Goal: Task Accomplishment & Management: Manage account settings

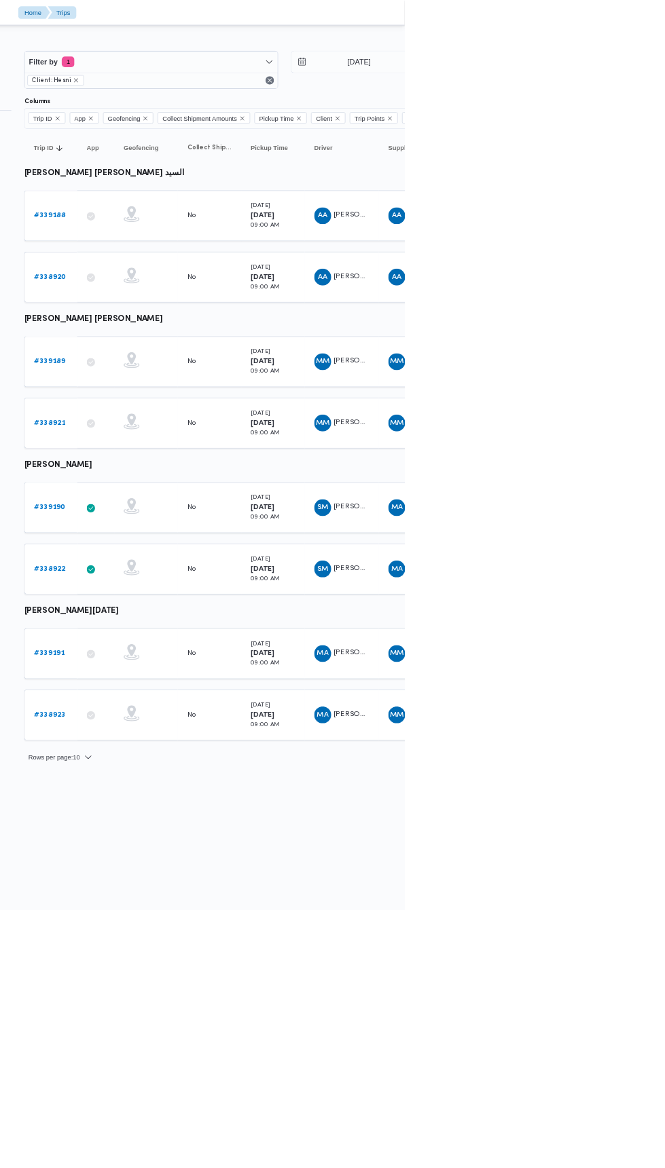
click at [219, 275] on b "# 339188" at bounding box center [209, 276] width 41 height 9
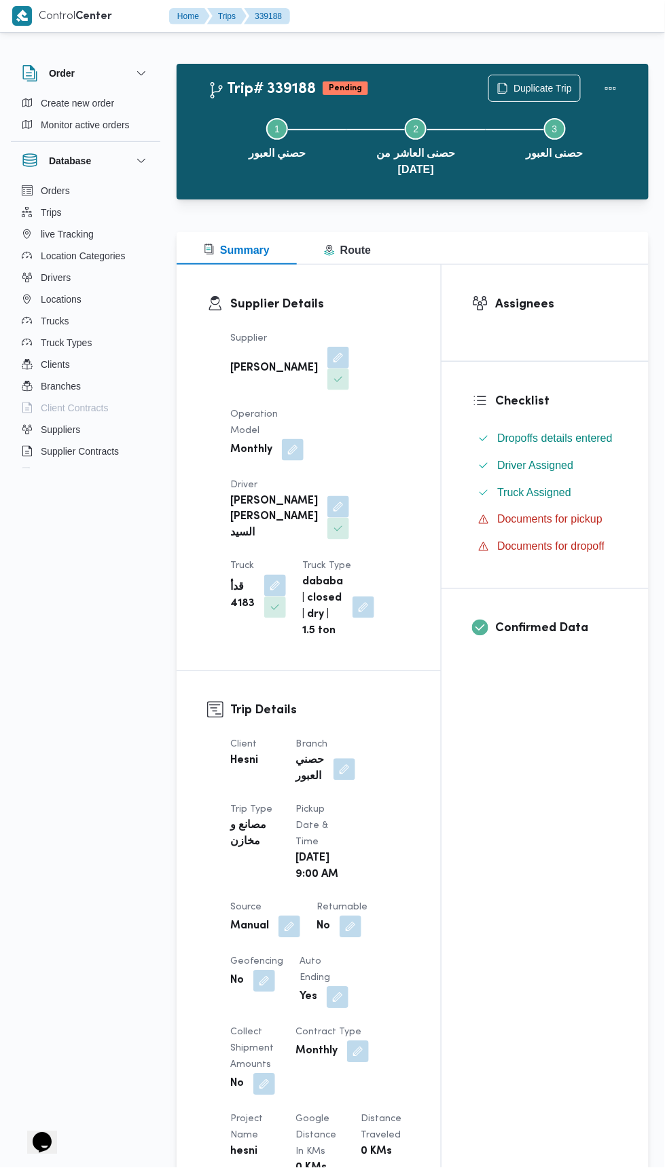
click at [327, 369] on button "button" at bounding box center [338, 380] width 22 height 22
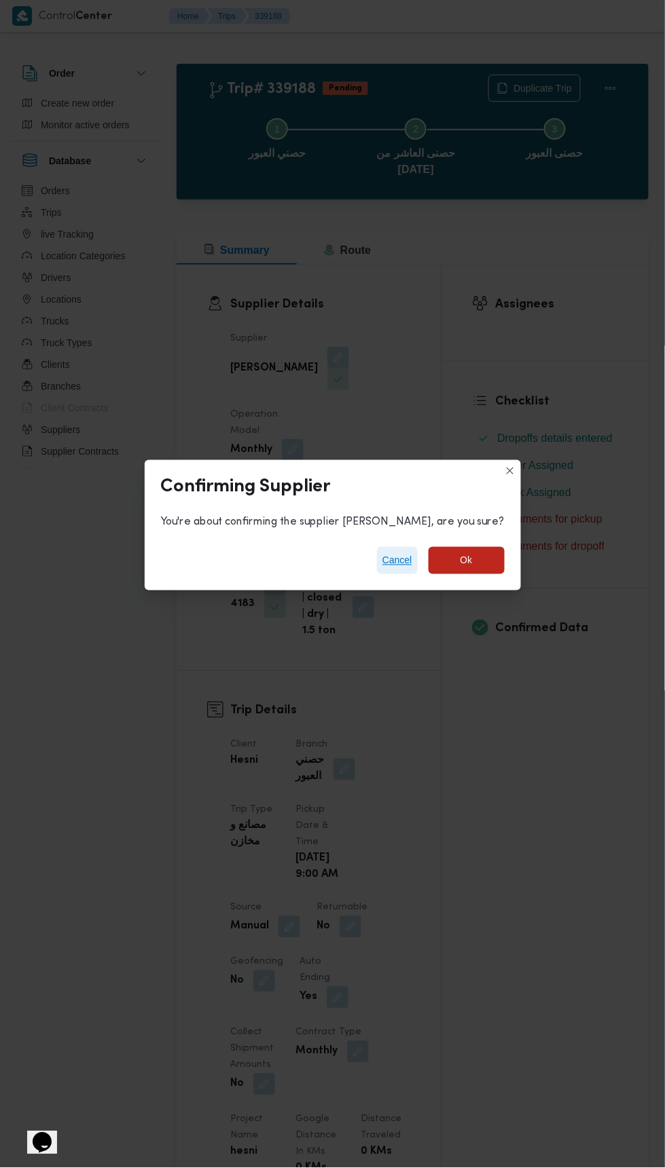
click at [409, 555] on span "Cancel" at bounding box center [397, 561] width 30 height 16
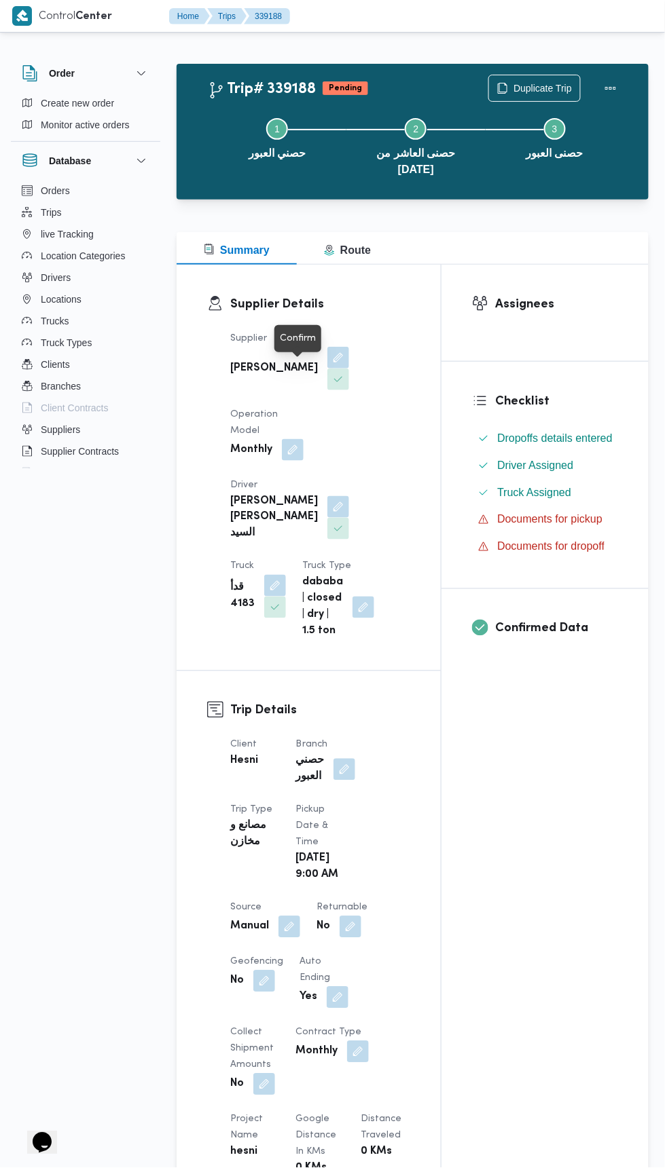
click at [297, 352] on div at bounding box center [297, 352] width 12 height 12
click at [327, 348] on button "button" at bounding box center [338, 358] width 22 height 22
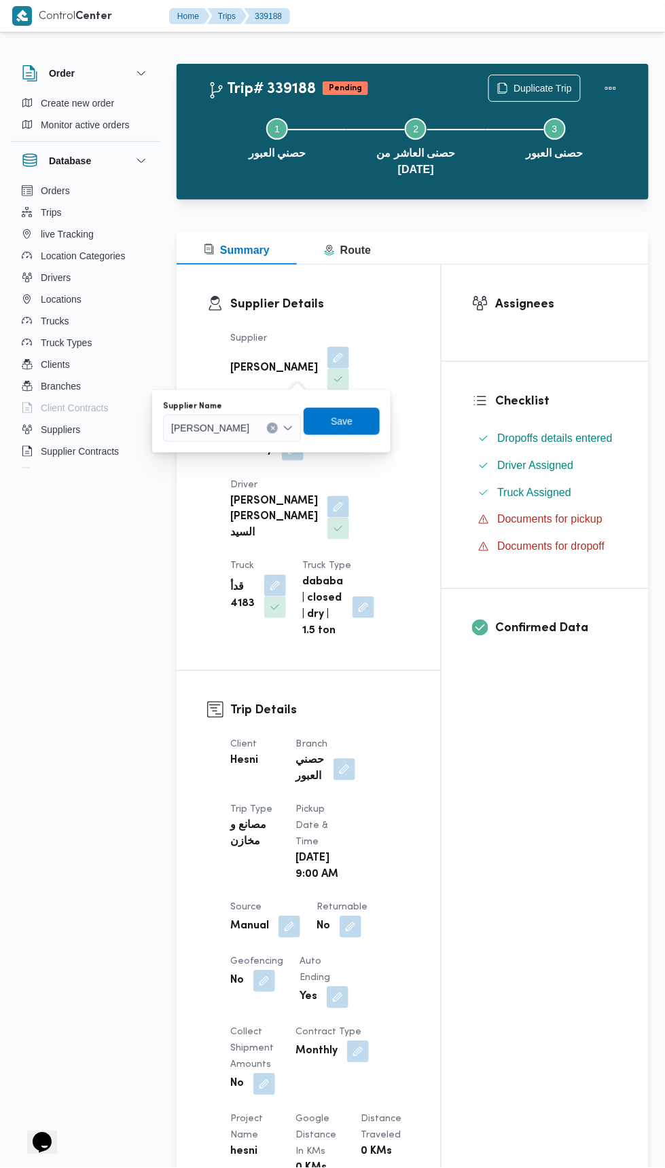
click at [249, 428] on span "[PERSON_NAME]" at bounding box center [210, 427] width 78 height 15
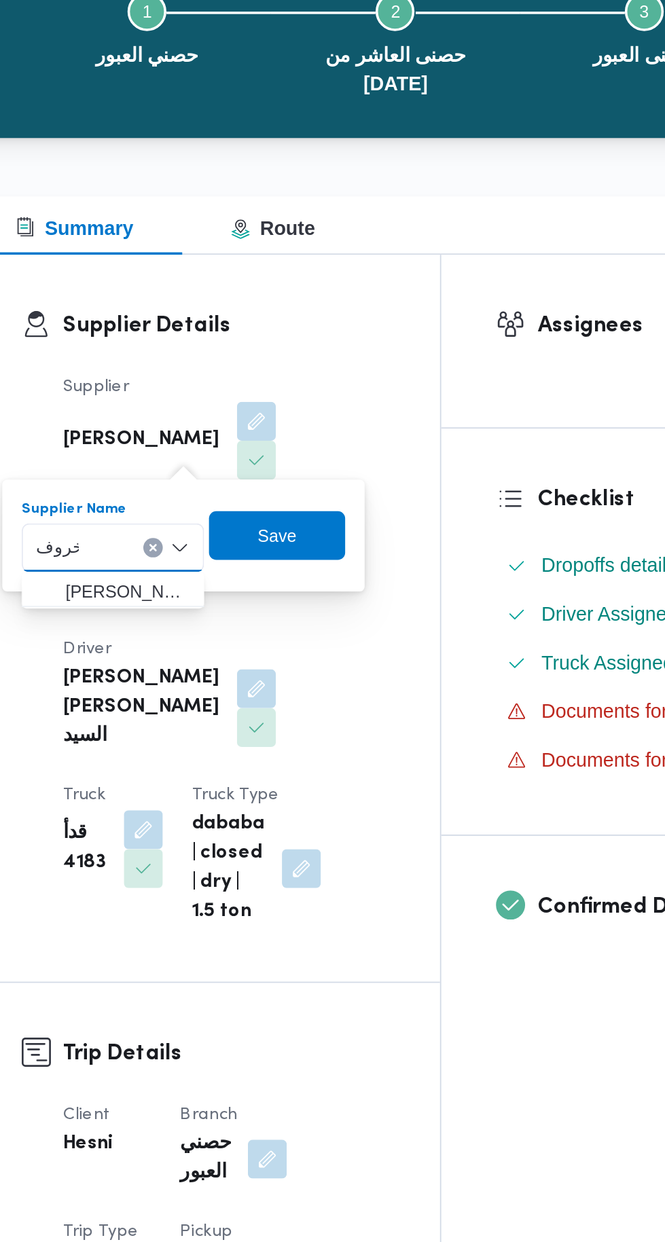
type input "خروف"
click at [280, 452] on span "[PERSON_NAME]" at bounding box center [265, 453] width 69 height 16
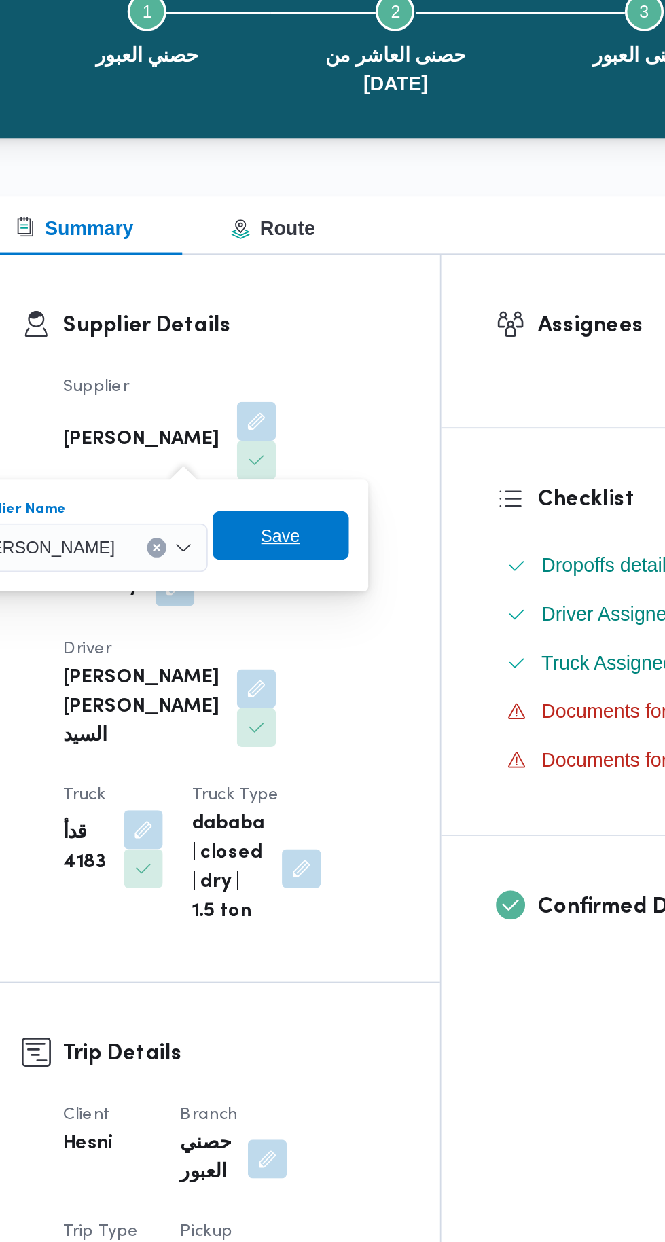
click at [365, 423] on span "Save" at bounding box center [352, 421] width 76 height 27
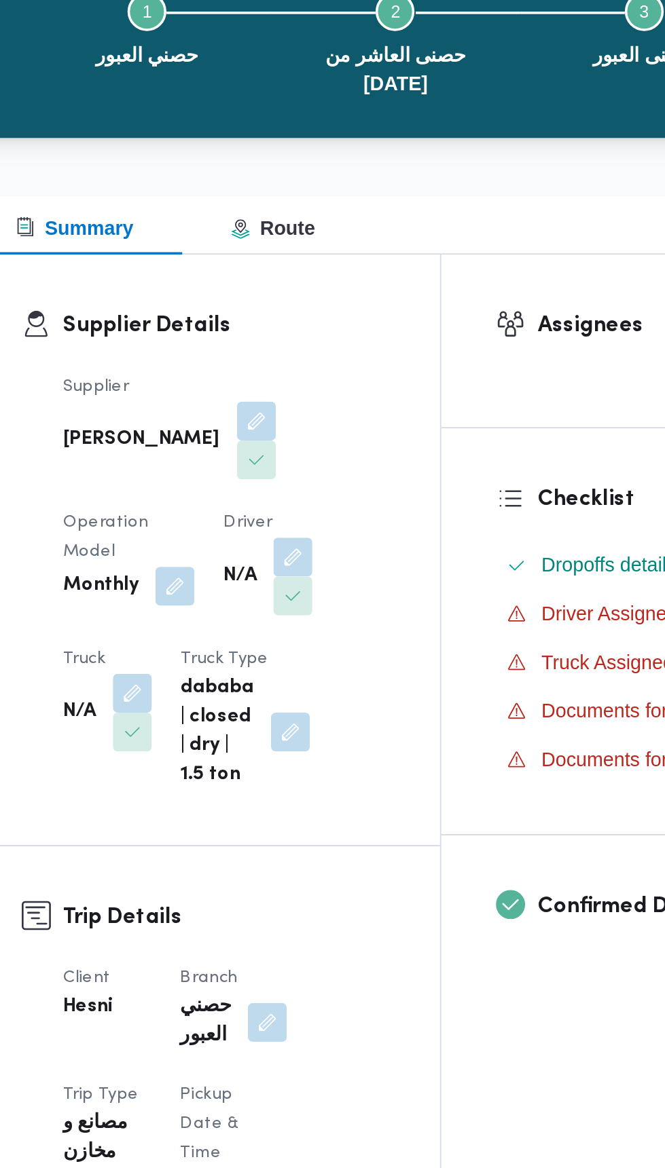
click at [348, 424] on button "button" at bounding box center [359, 434] width 22 height 22
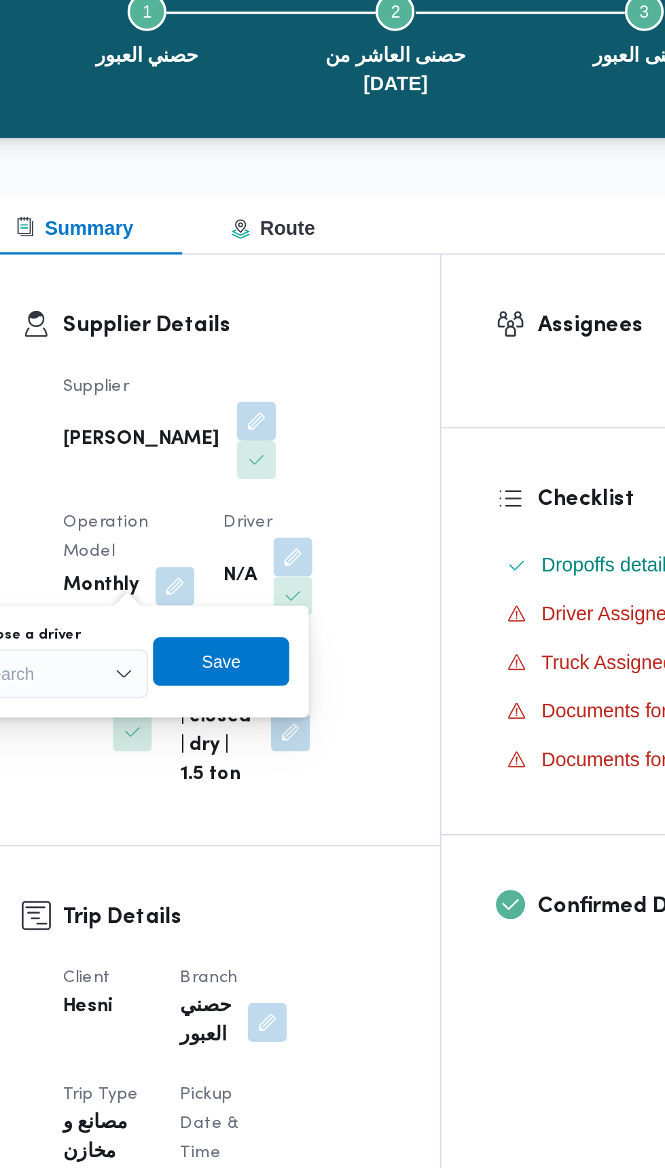
click at [263, 488] on div "Search" at bounding box center [227, 498] width 102 height 27
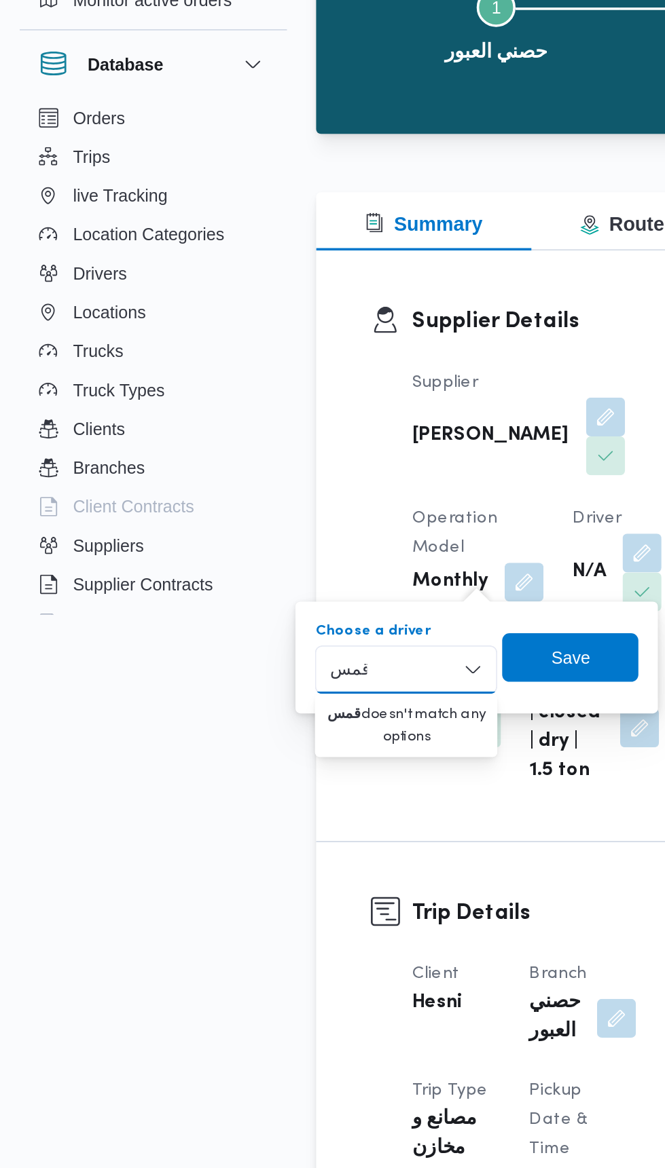
click at [240, 498] on div "قمس قمس Combo box. Selected. [GEOGRAPHIC_DATA]. Selected. Combo box input. Sear…" at bounding box center [227, 498] width 102 height 27
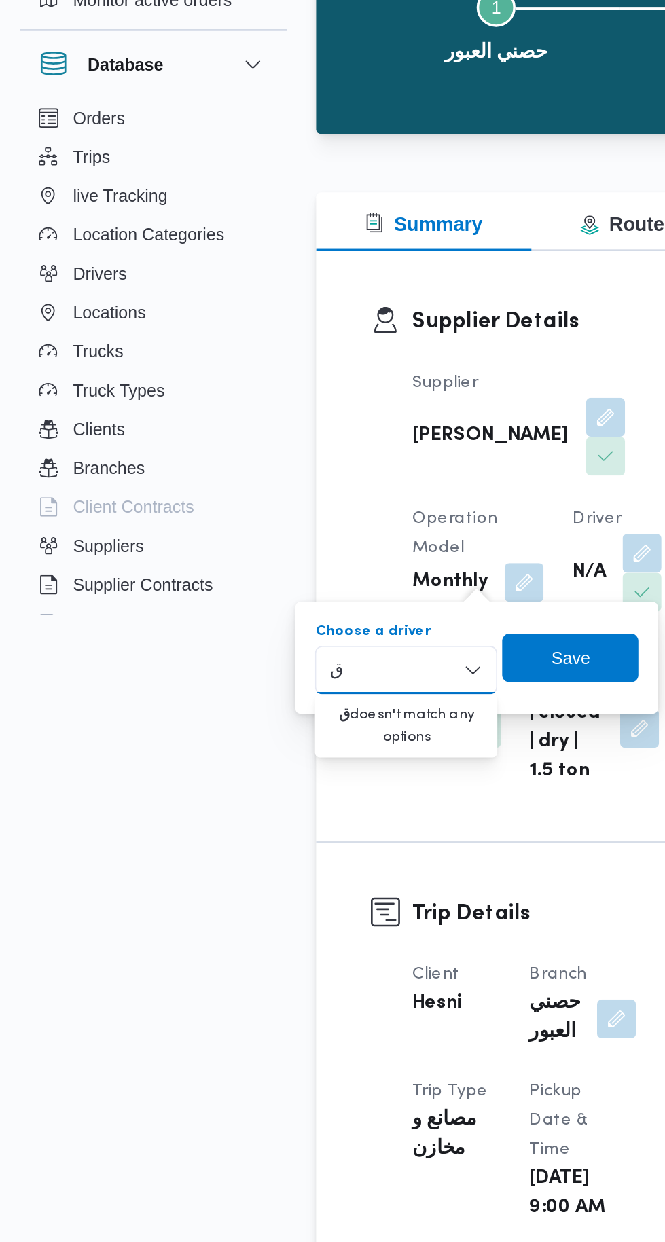
type input "ق"
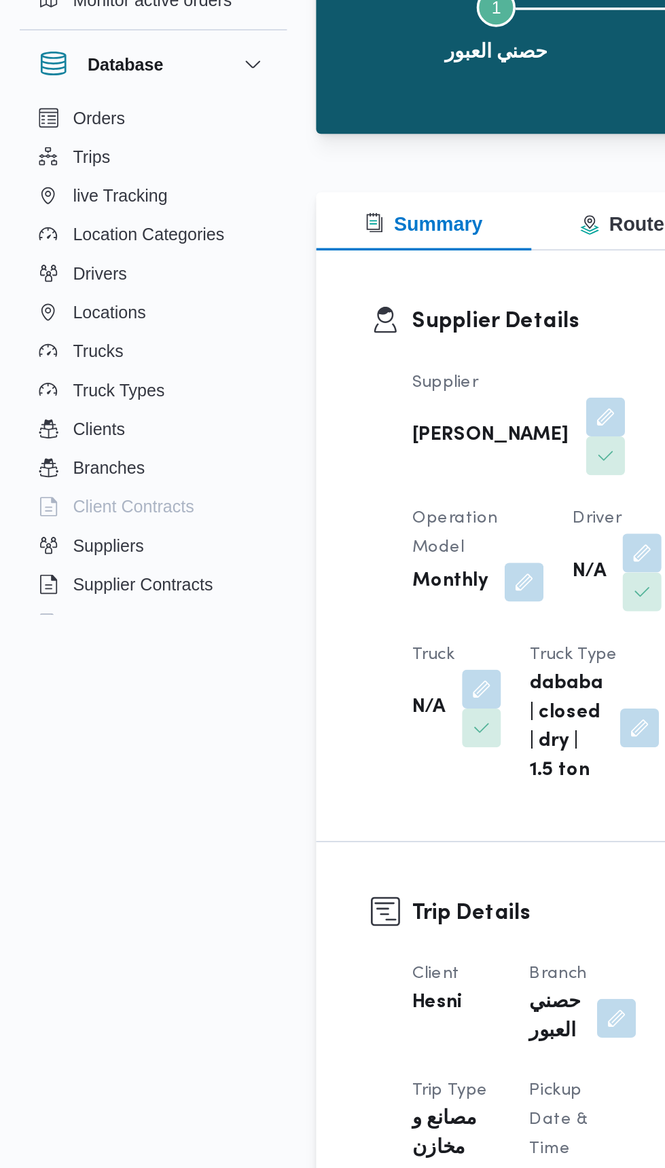
click at [280, 499] on button "button" at bounding box center [269, 510] width 22 height 22
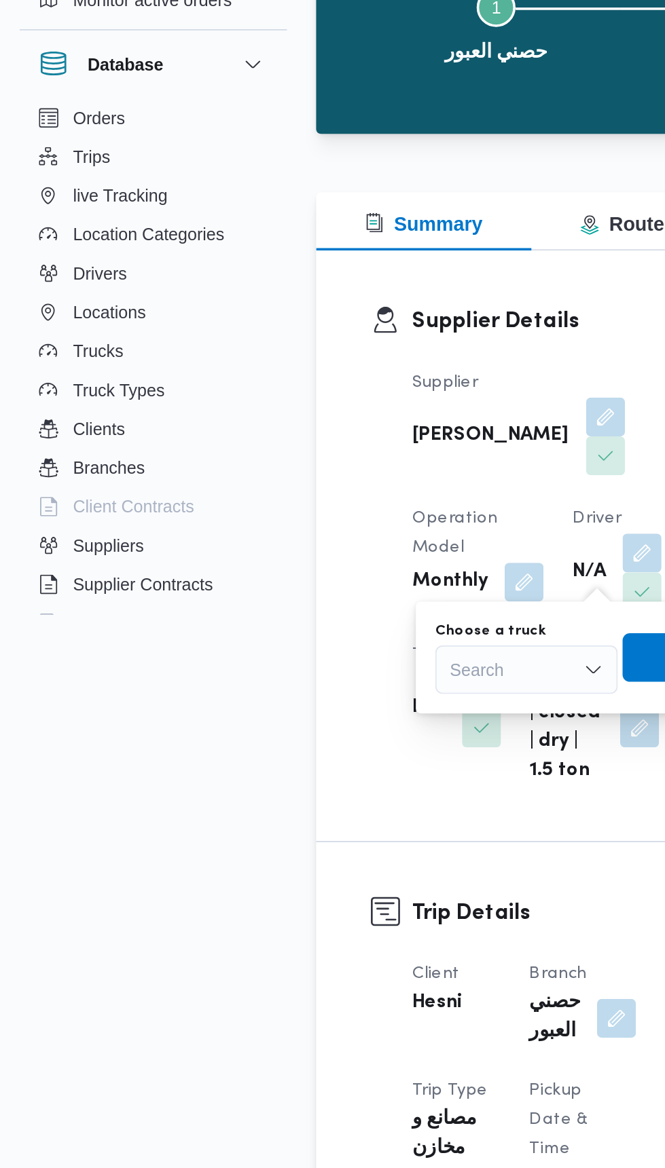
click at [291, 493] on div "Search" at bounding box center [294, 498] width 102 height 27
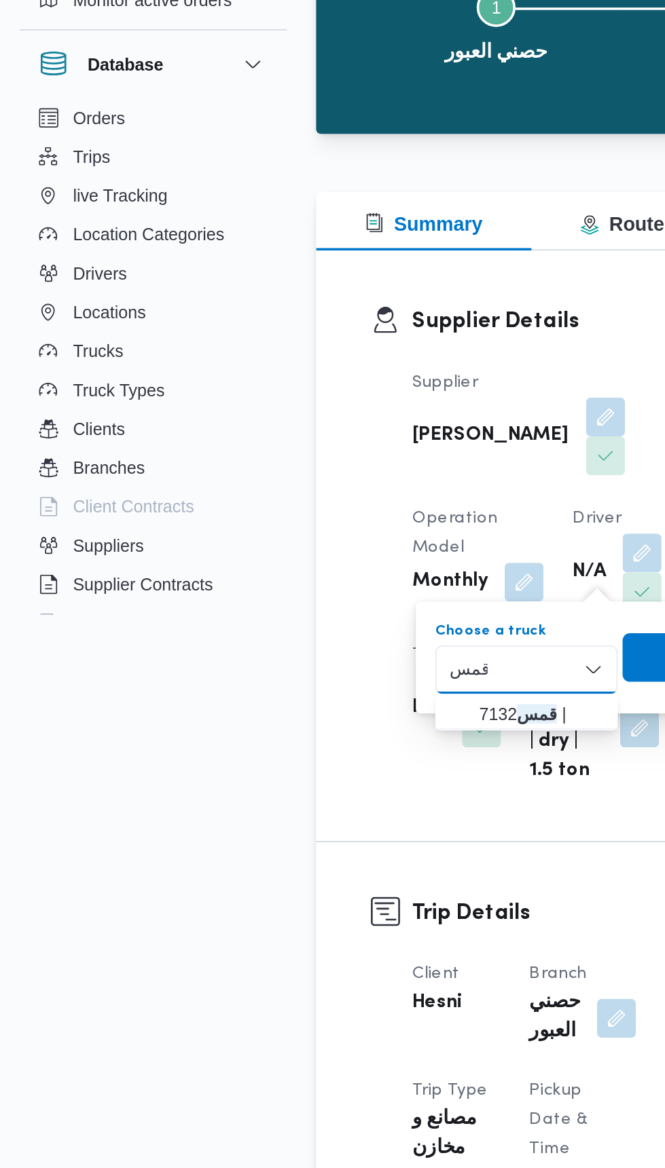
type input "قمس"
click at [299, 519] on mark "قمس" at bounding box center [299, 523] width 22 height 11
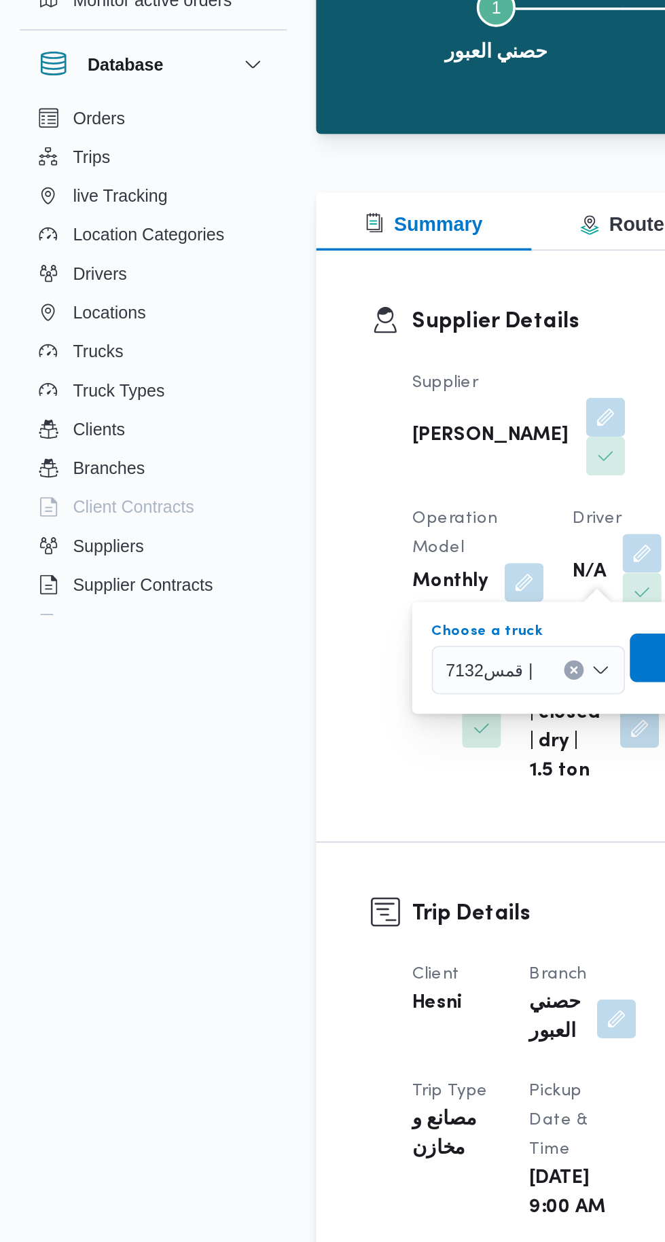
click at [360, 485] on span "Save" at bounding box center [390, 492] width 76 height 27
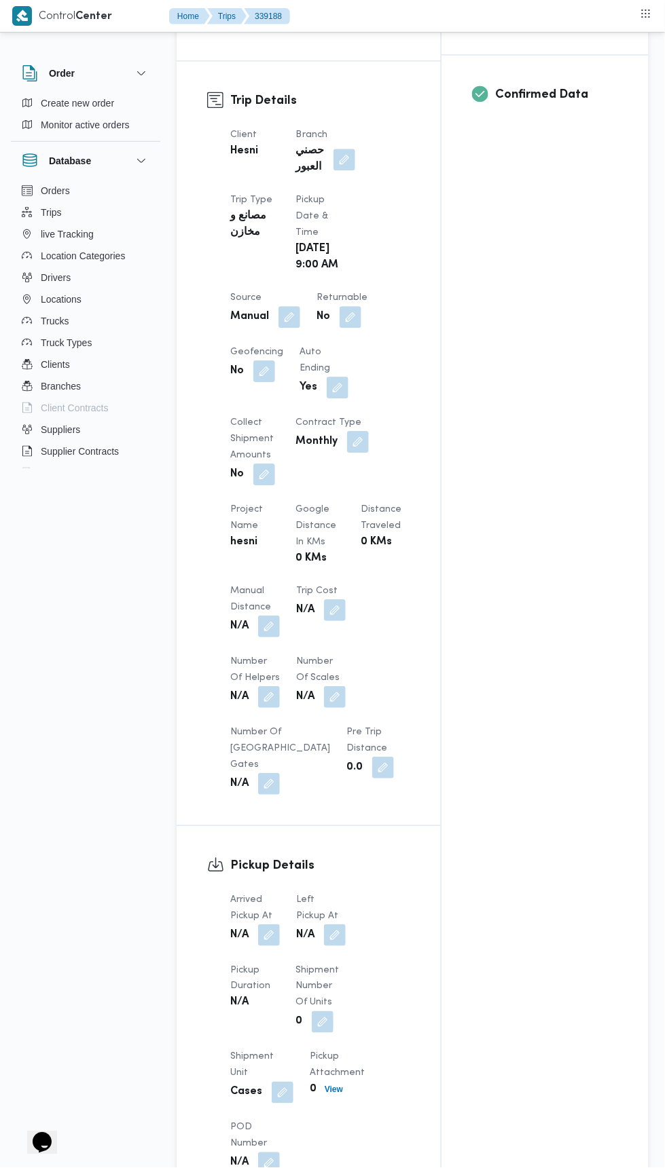
scroll to position [534, 0]
click at [341, 153] on button "button" at bounding box center [344, 160] width 22 height 22
click at [310, 203] on input "Choose a branch" at bounding box center [310, 203] width 1 height 16
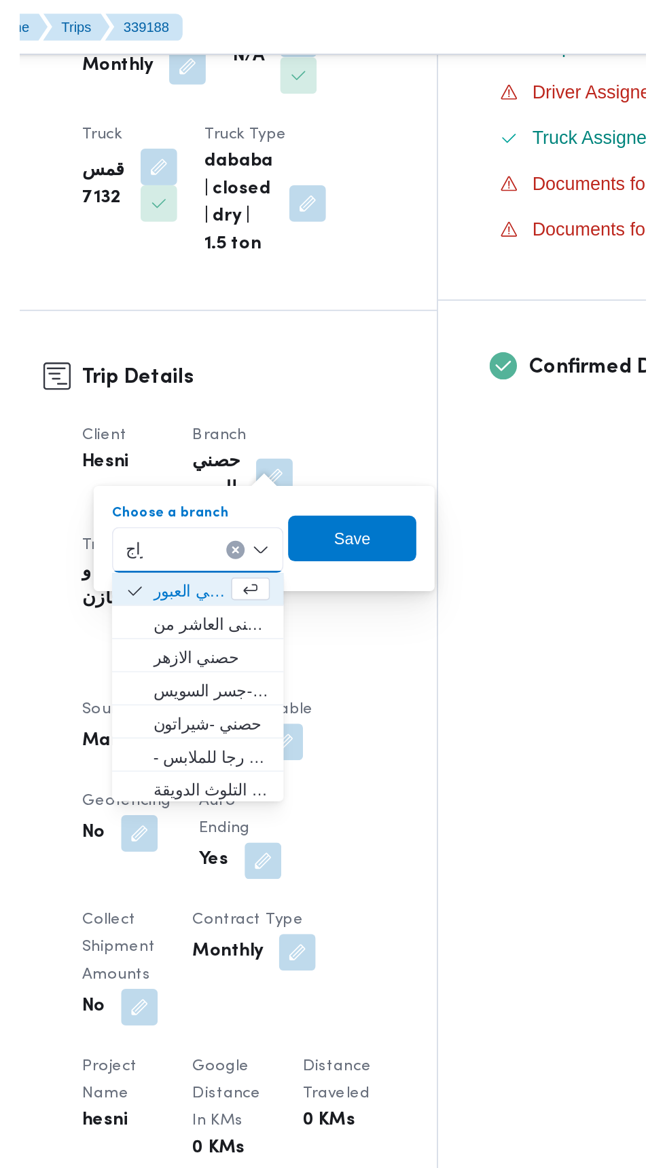
scroll to position [0, 0]
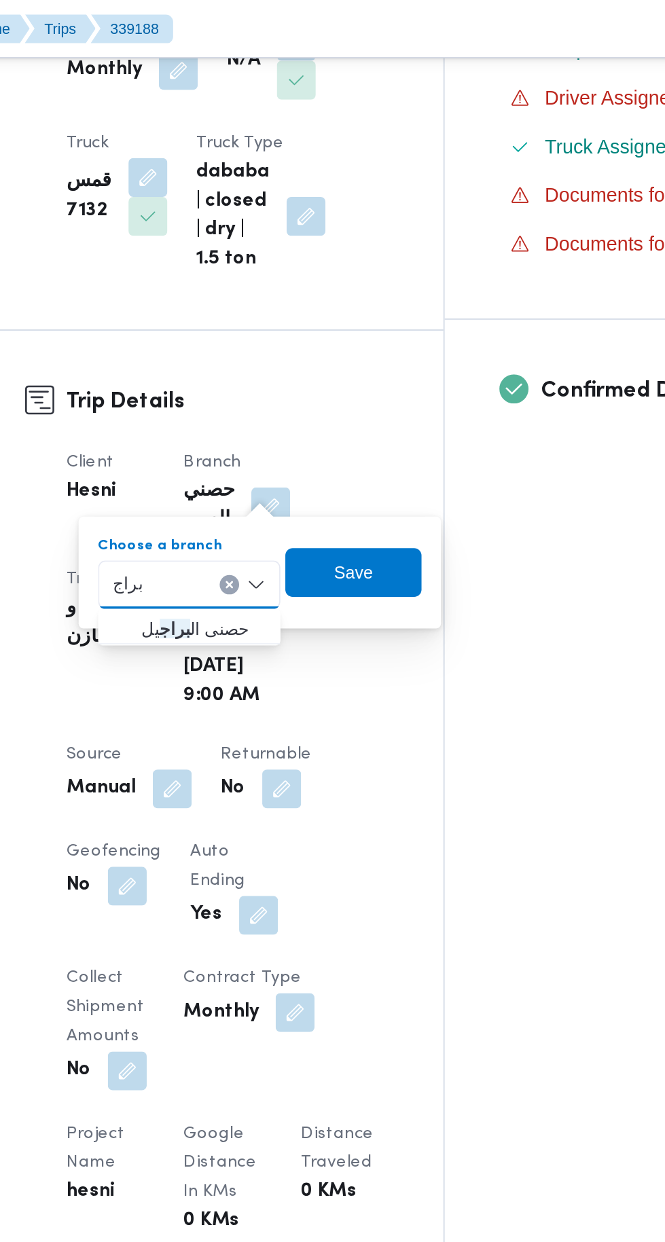
type input "براج"
click at [316, 343] on span "حصنى ال براج يل" at bounding box center [306, 351] width 69 height 16
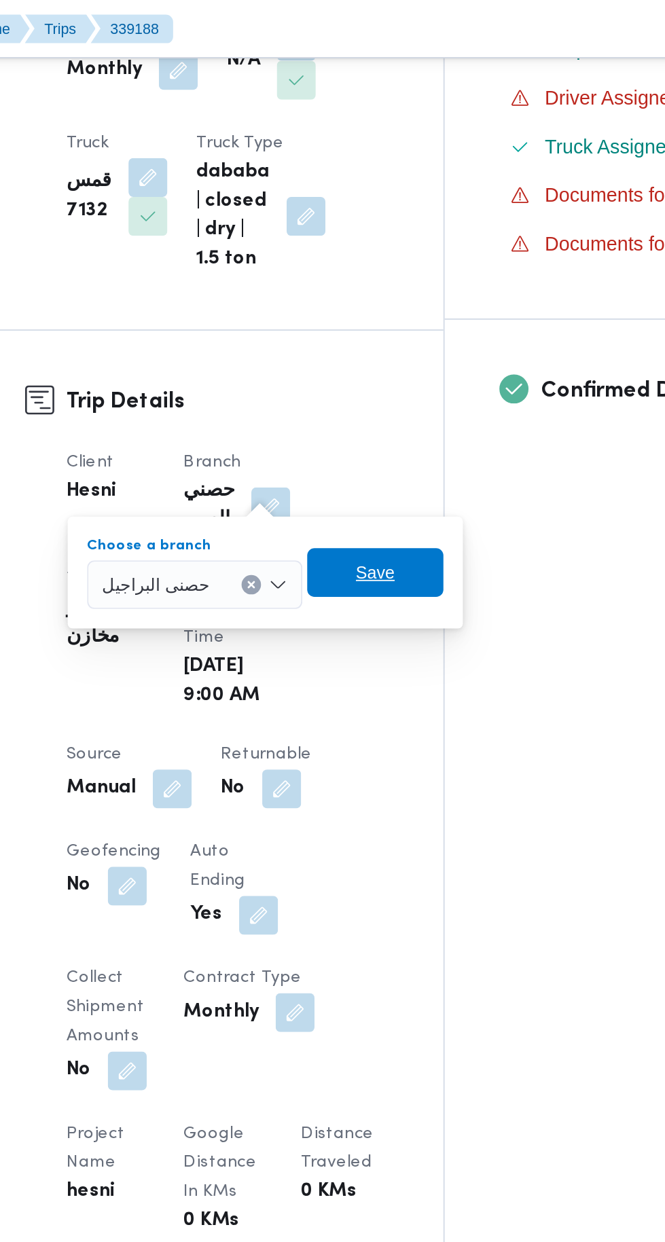
click at [404, 321] on span "Save" at bounding box center [403, 320] width 22 height 16
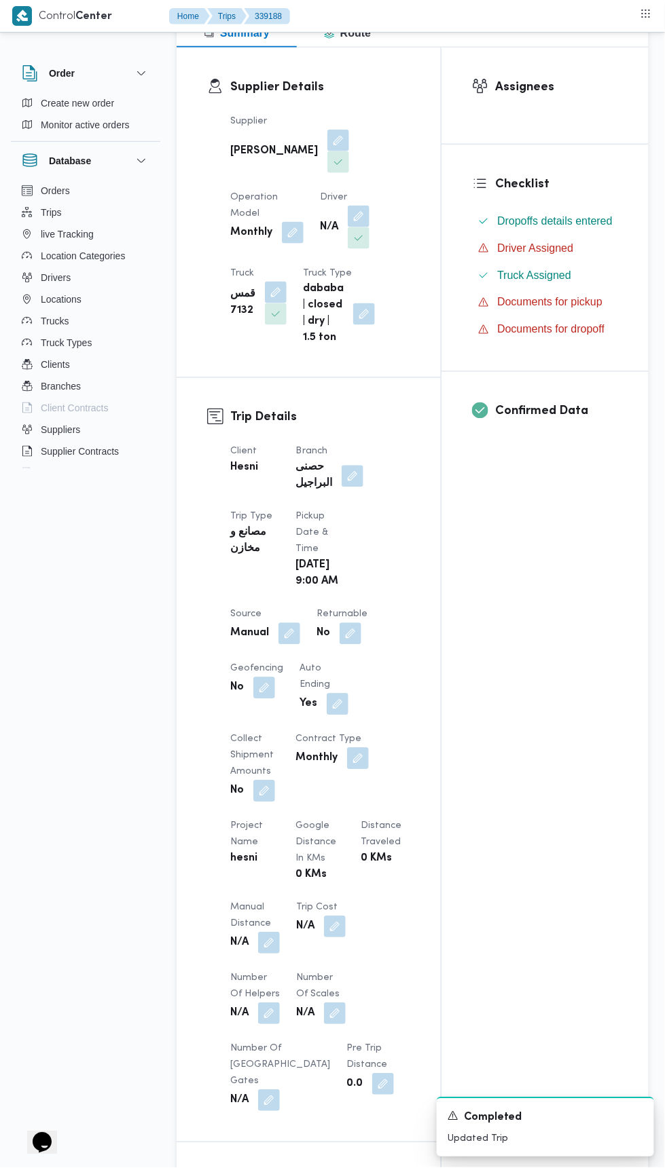
scroll to position [217, 0]
click at [348, 206] on button "button" at bounding box center [359, 217] width 22 height 22
click at [239, 284] on div "Search" at bounding box center [227, 282] width 102 height 27
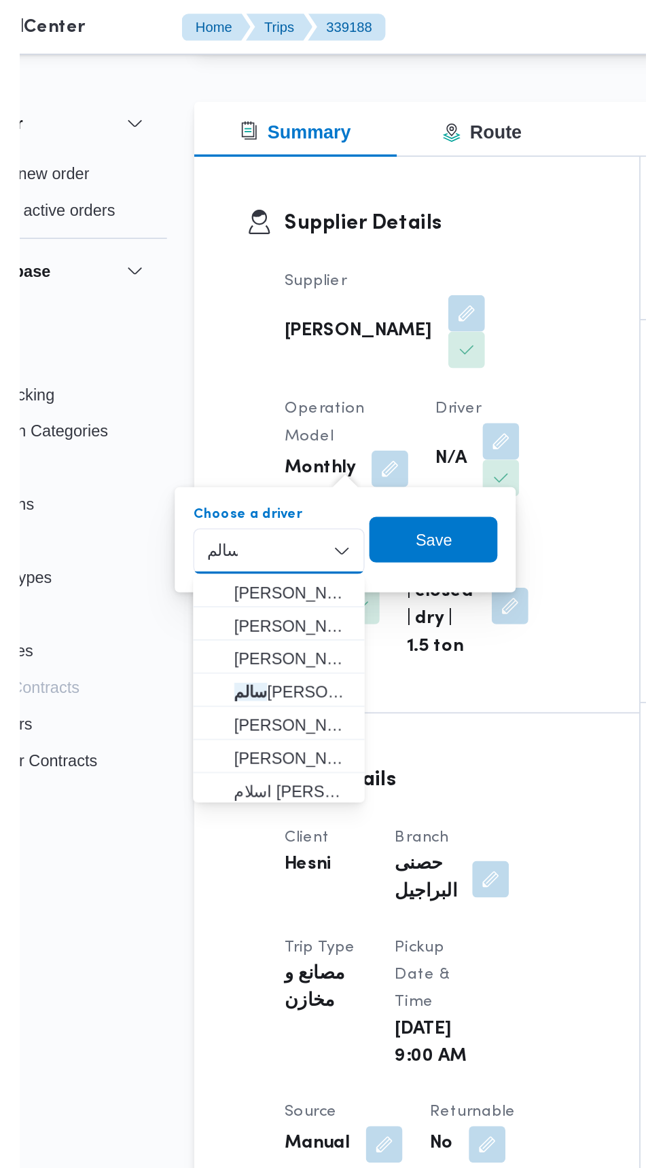
scroll to position [0, 0]
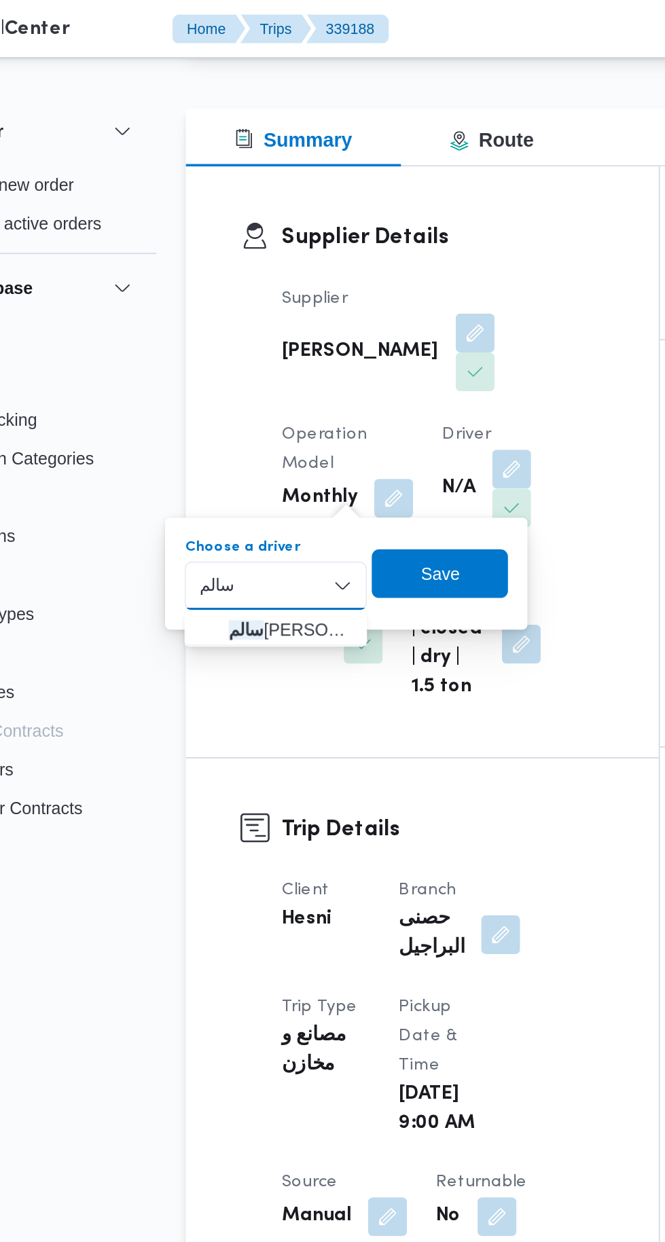
type input "سالم"
click at [247, 350] on span "[PERSON_NAME]" at bounding box center [234, 351] width 69 height 16
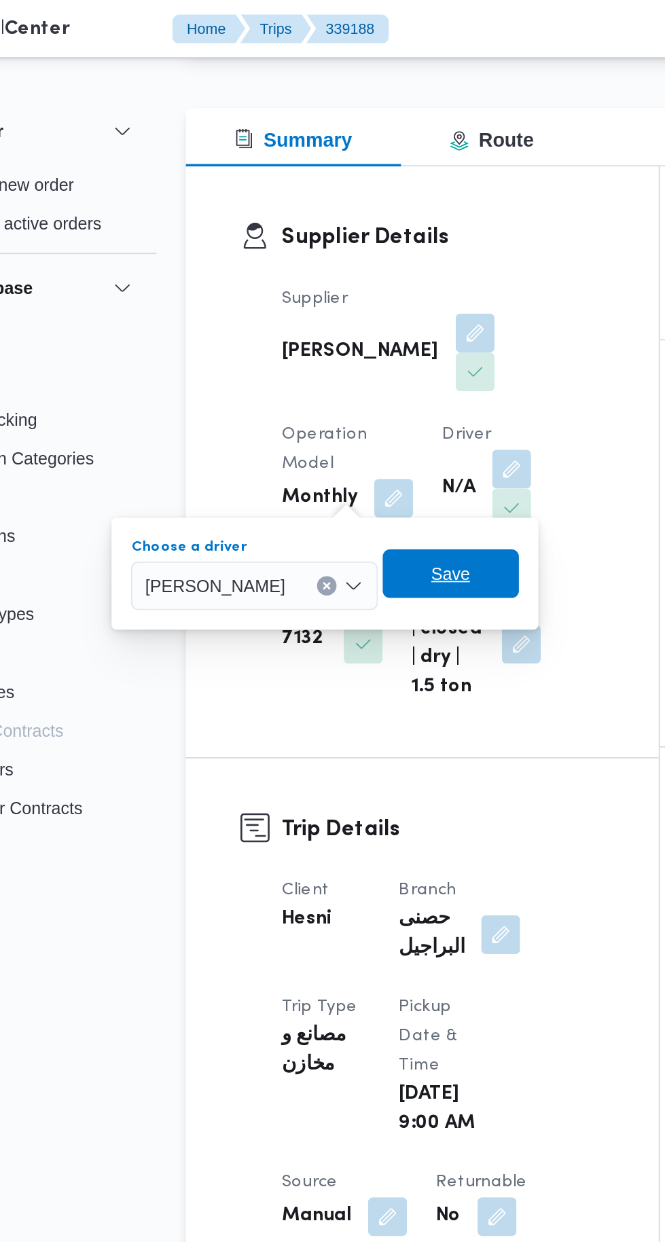
click at [330, 312] on span "Save" at bounding box center [324, 320] width 76 height 27
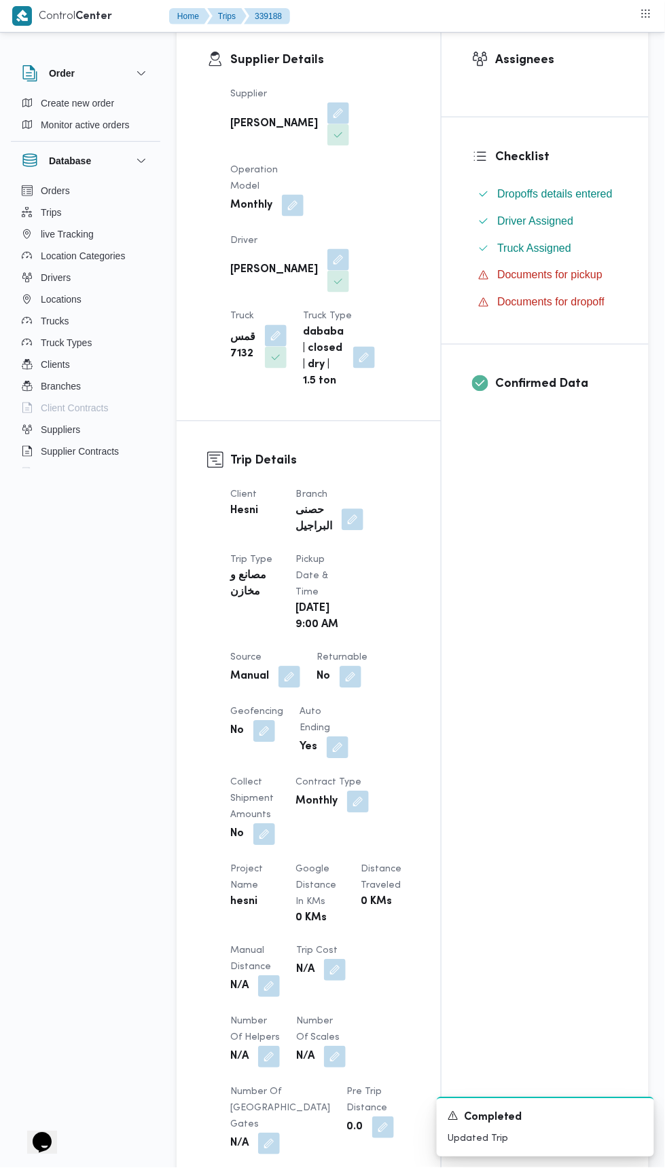
scroll to position [283, 0]
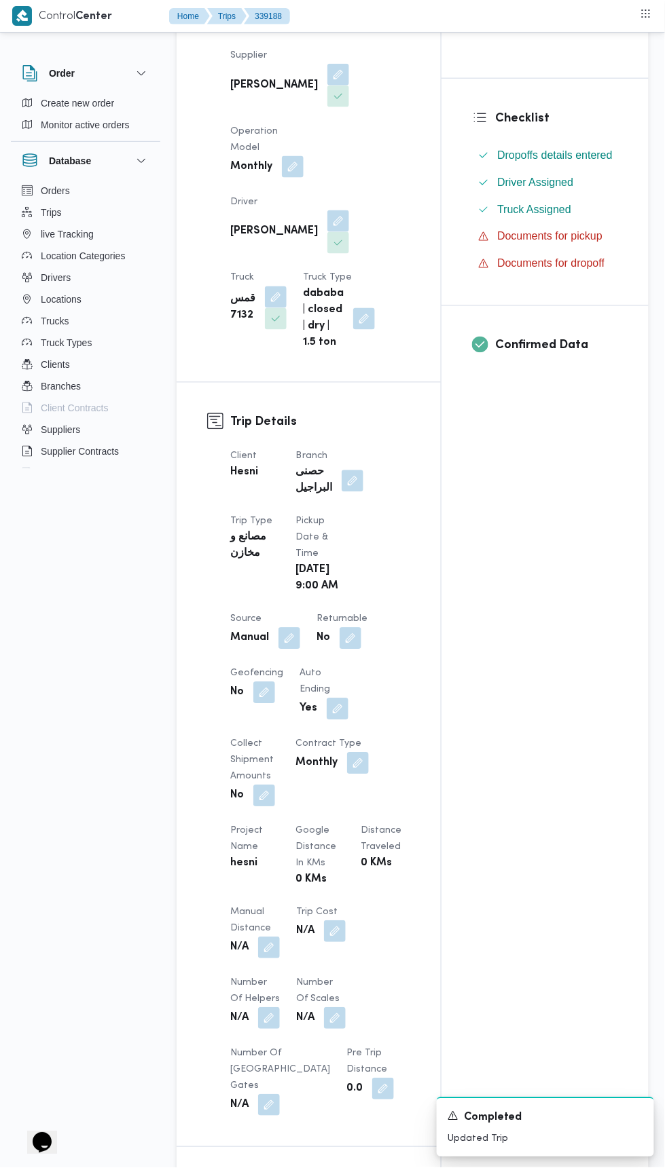
click at [291, 628] on button "button" at bounding box center [289, 639] width 22 height 22
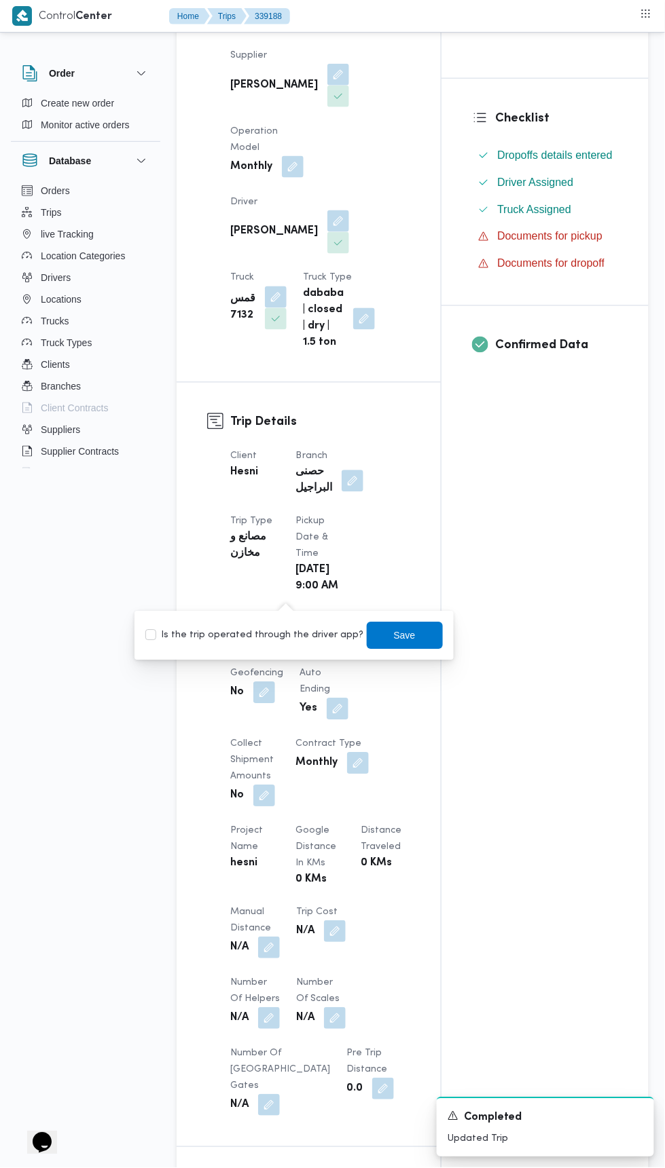
click at [274, 637] on label "Is the trip operated through the driver app?" at bounding box center [254, 636] width 219 height 16
checkbox input "true"
click at [404, 633] on span "Save" at bounding box center [405, 635] width 76 height 27
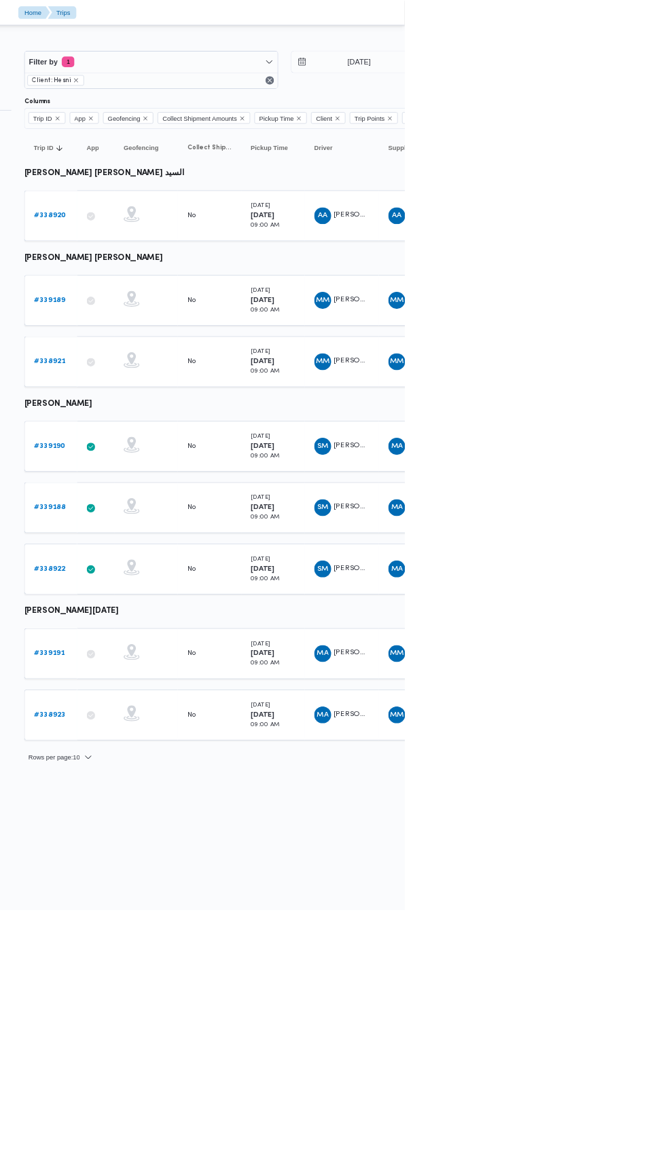
click at [214, 568] on b "# 339190" at bounding box center [209, 572] width 40 height 9
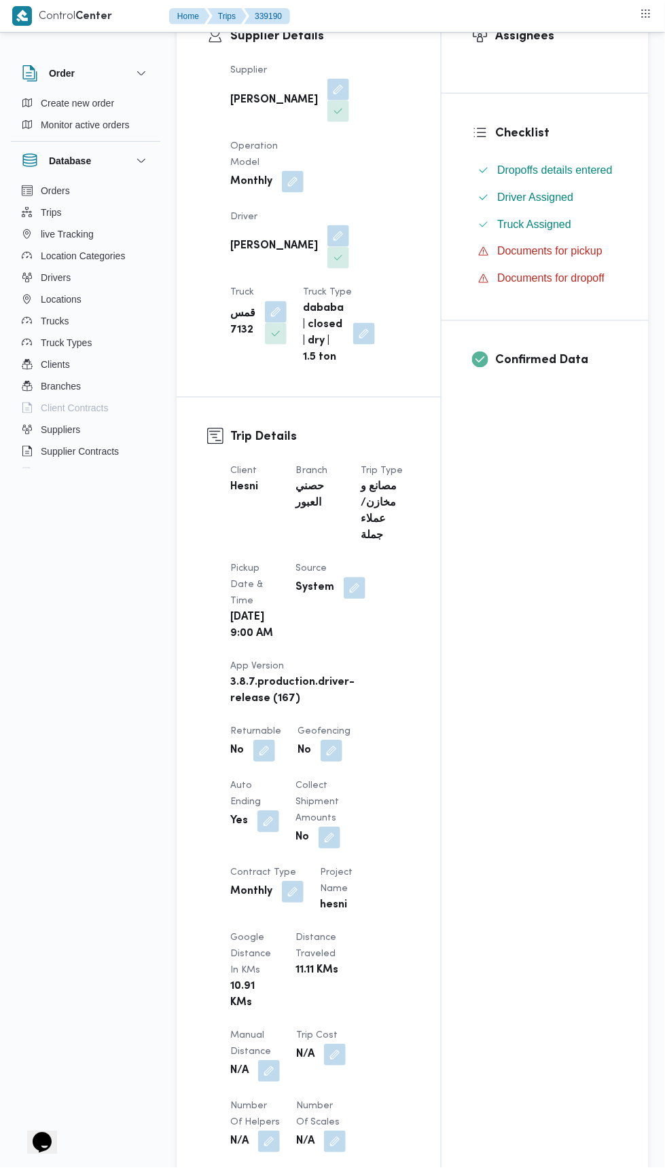
scroll to position [280, 0]
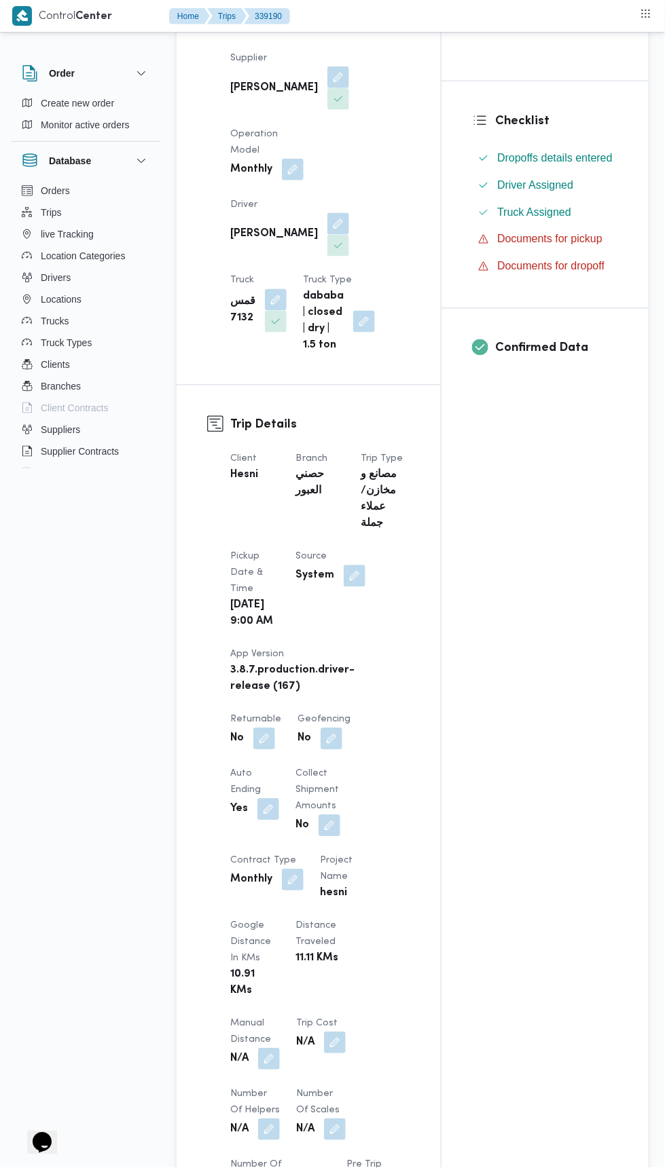
click at [347, 565] on button "button" at bounding box center [354, 576] width 22 height 22
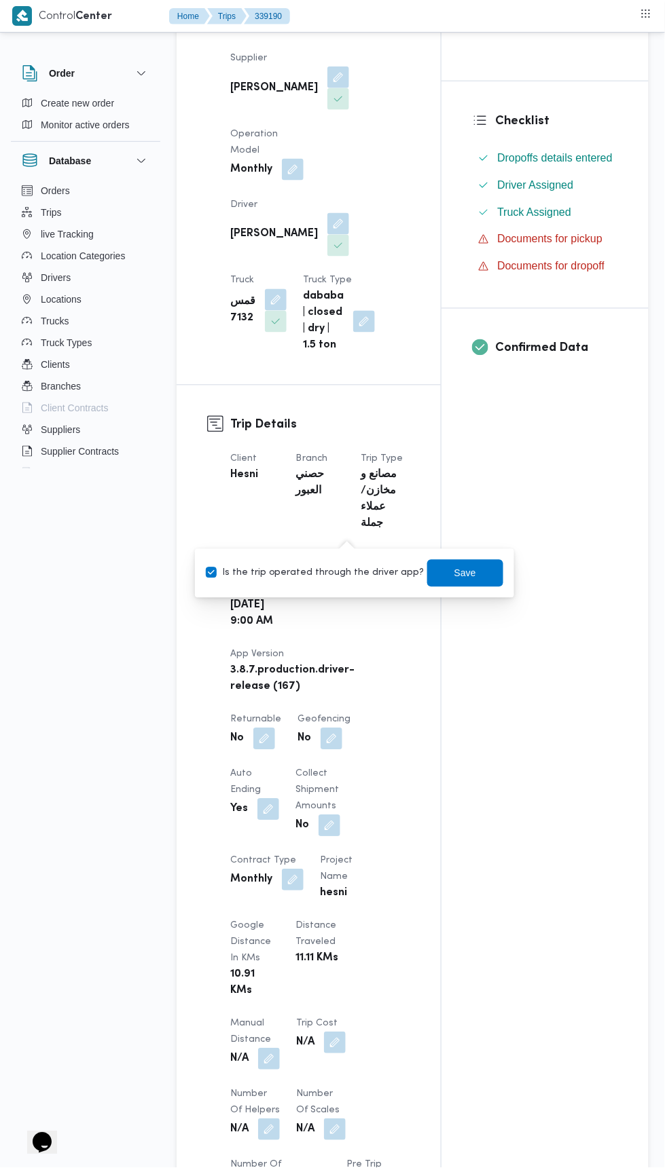
click at [318, 573] on label "Is the trip operated through the driver app?" at bounding box center [315, 573] width 219 height 16
checkbox input "false"
click at [461, 581] on span "Save" at bounding box center [465, 573] width 76 height 27
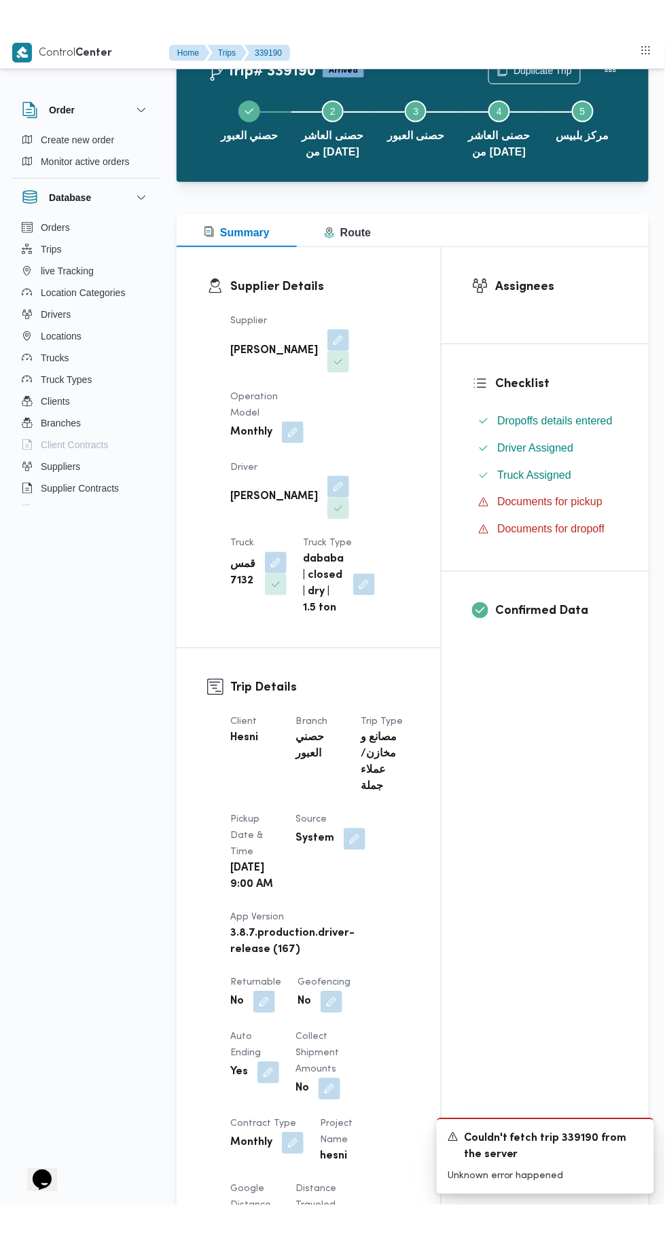
scroll to position [0, 0]
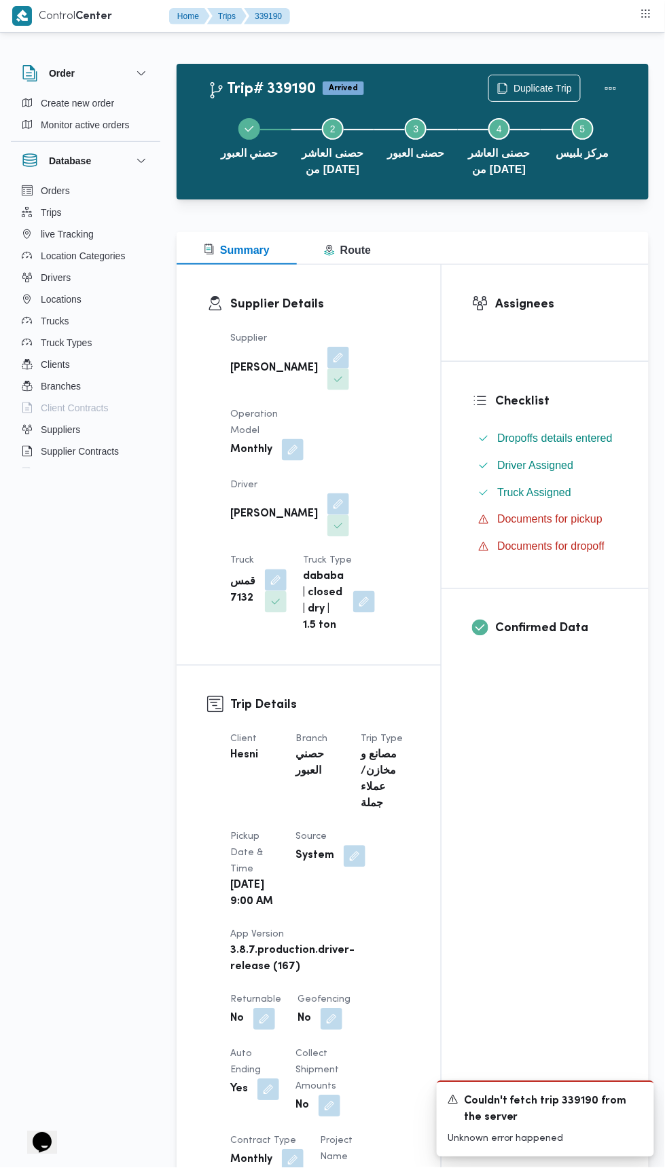
click at [407, 724] on div "Client Hesni Branch حصني العبور Trip Type مصانع و مخازن/عملاء جملة Pickup date …" at bounding box center [320, 1120] width 196 height 793
click at [327, 355] on button "button" at bounding box center [338, 358] width 22 height 22
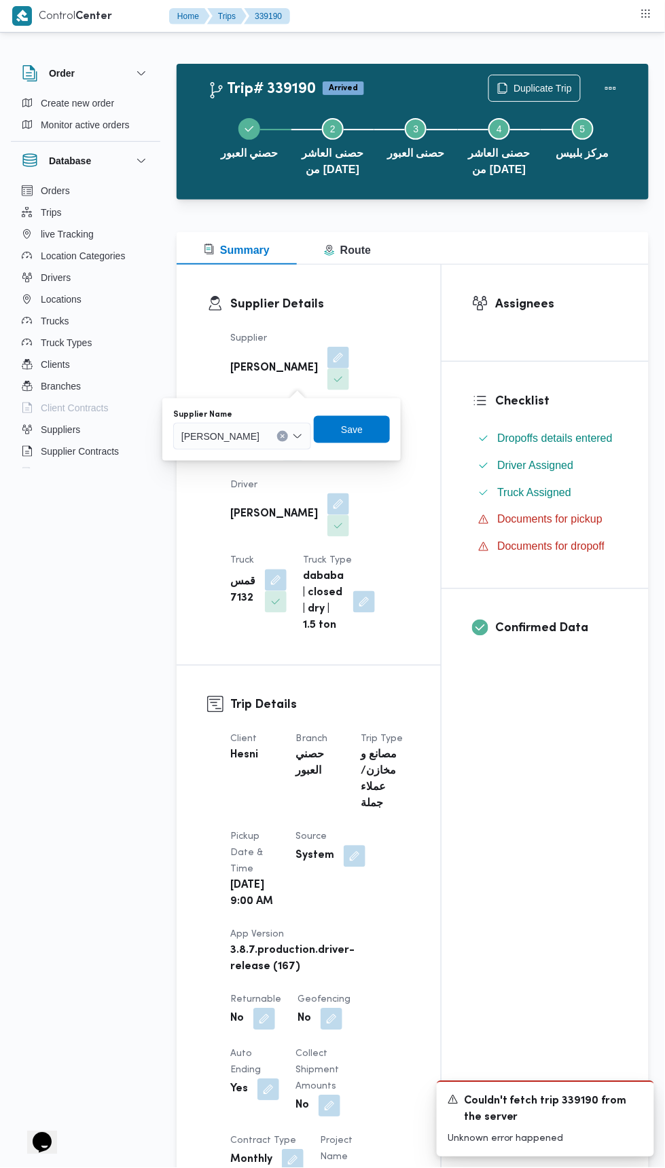
click at [266, 429] on input "Supplier Name" at bounding box center [265, 436] width 1 height 16
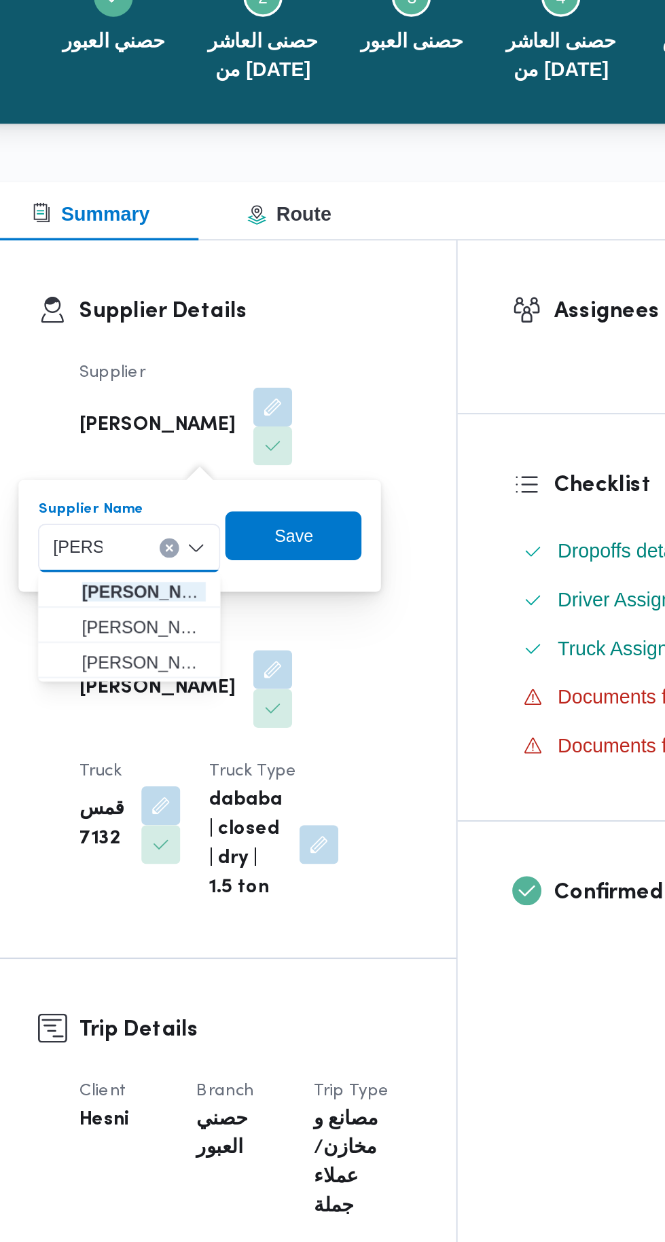
type input "[PERSON_NAME]"
click at [279, 455] on span "[PERSON_NAME] فظ [PERSON_NAME]" at bounding box center [265, 461] width 69 height 16
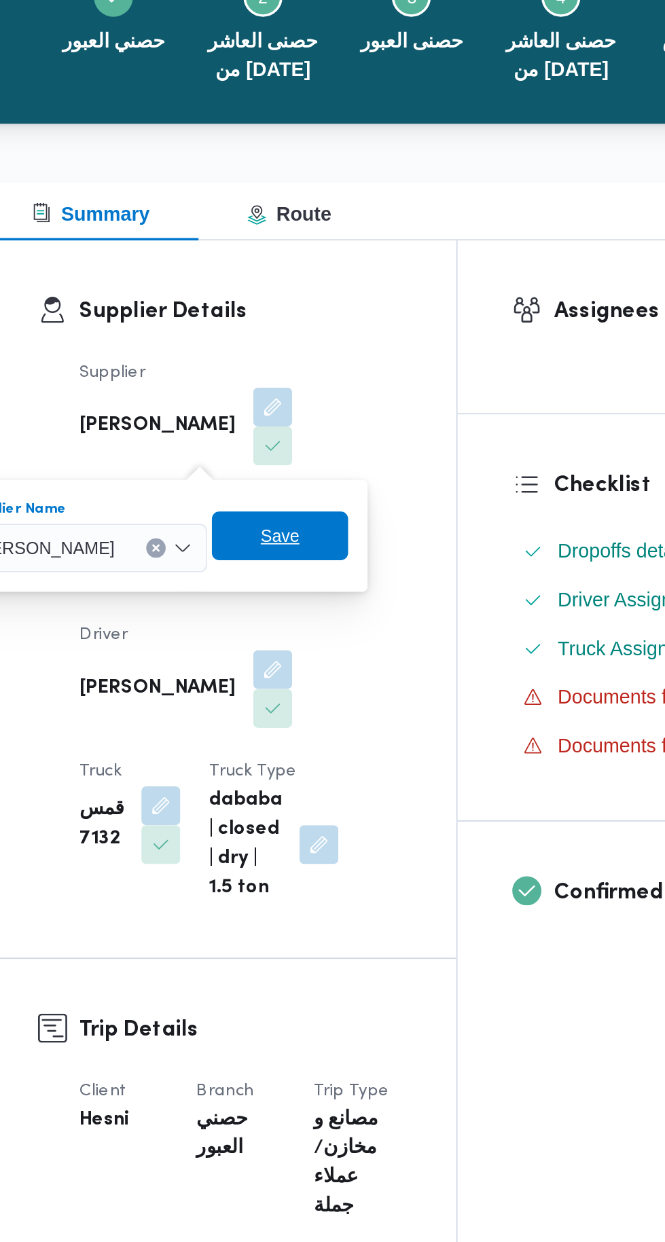
click at [353, 434] on span "Save" at bounding box center [342, 430] width 22 height 16
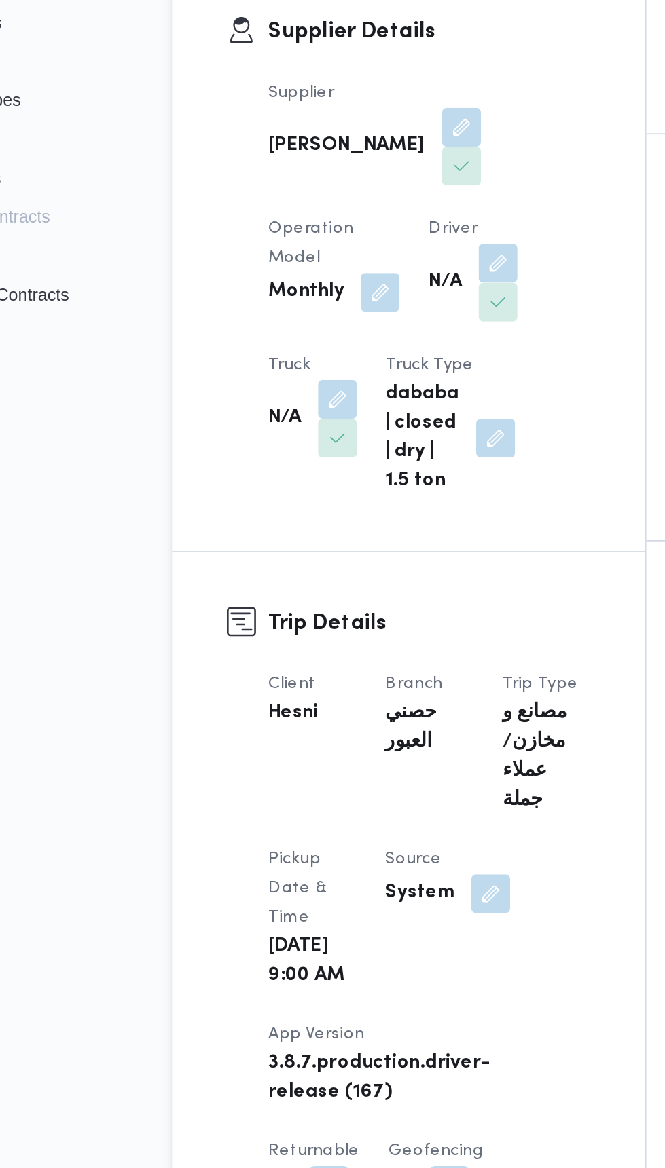
click at [348, 445] on button "button" at bounding box center [359, 434] width 22 height 22
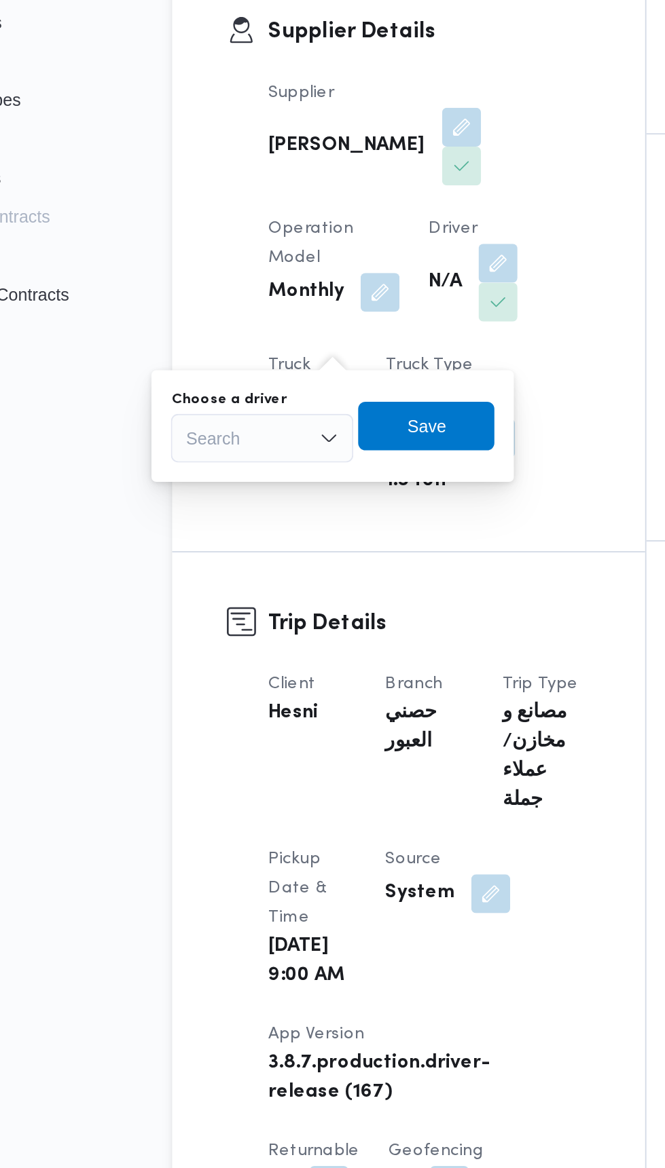
click at [253, 527] on div "Search" at bounding box center [227, 531] width 102 height 27
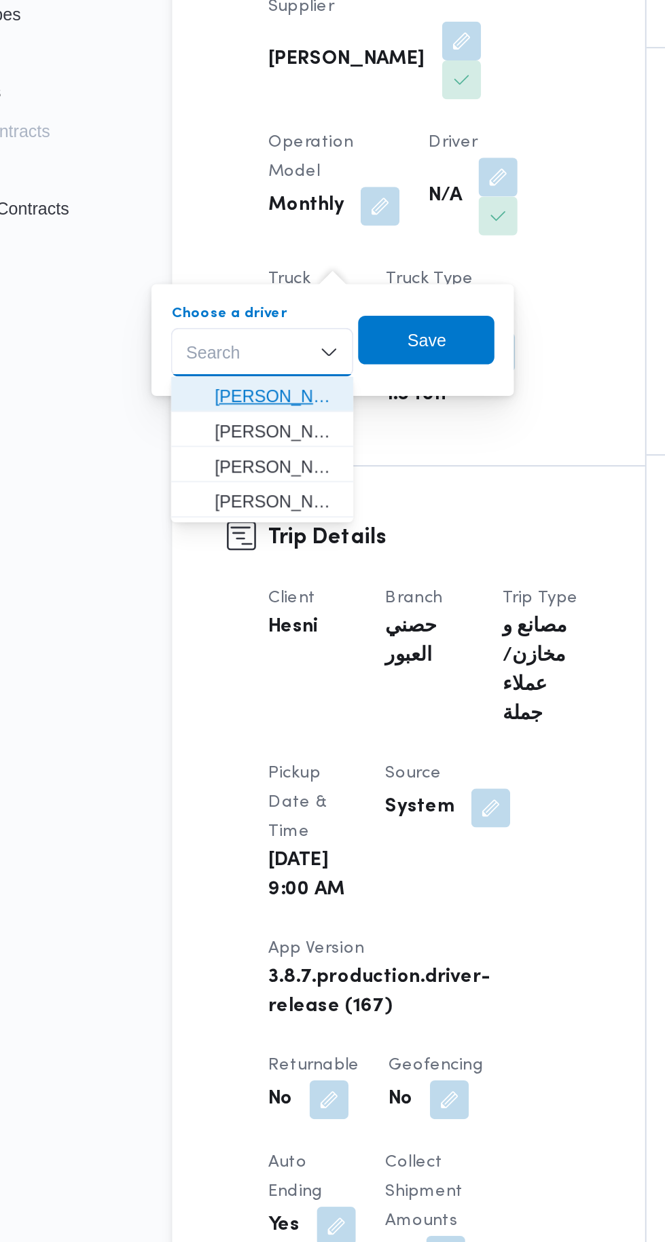
click at [258, 546] on span "[PERSON_NAME] [PERSON_NAME] السيد" at bounding box center [226, 556] width 91 height 22
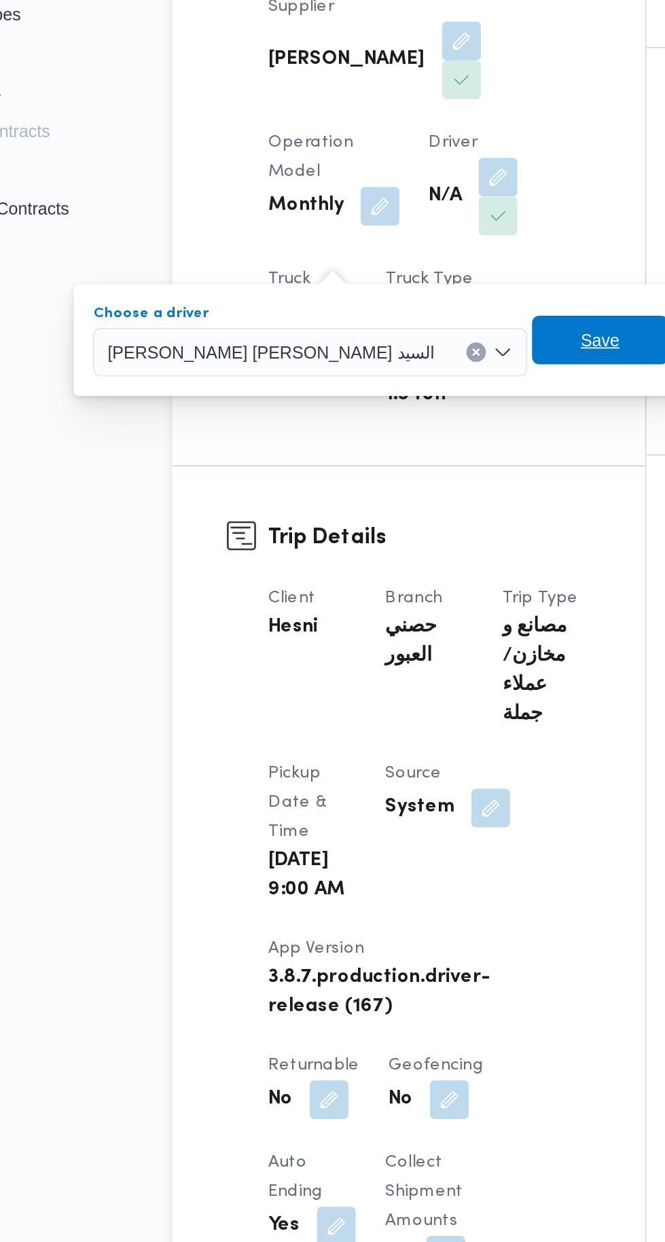
click at [377, 529] on span "Save" at bounding box center [415, 524] width 76 height 27
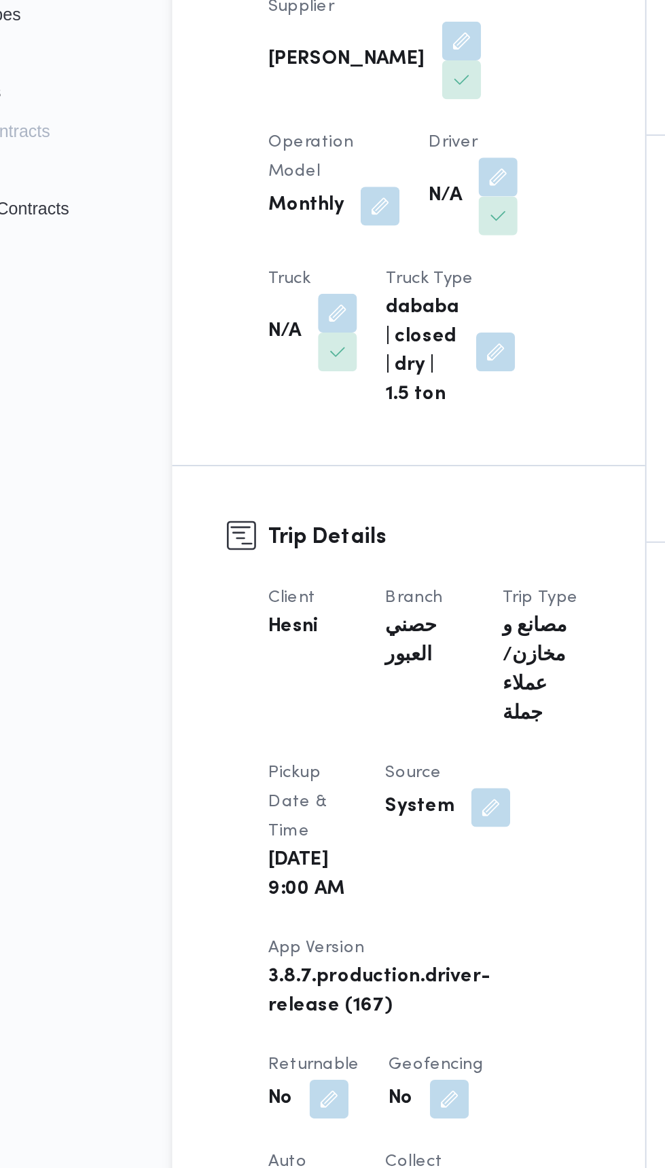
click at [280, 499] on button "button" at bounding box center [269, 510] width 22 height 22
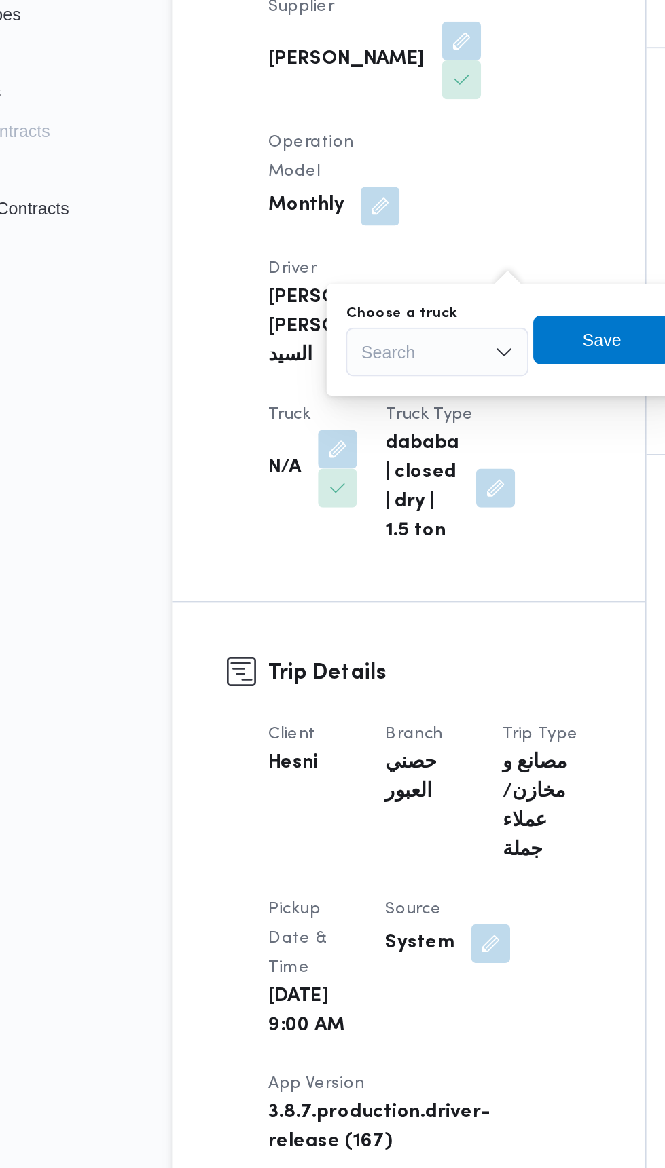
click at [312, 510] on label "Choose a truck" at bounding box center [305, 509] width 62 height 11
click at [283, 523] on input "Choose a truck" at bounding box center [282, 531] width 1 height 16
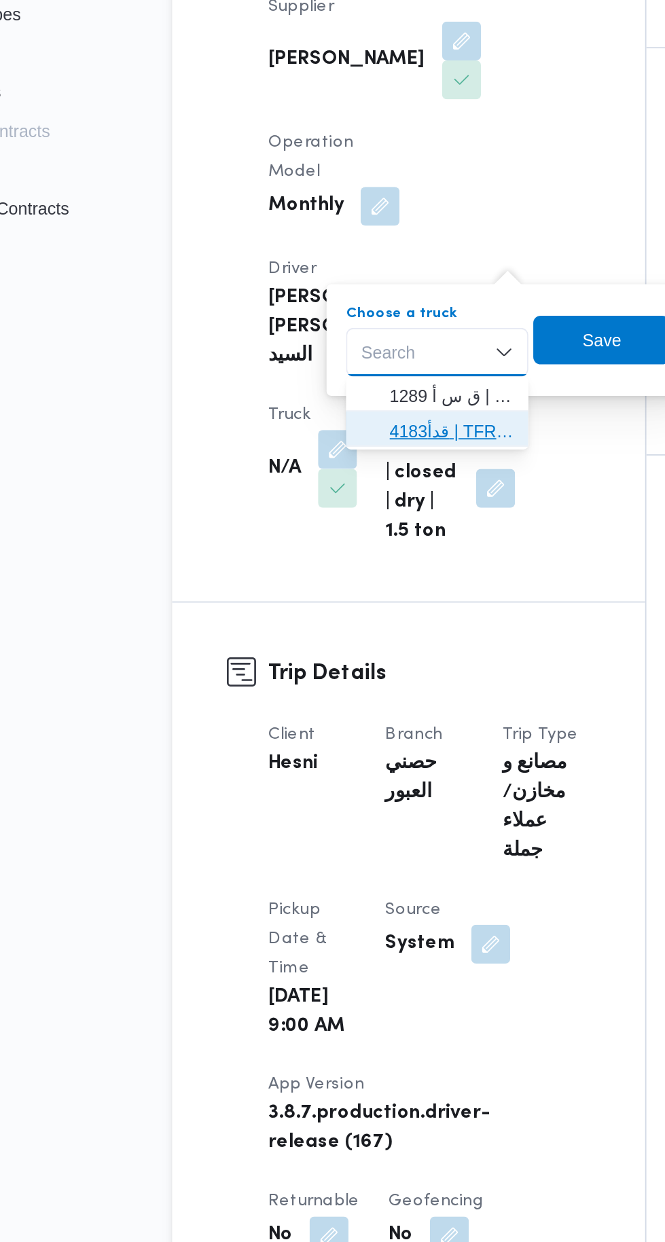
click at [356, 574] on span "قدأ4183 | TFR مقفول" at bounding box center [332, 575] width 69 height 16
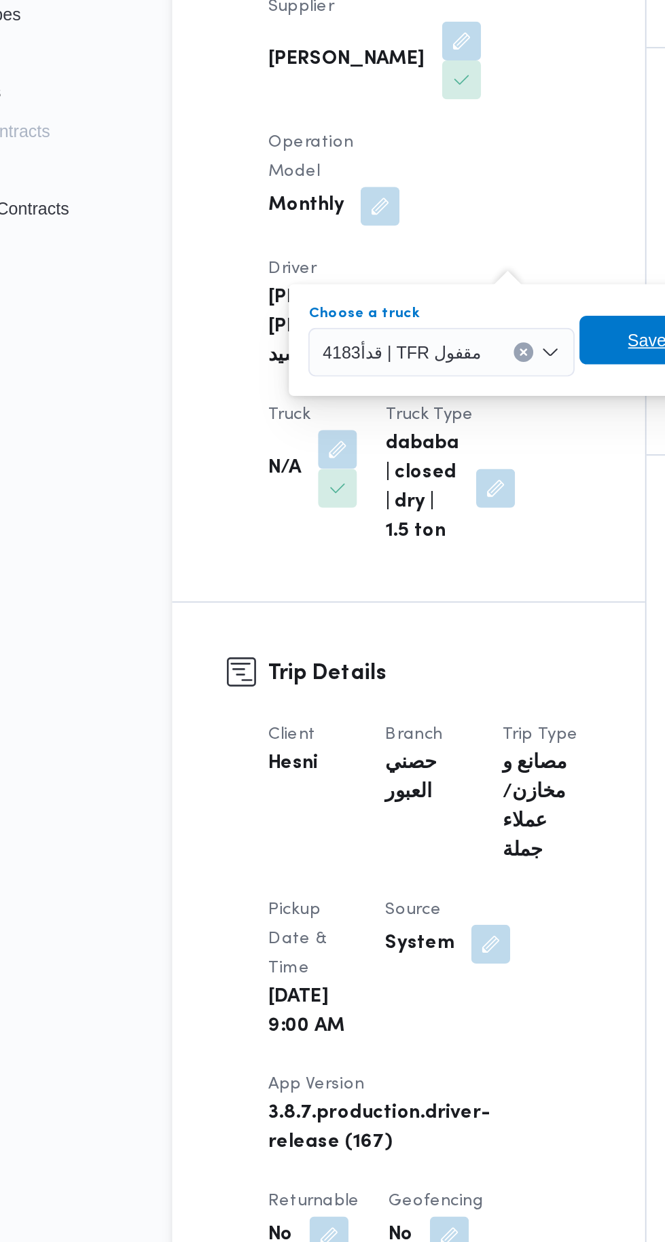
click at [424, 531] on span "Save" at bounding box center [442, 524] width 76 height 27
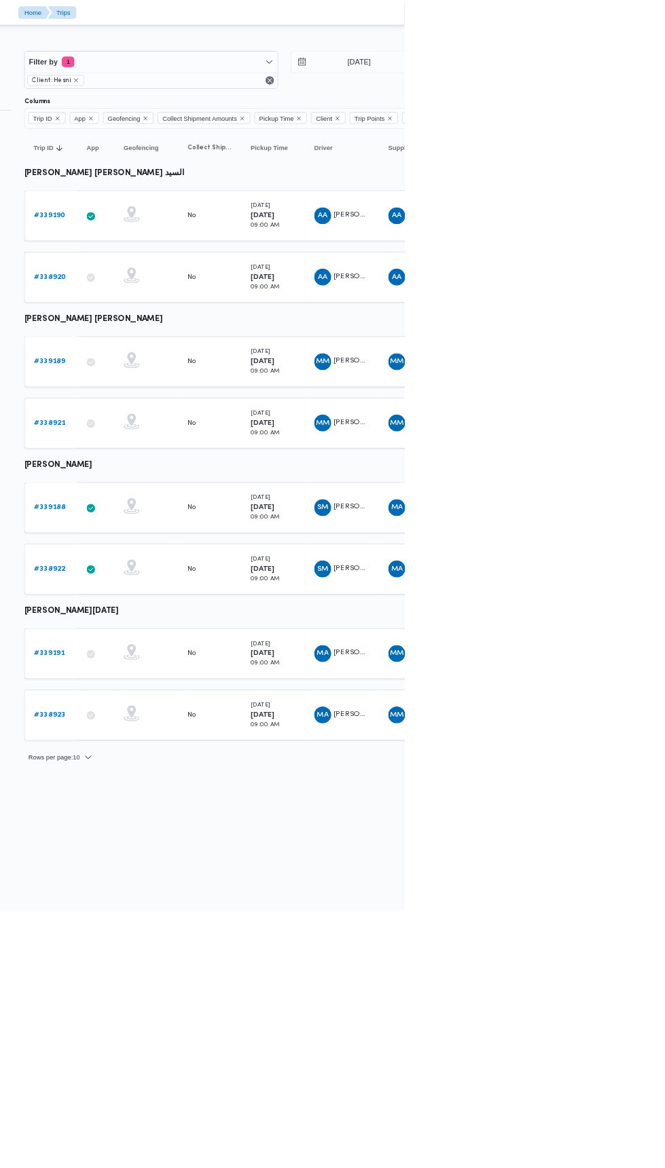
click at [216, 465] on link "# 339189" at bounding box center [209, 464] width 40 height 16
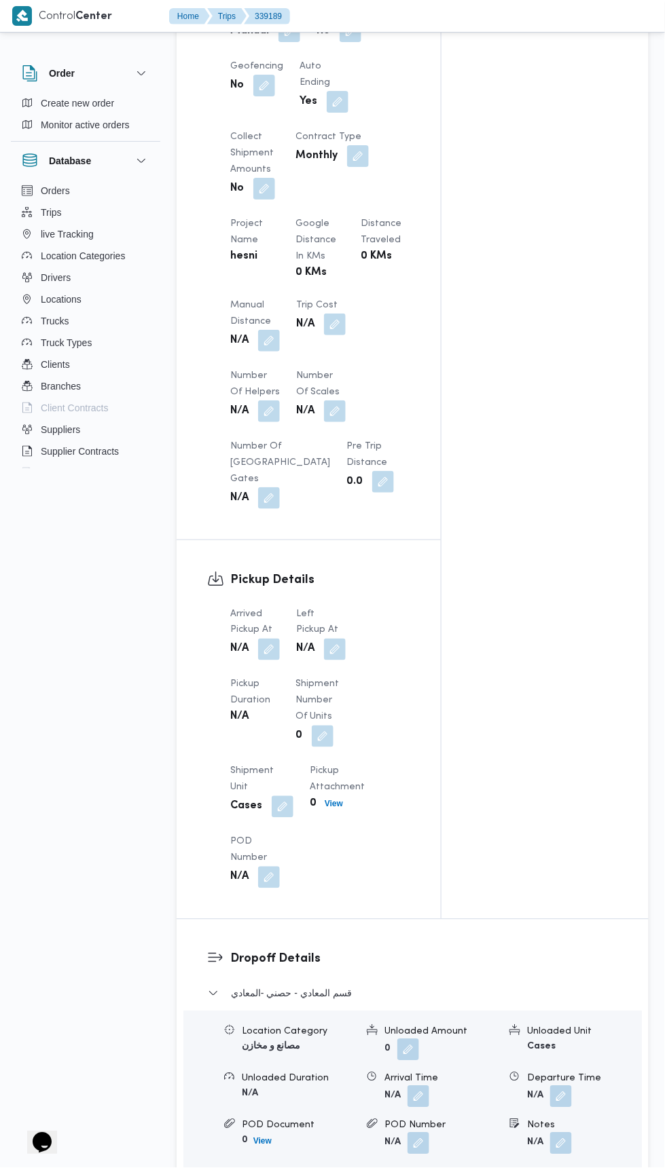
scroll to position [1135, 0]
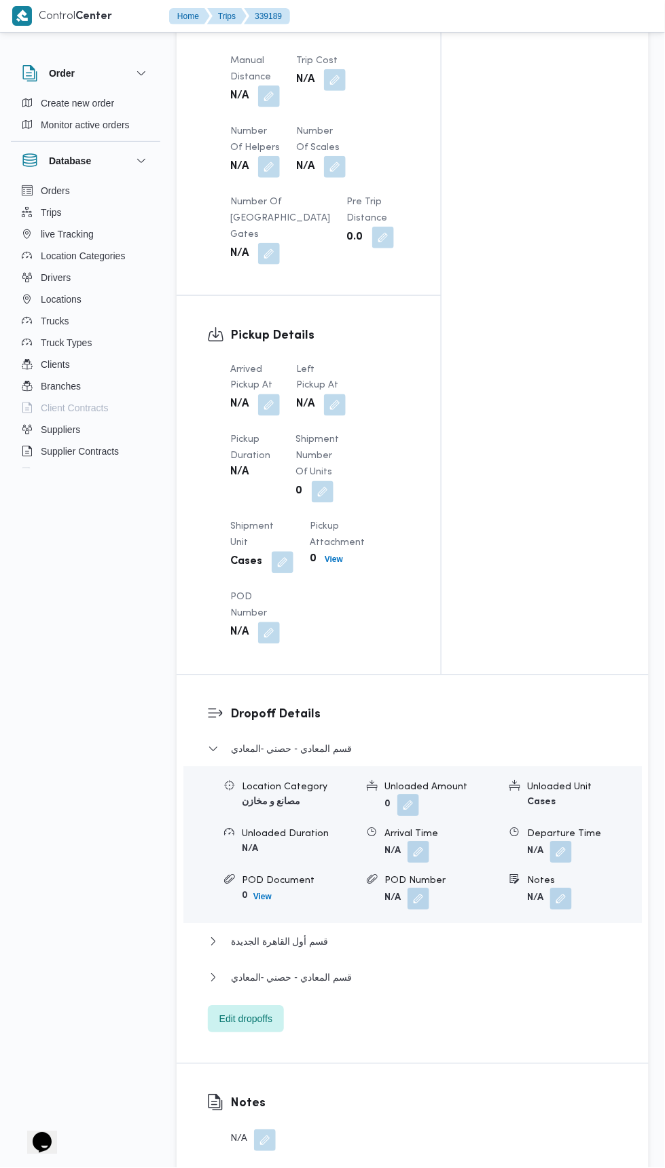
click at [277, 411] on button "button" at bounding box center [269, 405] width 22 height 22
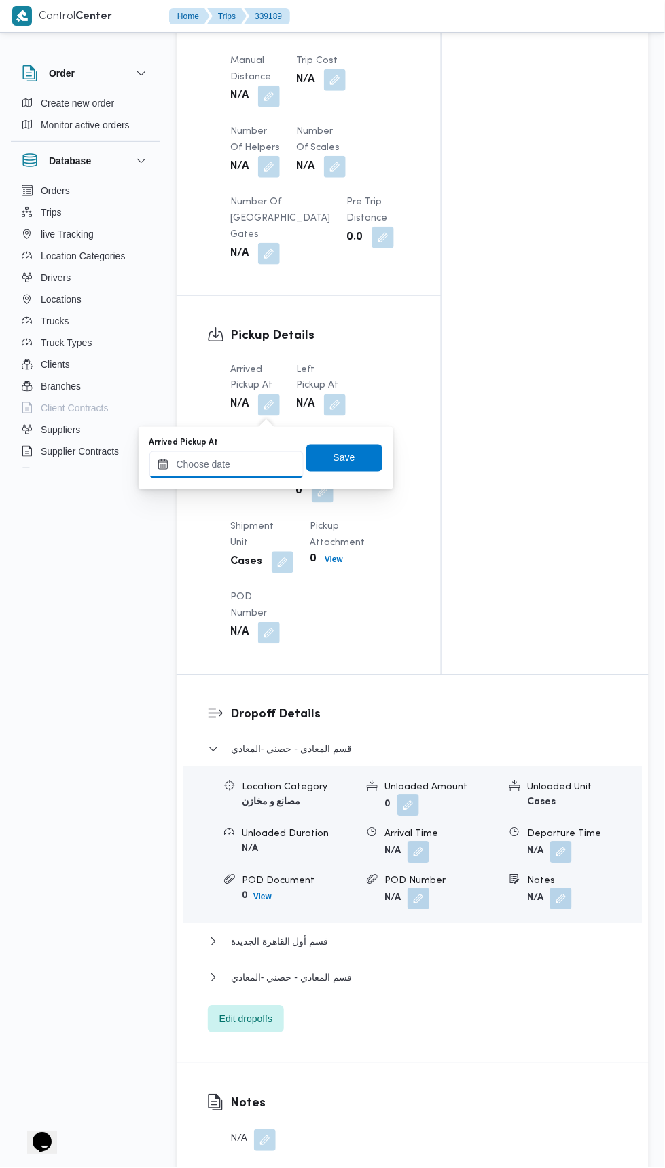
click at [255, 466] on input "Arrived Pickup At" at bounding box center [226, 464] width 154 height 27
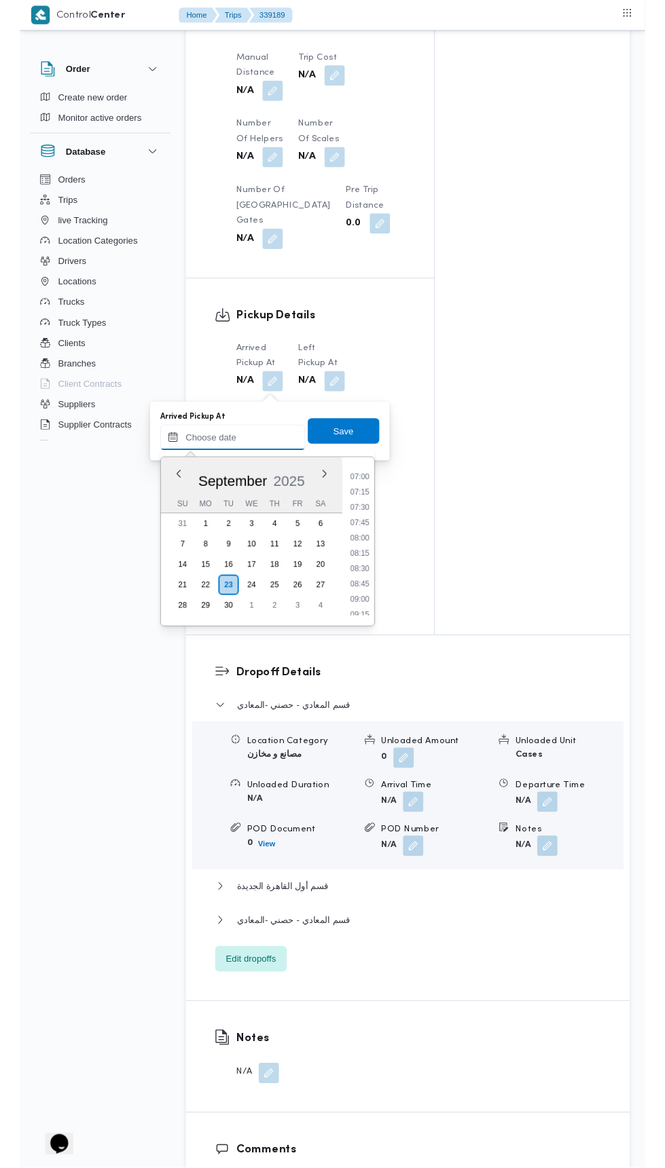
scroll to position [447, 0]
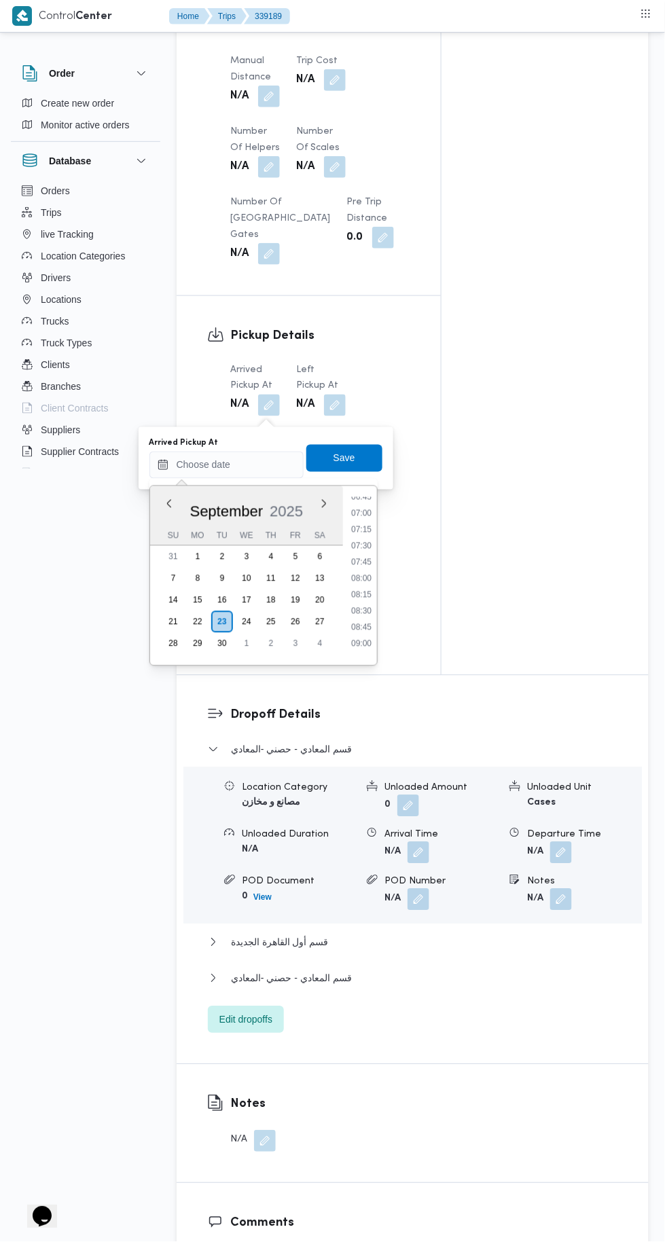
click at [361, 642] on li "09:00" at bounding box center [361, 644] width 31 height 14
type input "[DATE] 09:00"
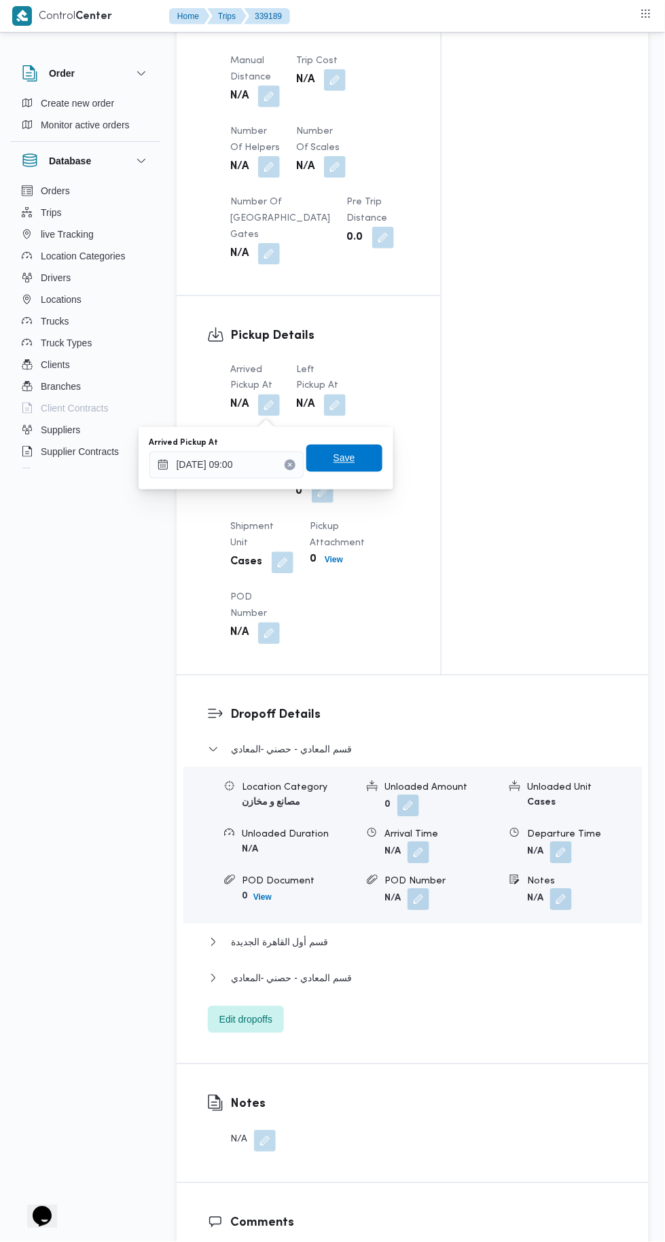
click at [358, 453] on span "Save" at bounding box center [344, 458] width 76 height 27
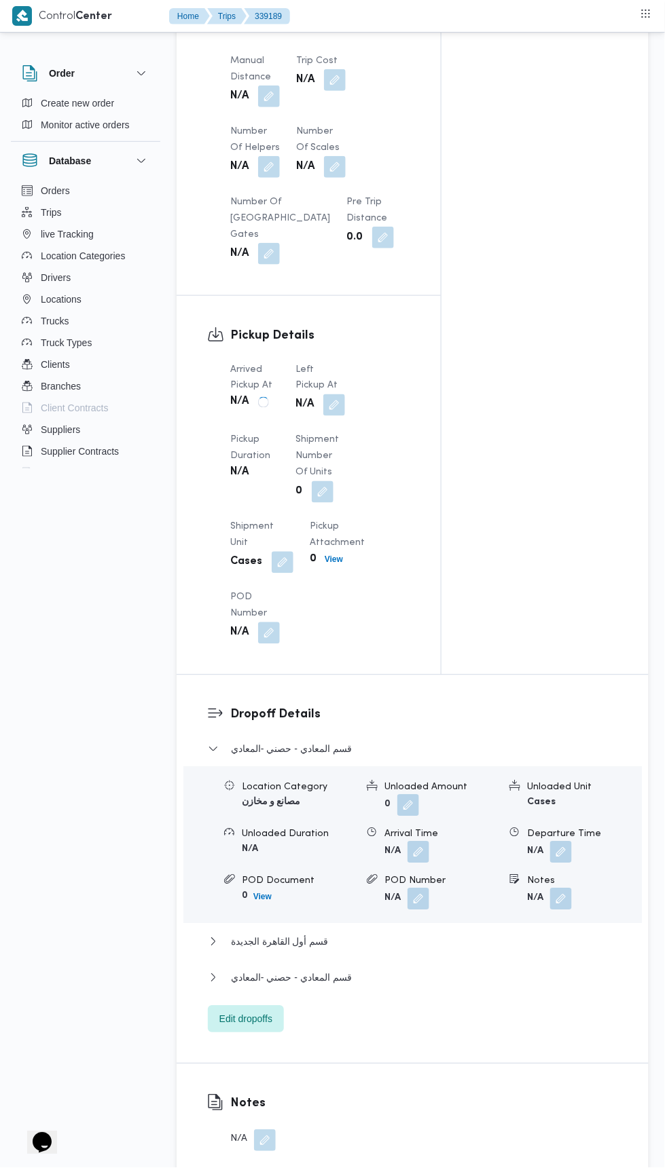
click at [333, 415] on button "button" at bounding box center [334, 405] width 22 height 22
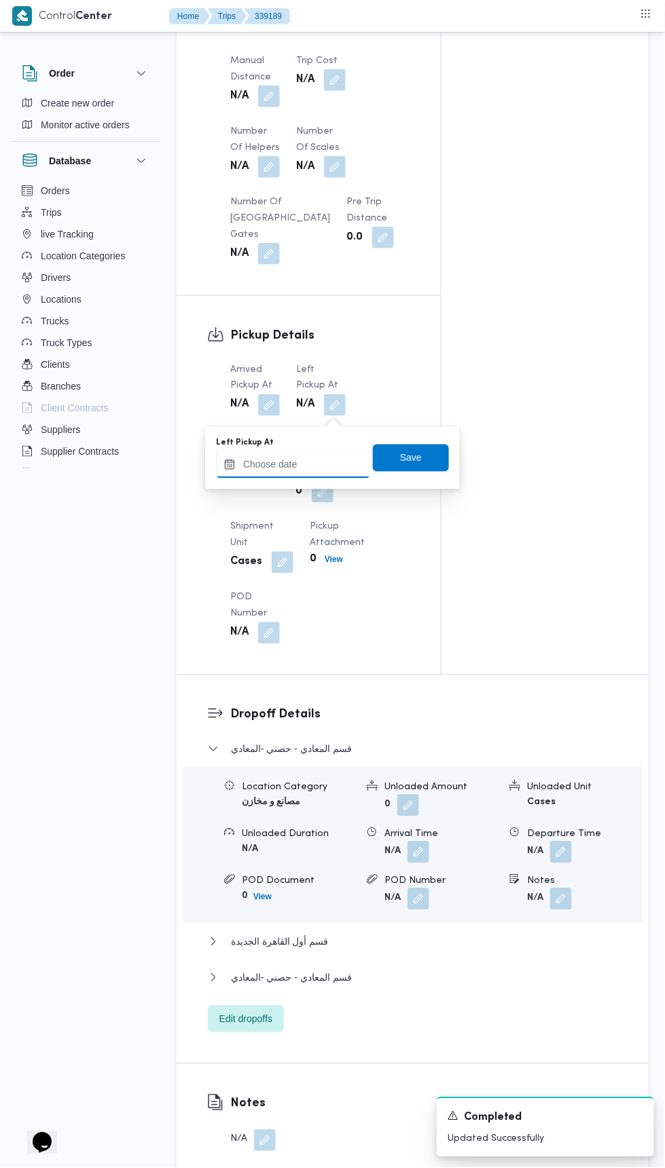
click at [308, 466] on input "Left Pickup At" at bounding box center [293, 464] width 154 height 27
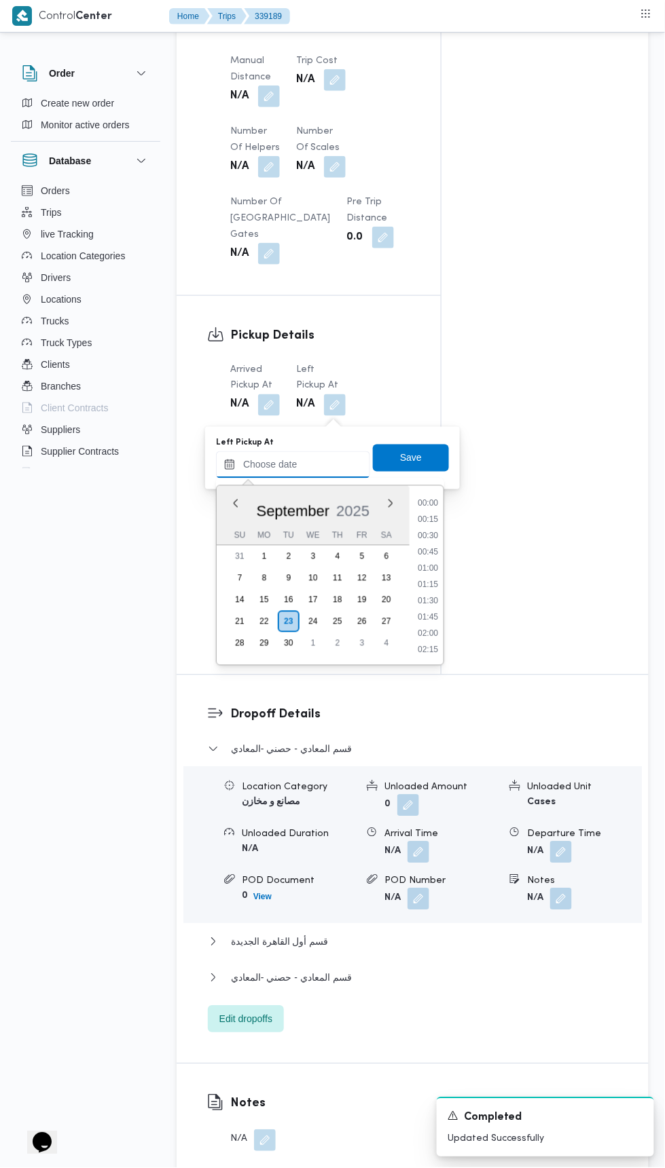
scroll to position [536, 0]
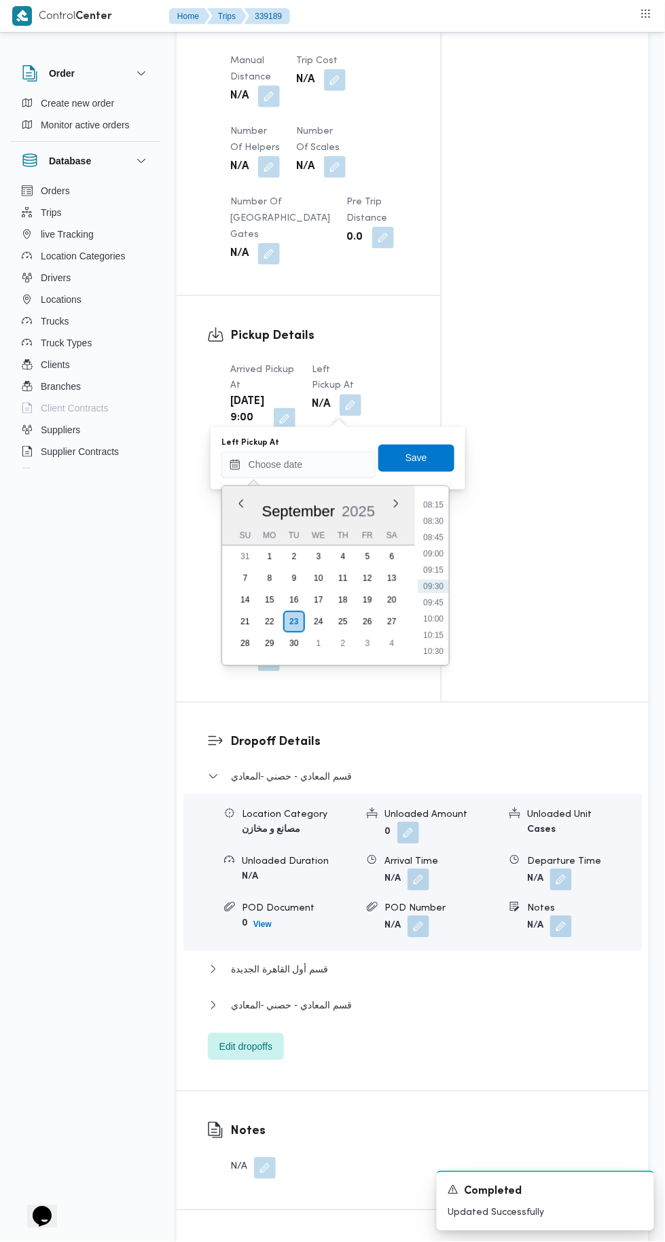
click at [439, 618] on li "10:00" at bounding box center [432, 619] width 31 height 14
type input "[DATE] 10:00"
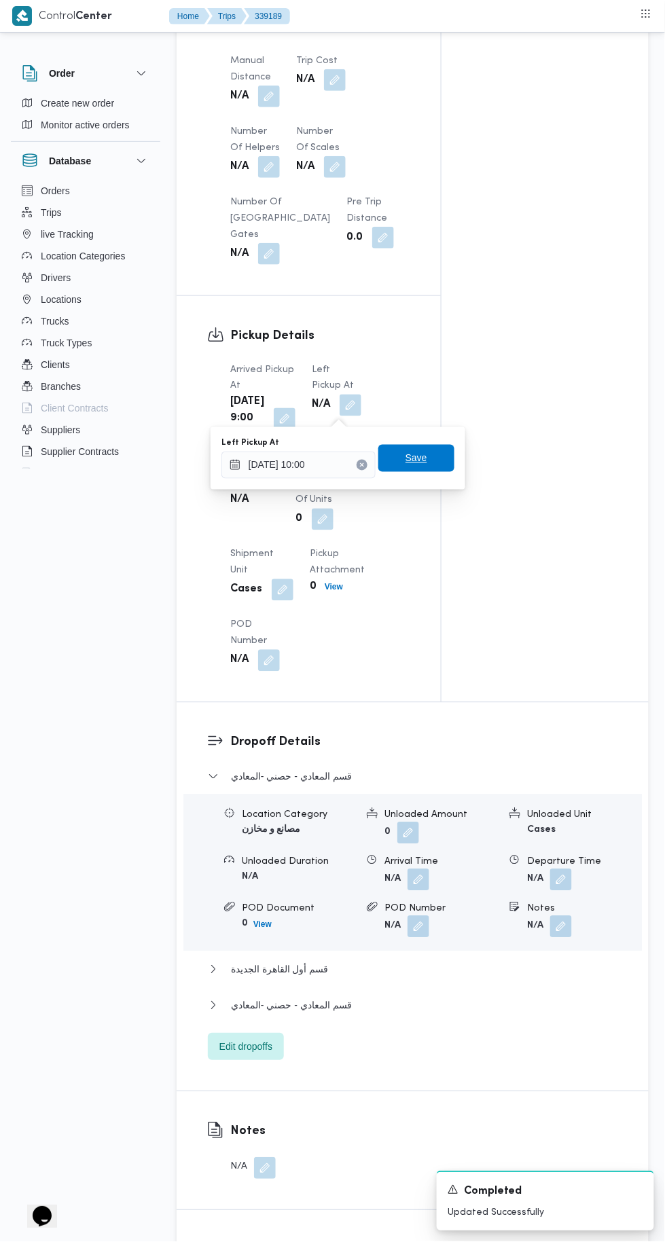
click at [430, 451] on span "Save" at bounding box center [416, 458] width 76 height 27
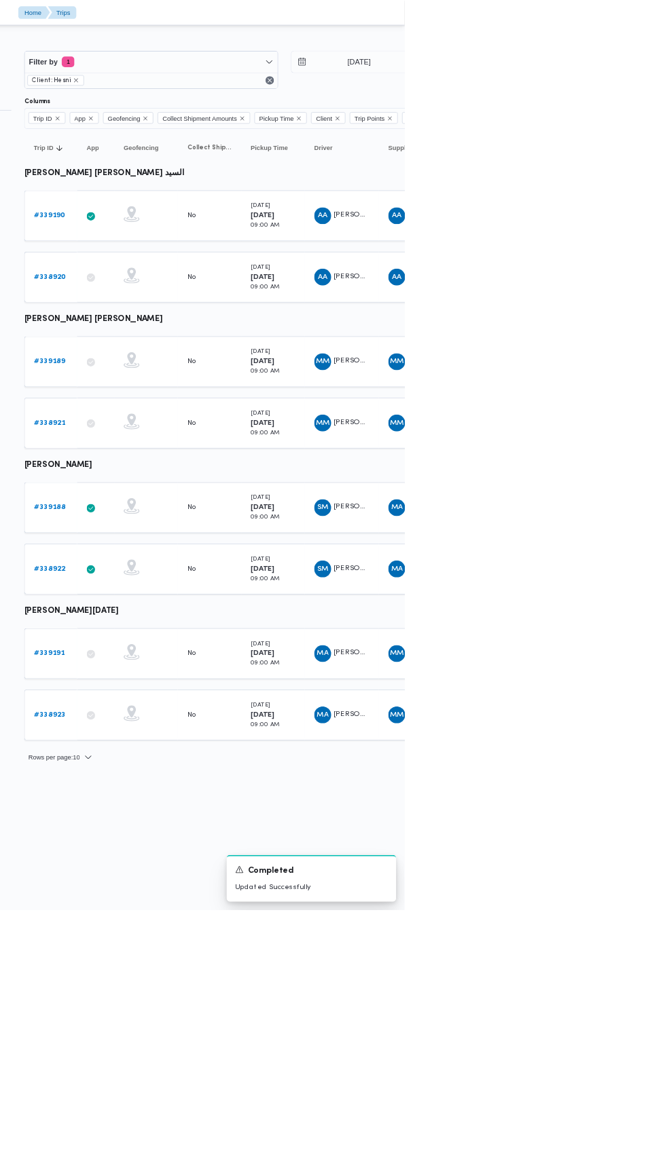
click at [236, 806] on td "Trip ID # 339191" at bounding box center [210, 838] width 68 height 65
click at [222, 834] on b "# 339191" at bounding box center [208, 838] width 39 height 9
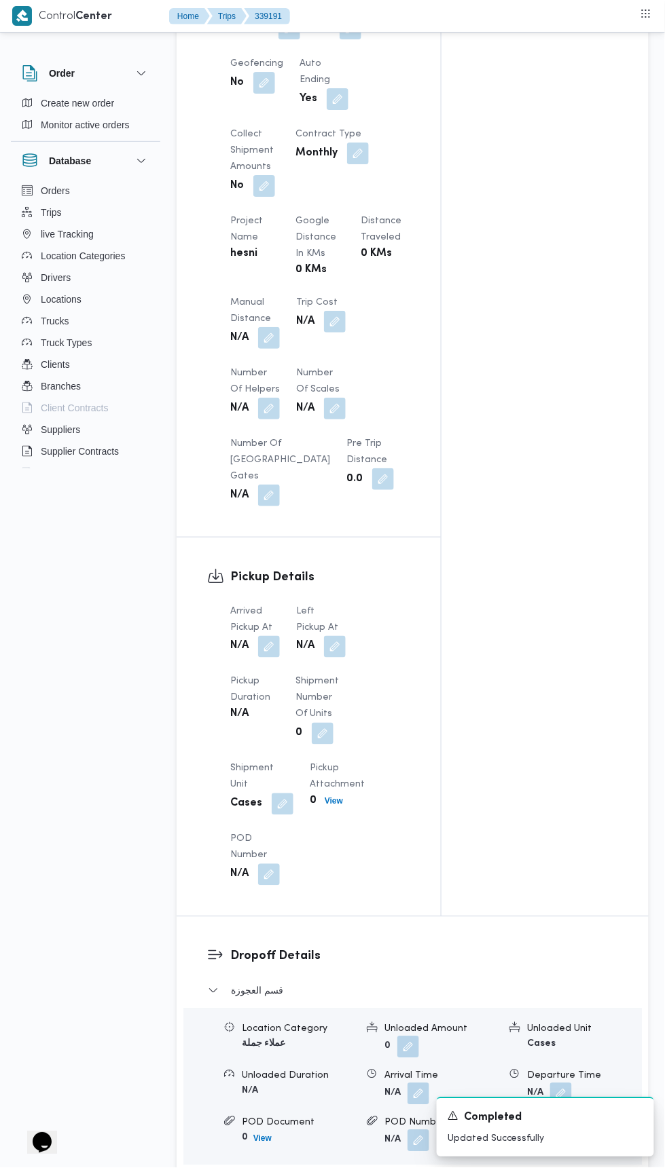
scroll to position [888, 0]
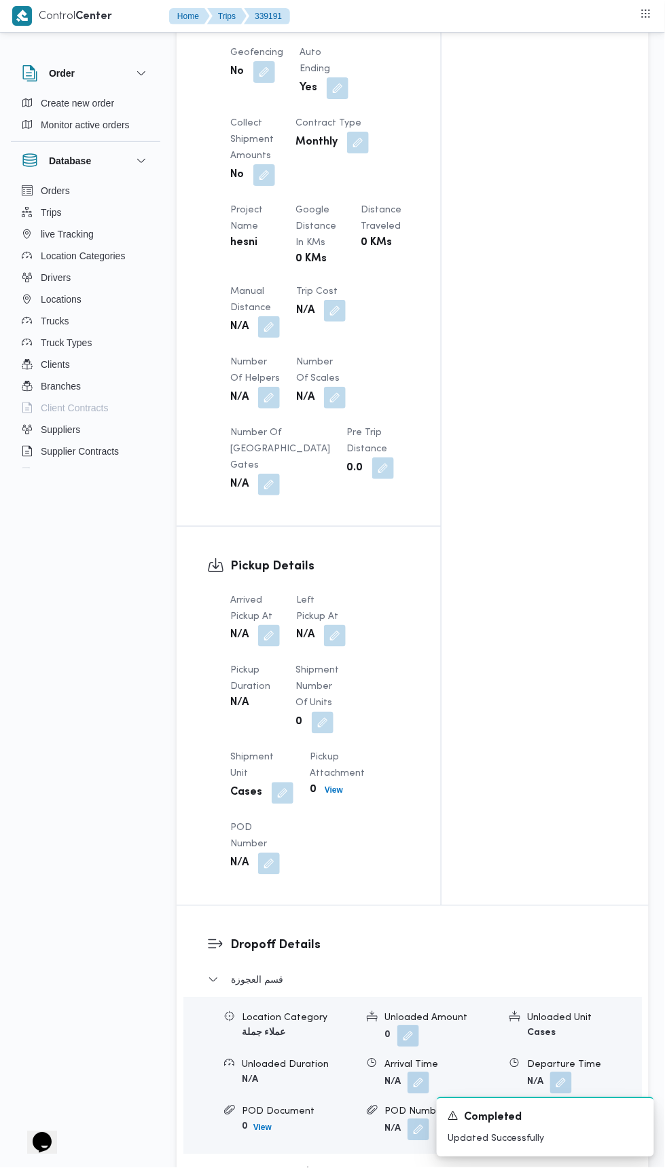
click at [269, 647] on button "button" at bounding box center [269, 636] width 22 height 22
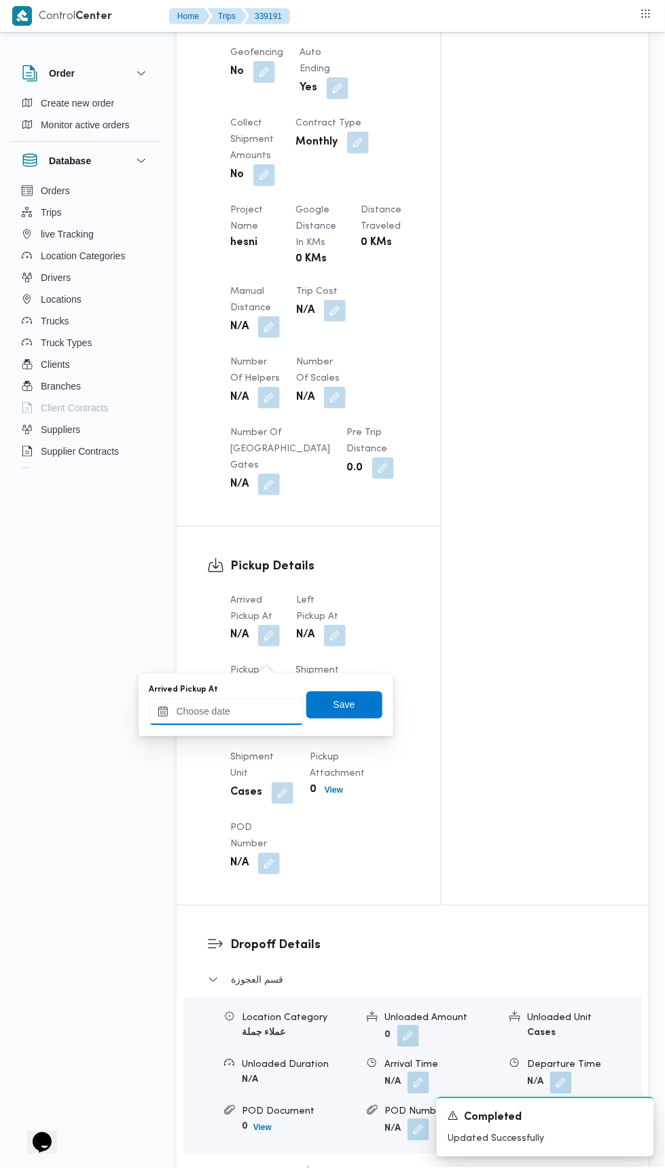
click at [244, 715] on input "Arrived Pickup At" at bounding box center [226, 711] width 154 height 27
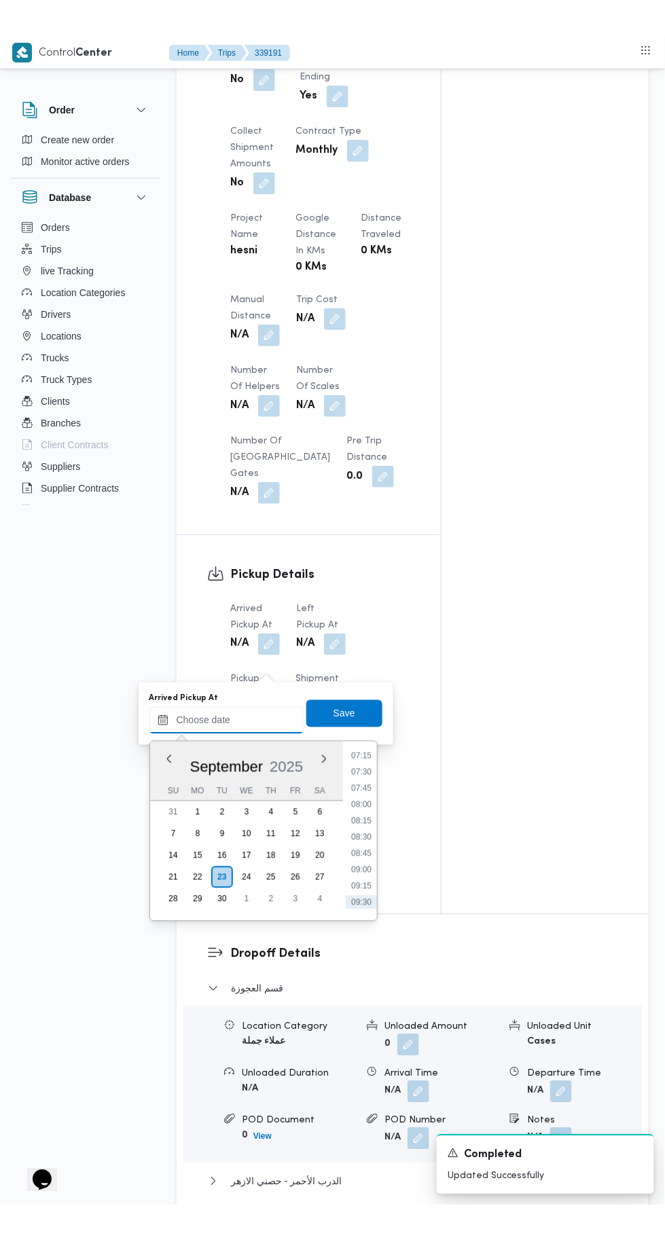
scroll to position [483, 0]
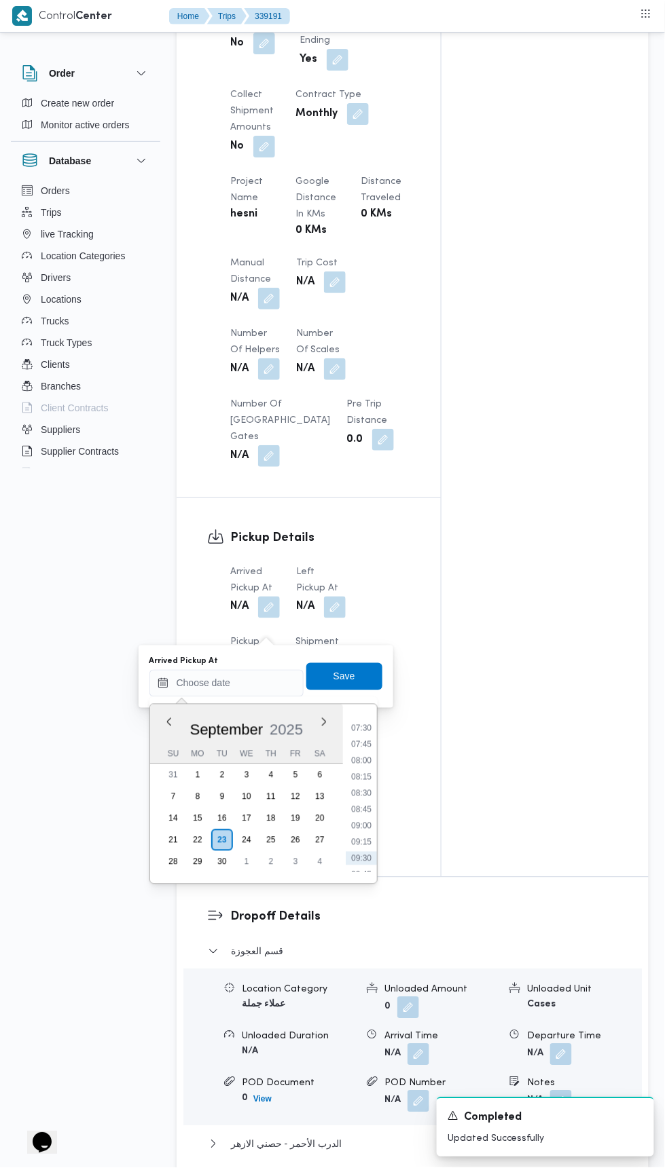
click at [363, 840] on li "09:15" at bounding box center [361, 843] width 31 height 14
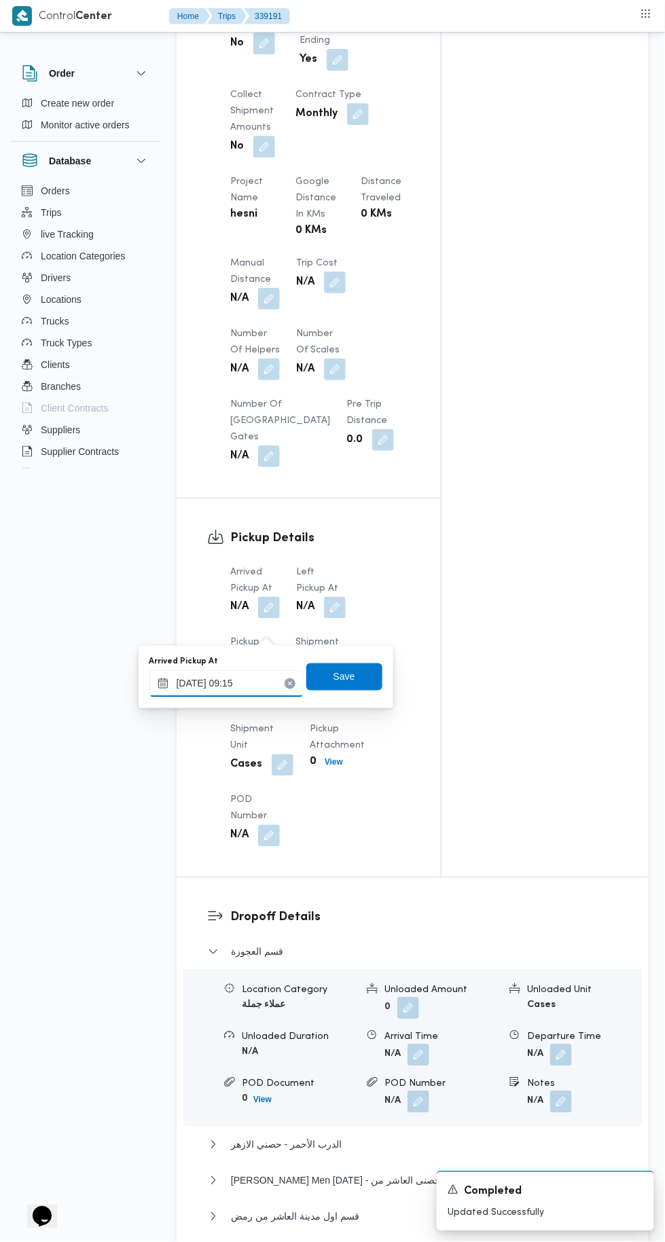
scroll to position [916, 0]
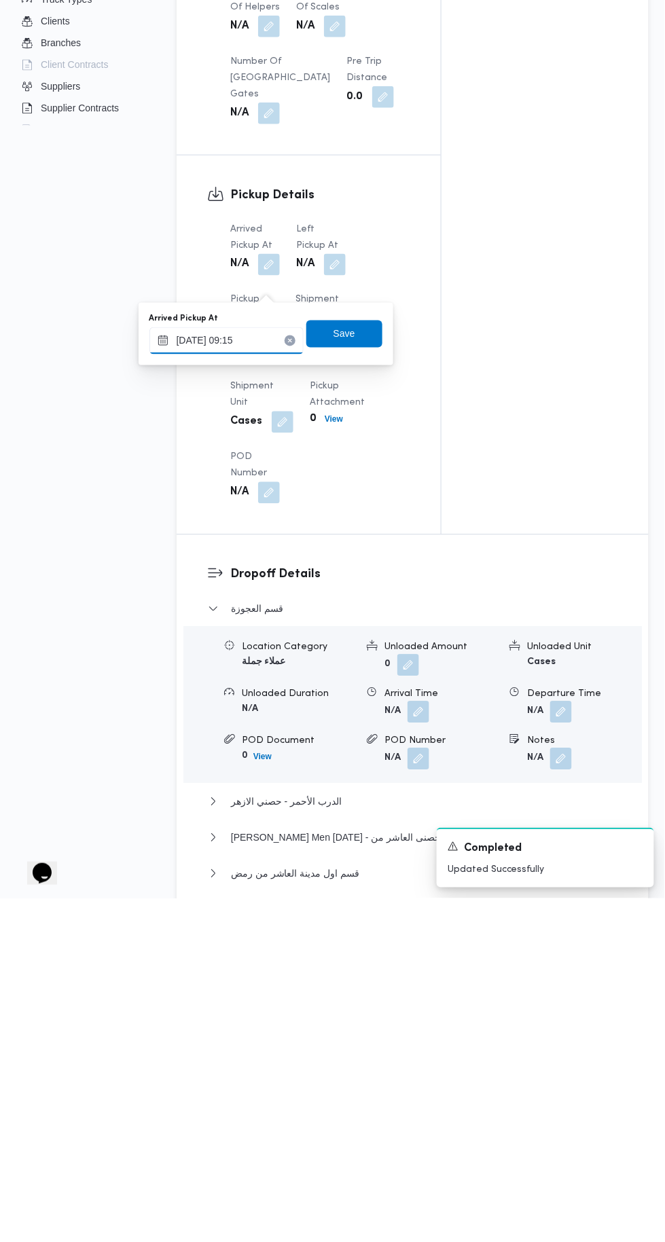
click at [267, 677] on input "[DATE] 09:15" at bounding box center [226, 683] width 154 height 27
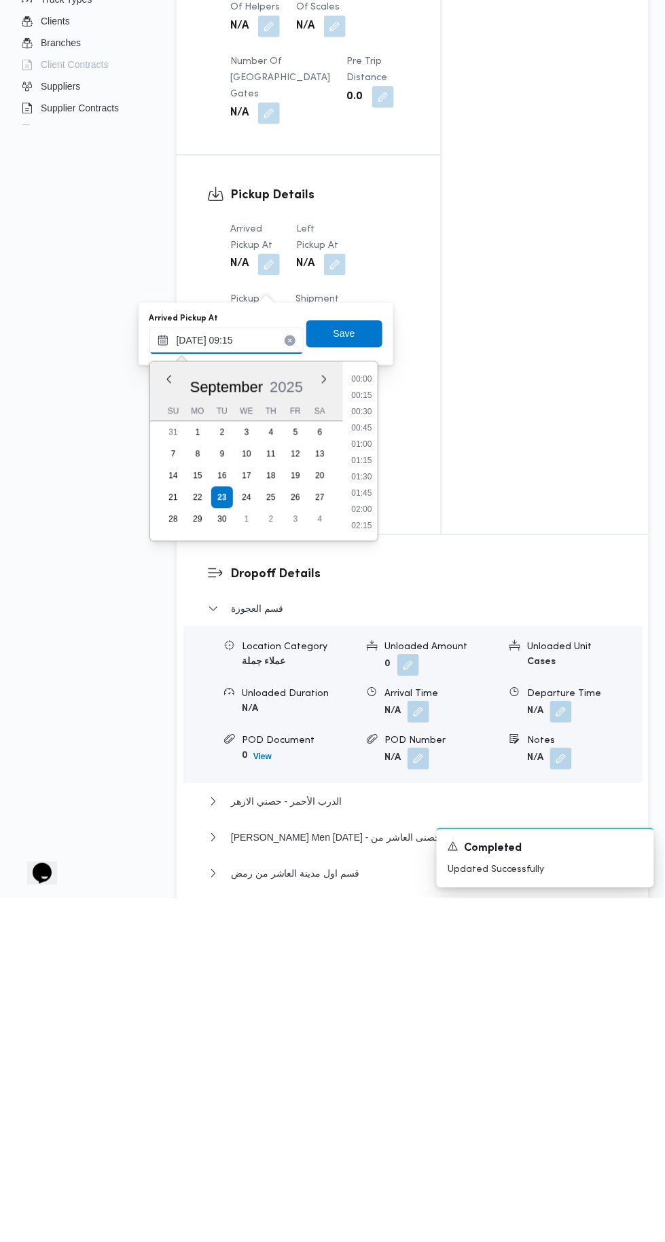
scroll to position [520, 0]
click at [362, 783] on li "09:00" at bounding box center [361, 789] width 31 height 14
type input "[DATE] 09:00"
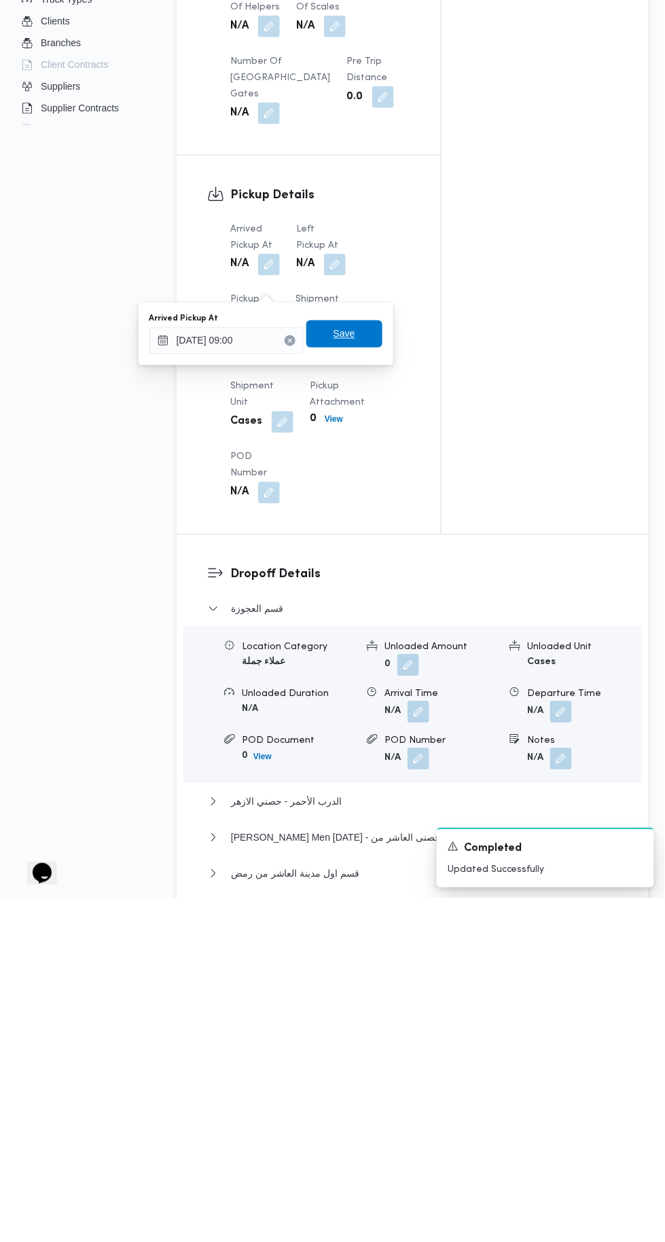
click at [364, 680] on span "Save" at bounding box center [344, 676] width 76 height 27
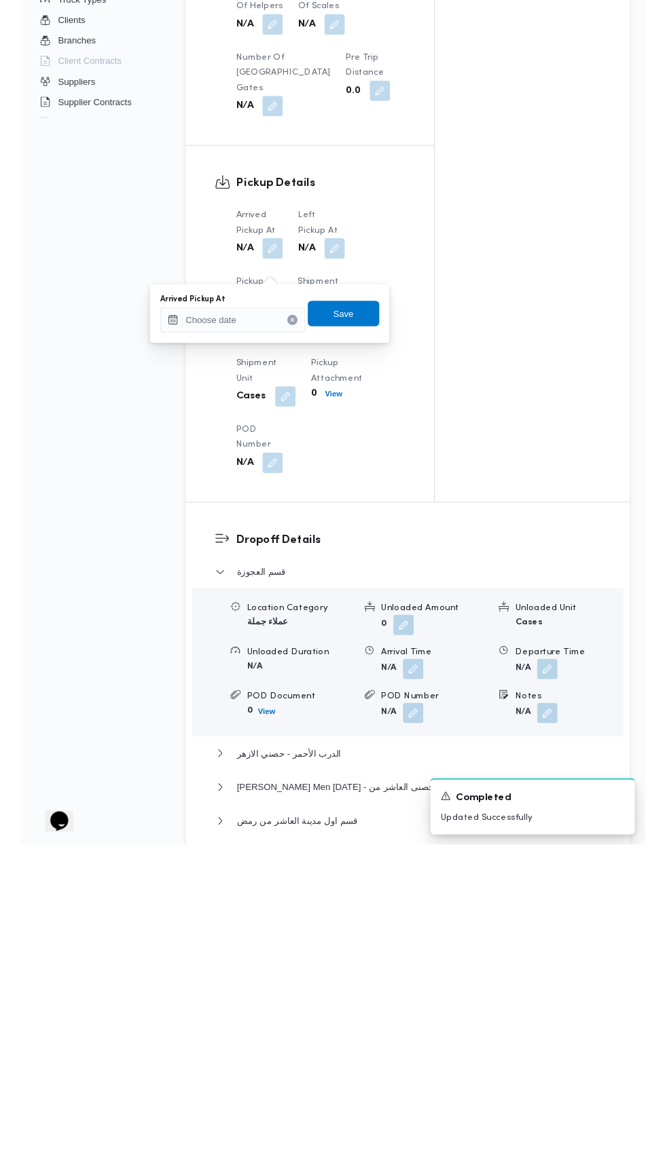
scroll to position [916, 0]
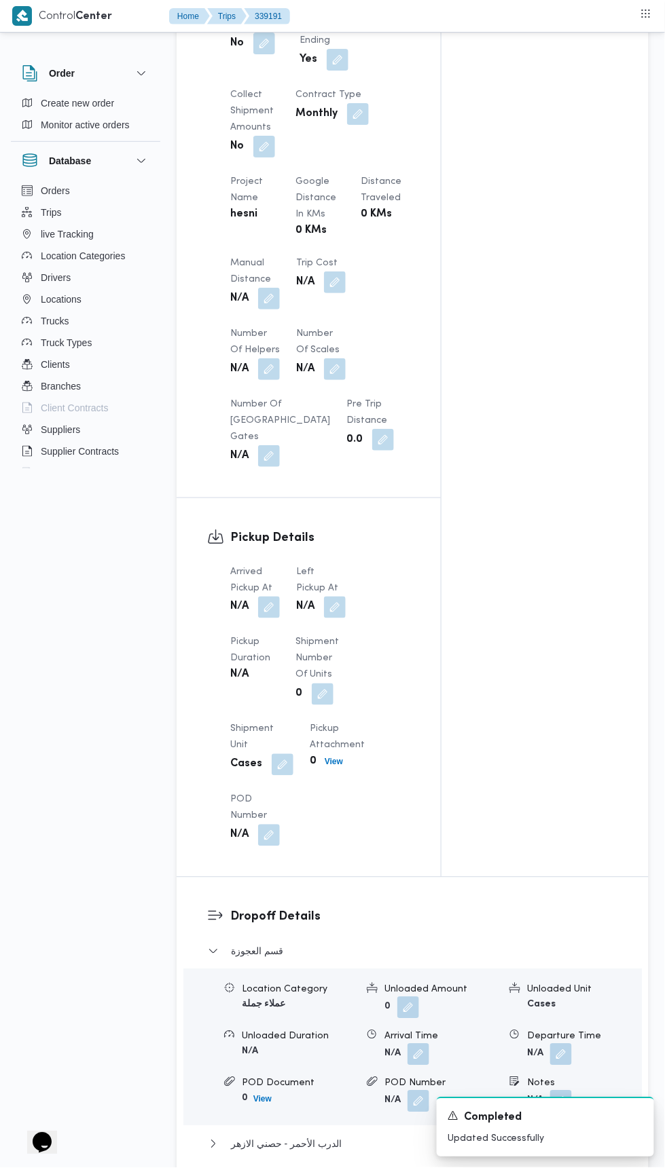
click at [338, 618] on button "button" at bounding box center [335, 608] width 22 height 22
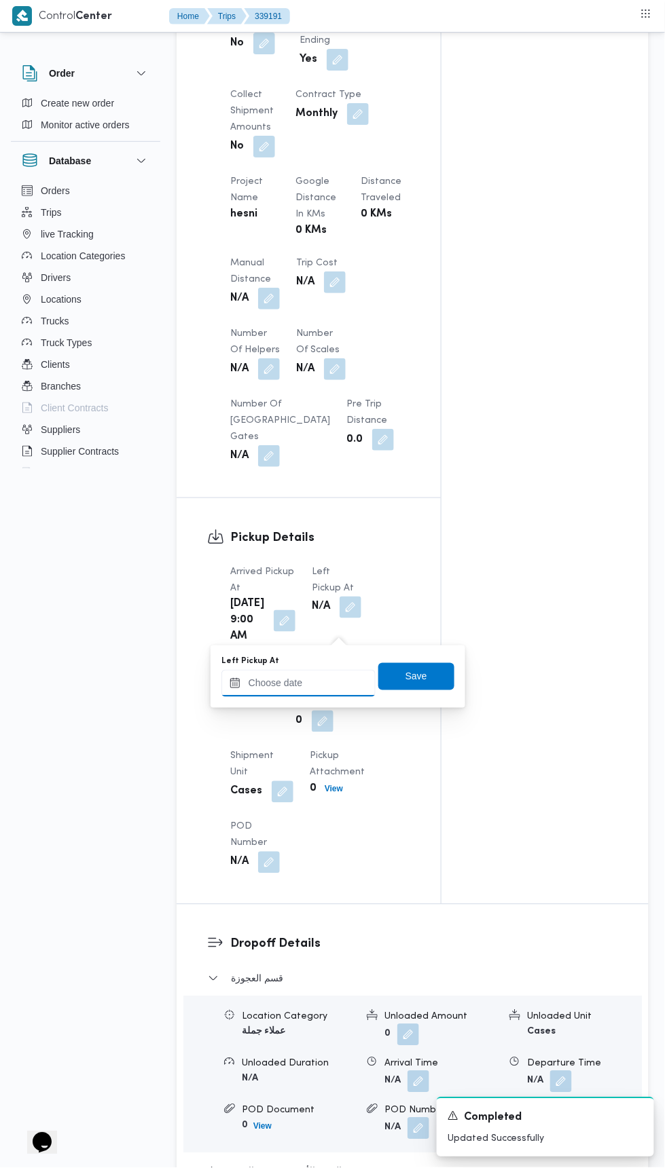
click at [303, 682] on input "Left Pickup At" at bounding box center [298, 683] width 154 height 27
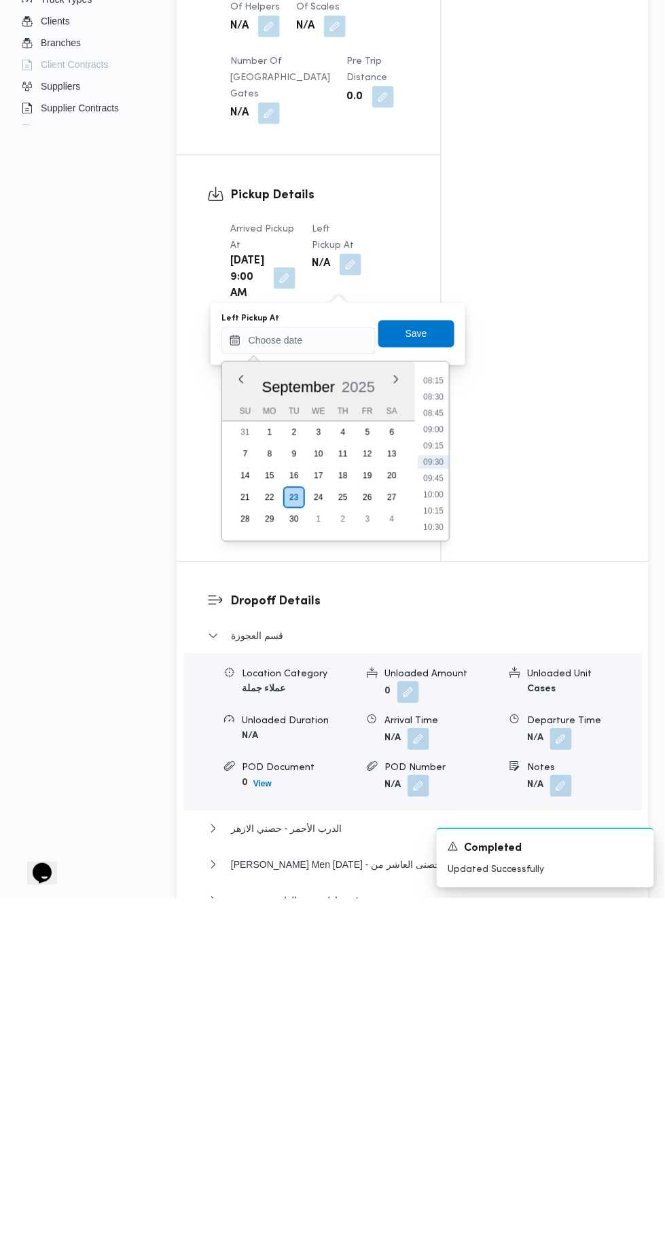
click at [439, 856] on li "10:15" at bounding box center [432, 854] width 31 height 14
type input "[DATE] 10:15"
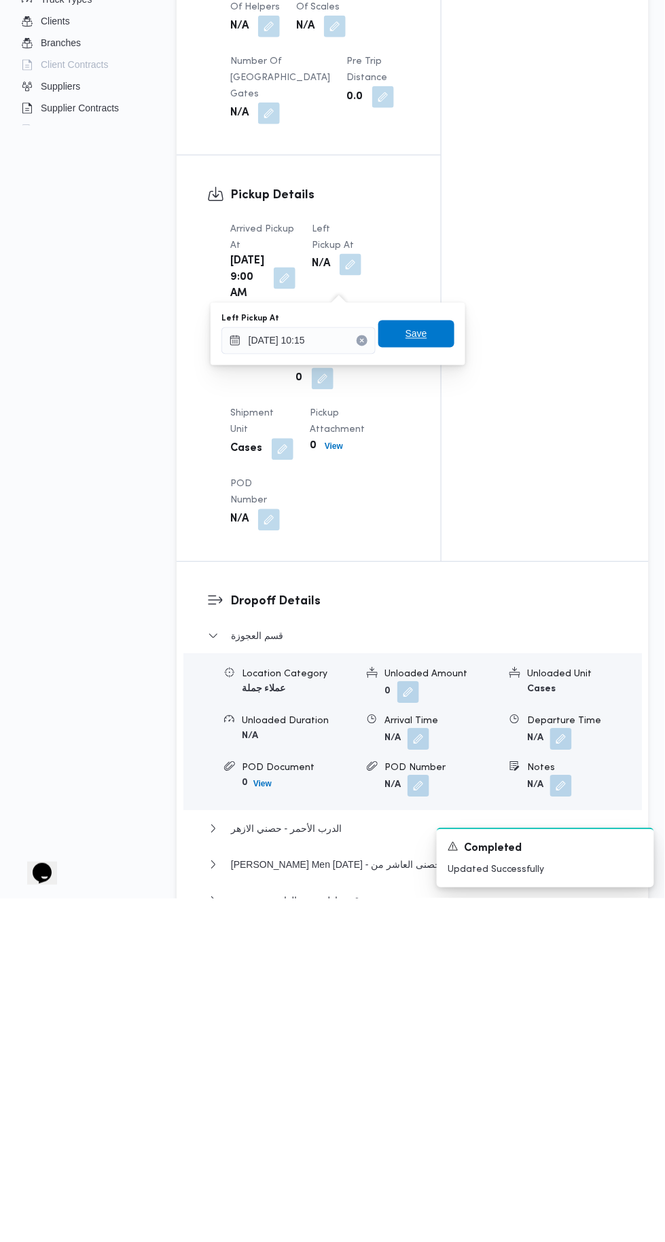
click at [429, 675] on span "Save" at bounding box center [416, 676] width 76 height 27
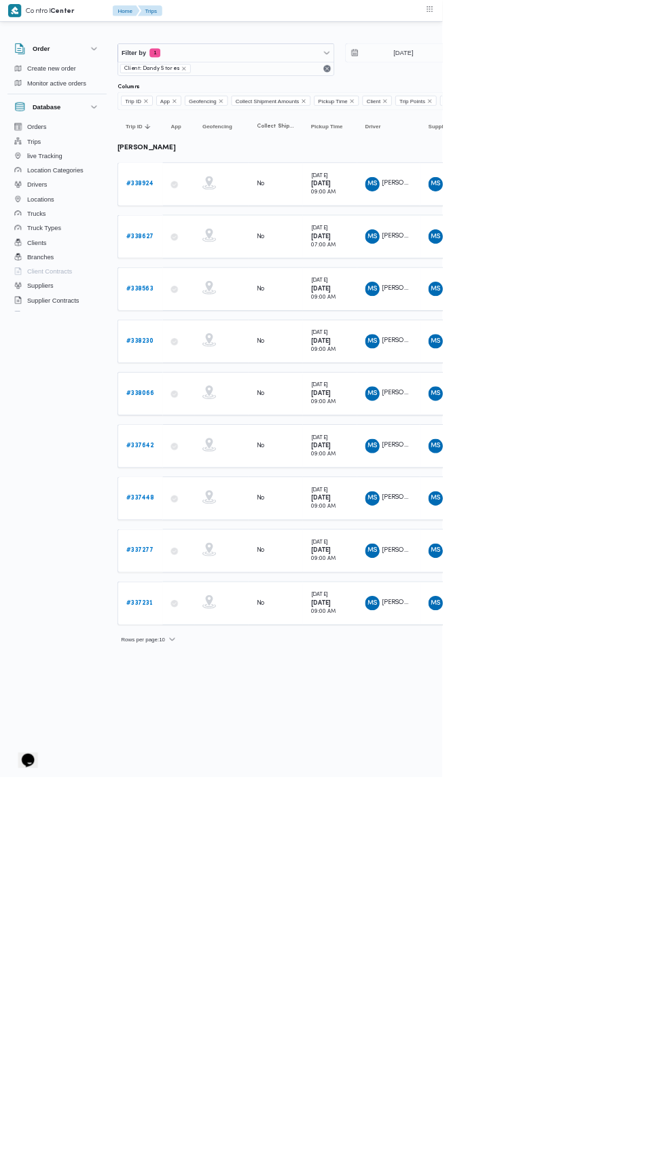
click at [212, 275] on b "# 338924" at bounding box center [209, 276] width 41 height 9
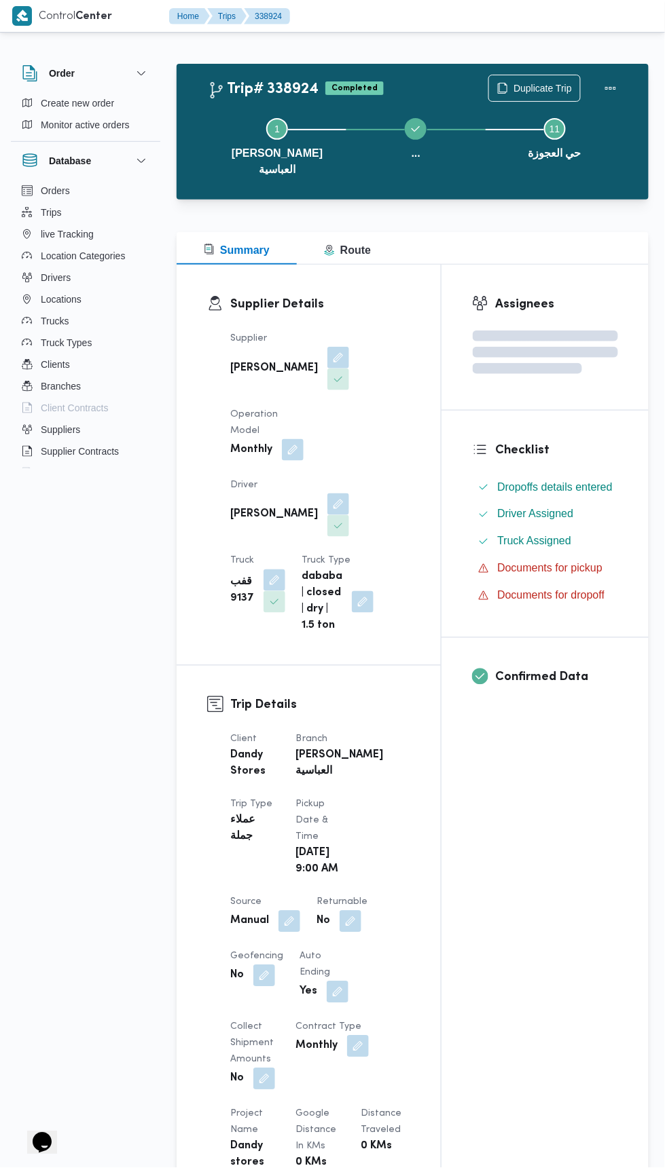
scroll to position [12, 0]
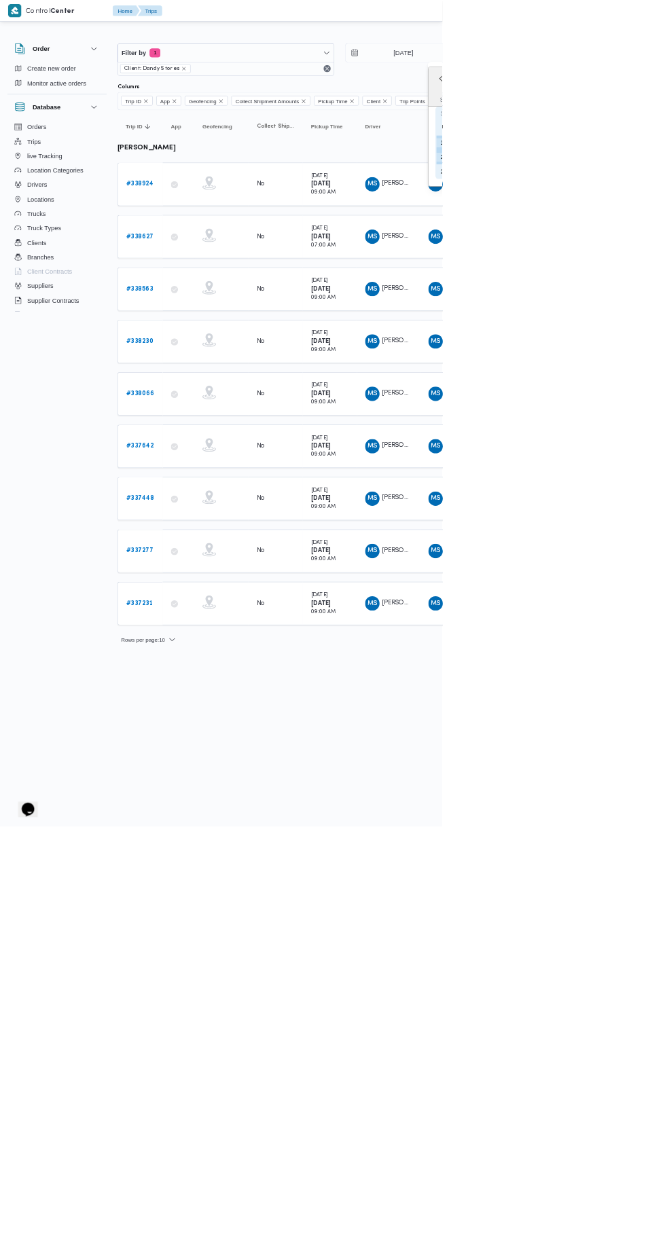
type input "[DATE]"
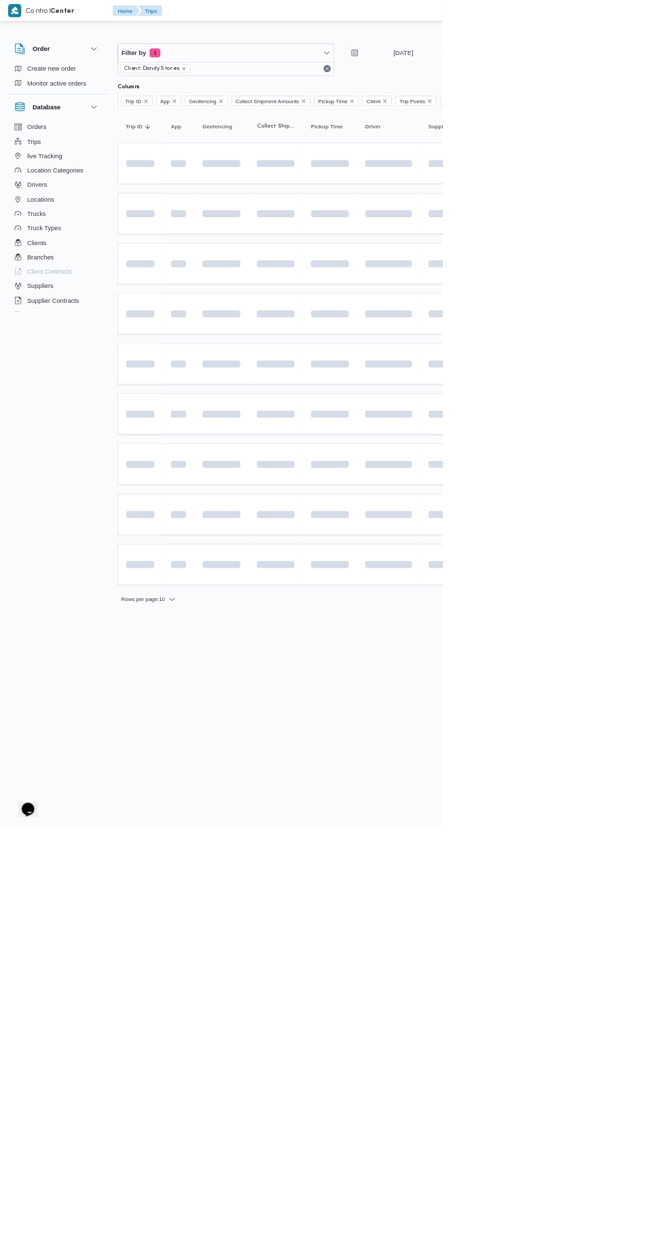
click at [594, 617] on span at bounding box center [543, 622] width 155 height 11
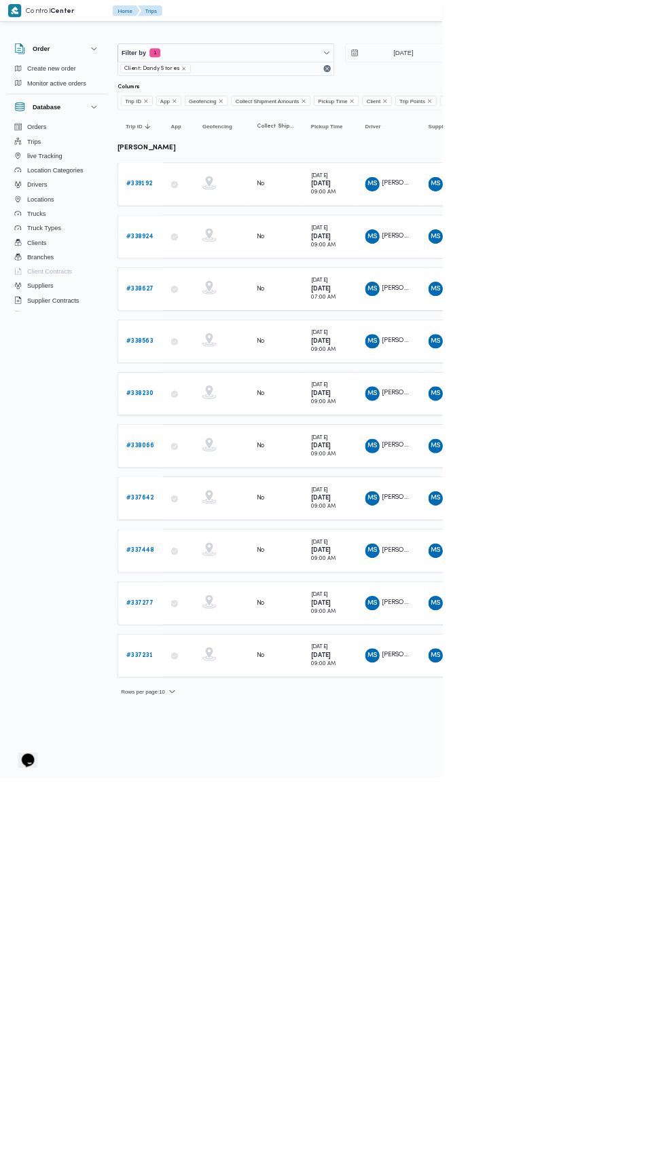
click at [209, 280] on link "# 339192" at bounding box center [208, 277] width 39 height 16
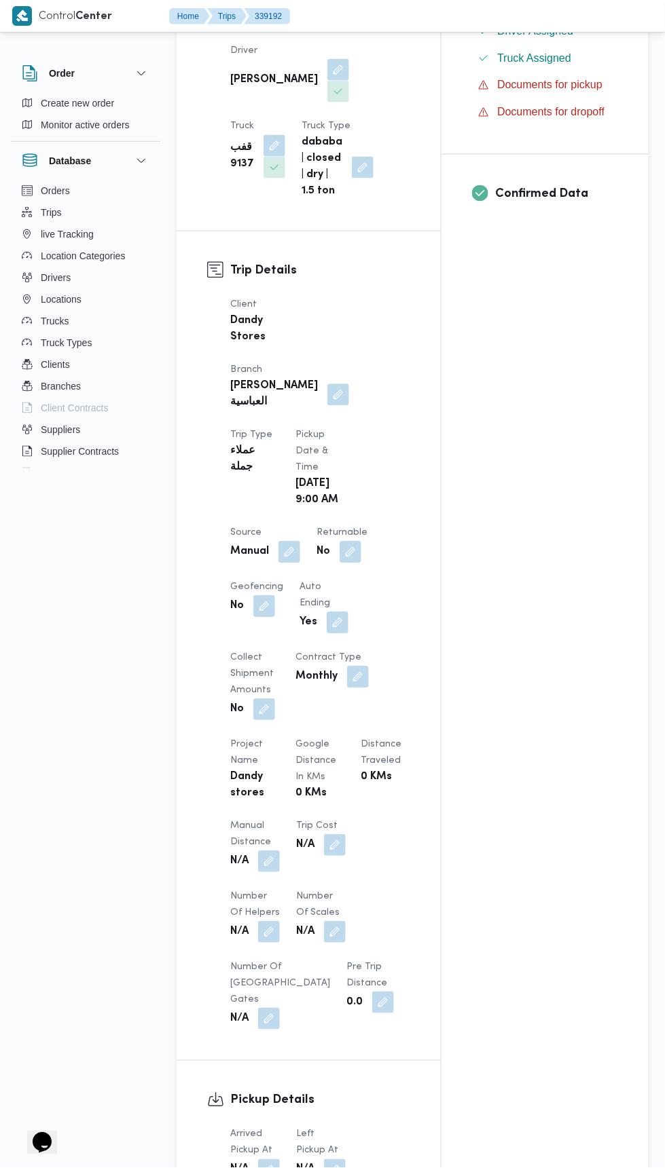
scroll to position [1050, 0]
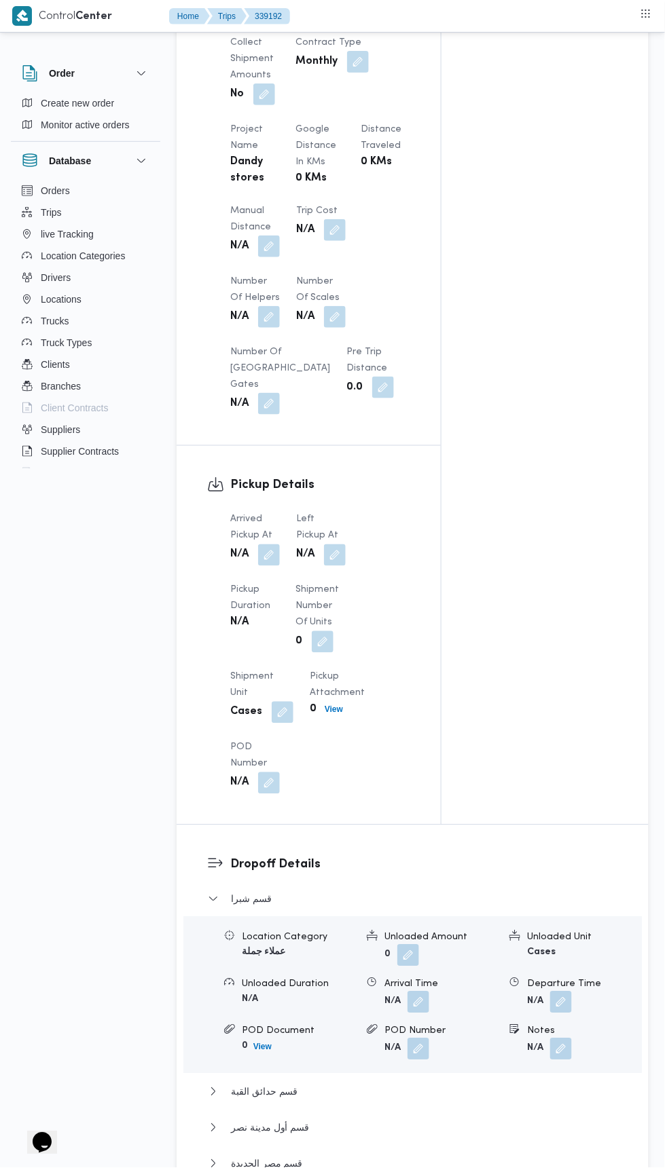
click at [274, 544] on button "button" at bounding box center [269, 555] width 22 height 22
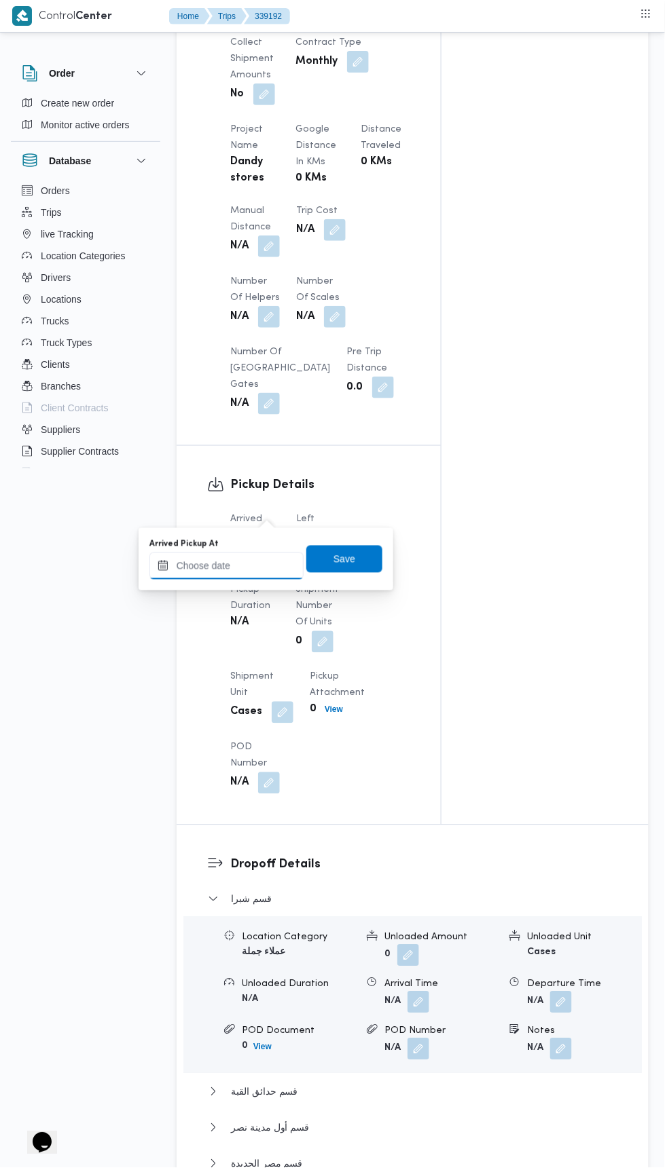
click at [266, 564] on input "Arrived Pickup At" at bounding box center [226, 566] width 154 height 27
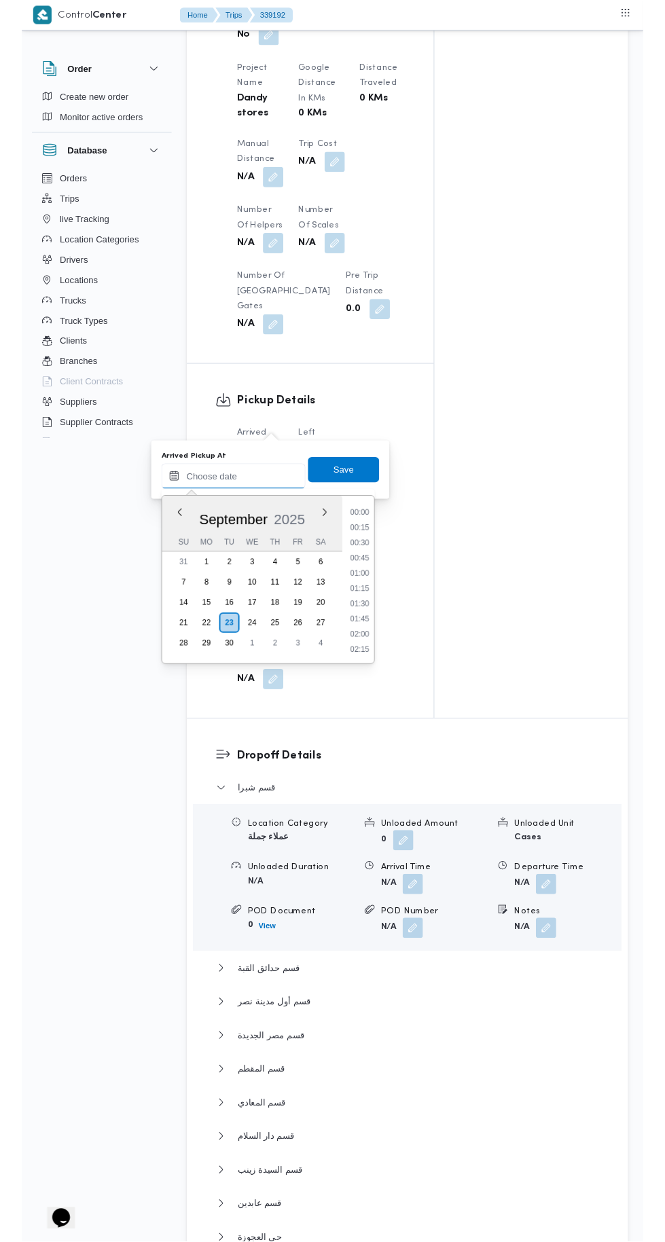
scroll to position [1107, 0]
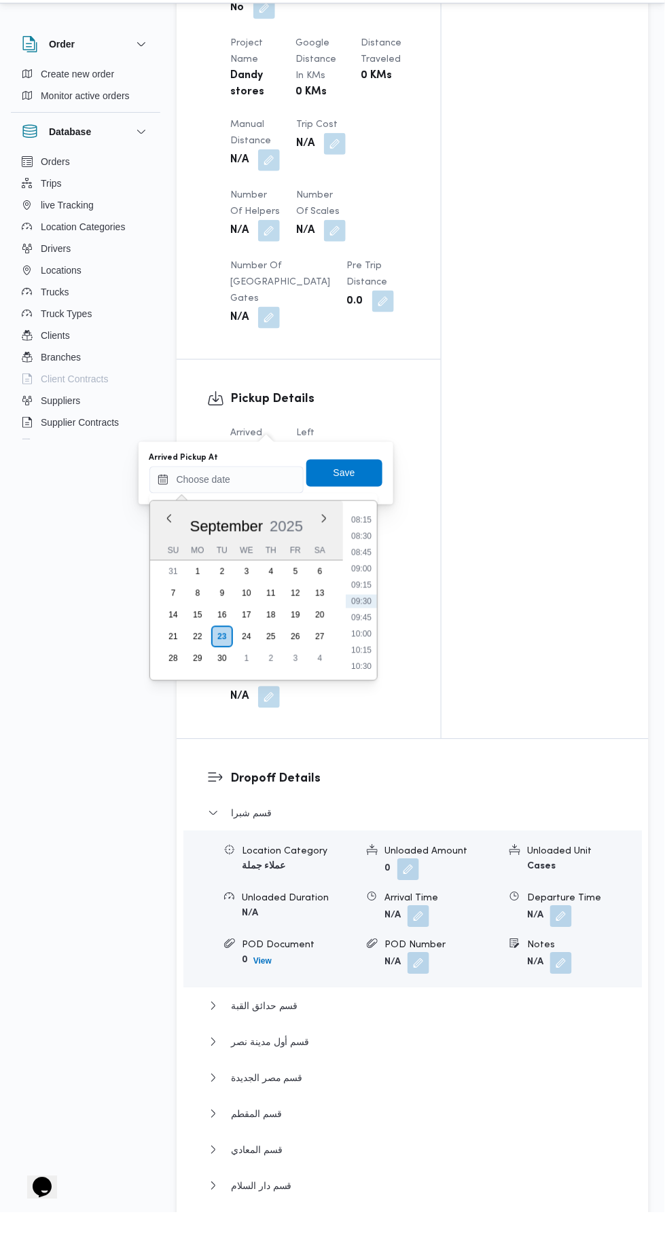
click at [360, 631] on li "09:30" at bounding box center [361, 631] width 31 height 14
type input "23/09/2025 09:30"
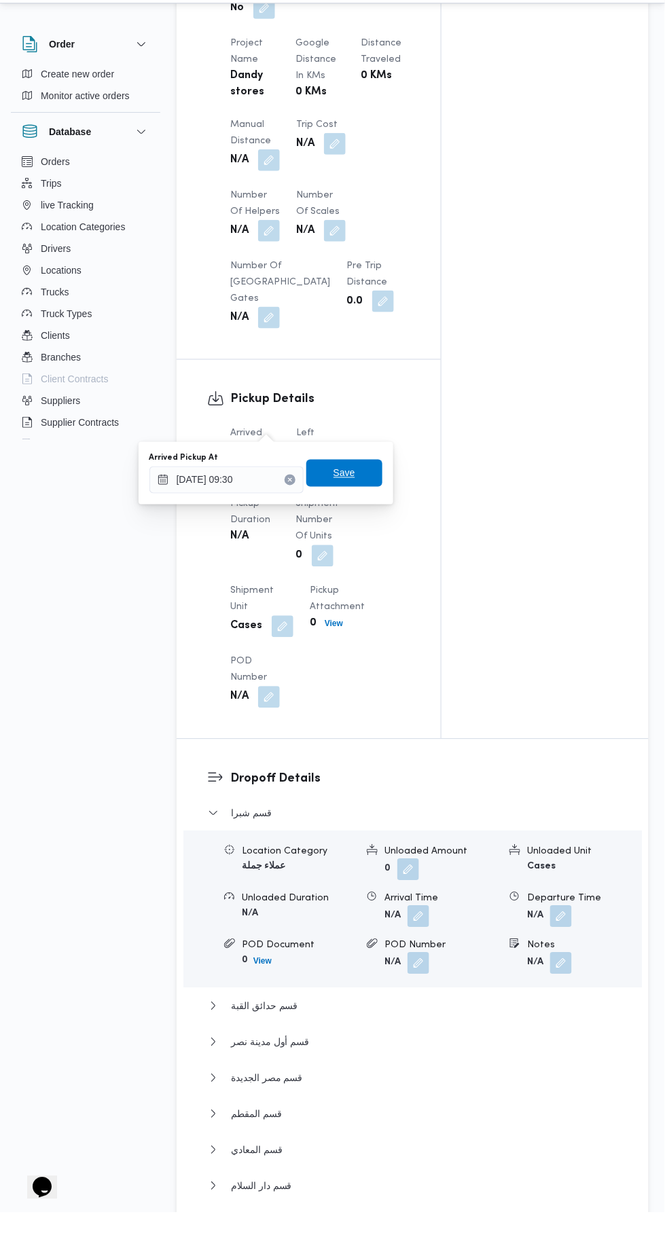
click at [365, 496] on span "Save" at bounding box center [344, 502] width 76 height 27
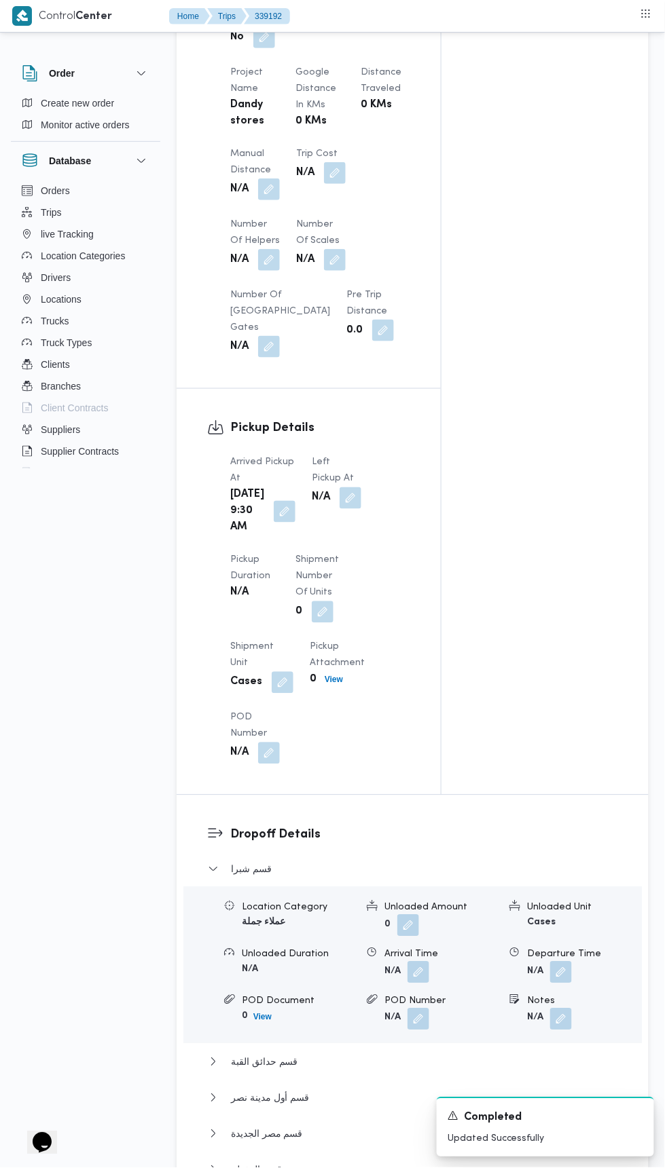
click at [339, 487] on button "button" at bounding box center [350, 498] width 22 height 22
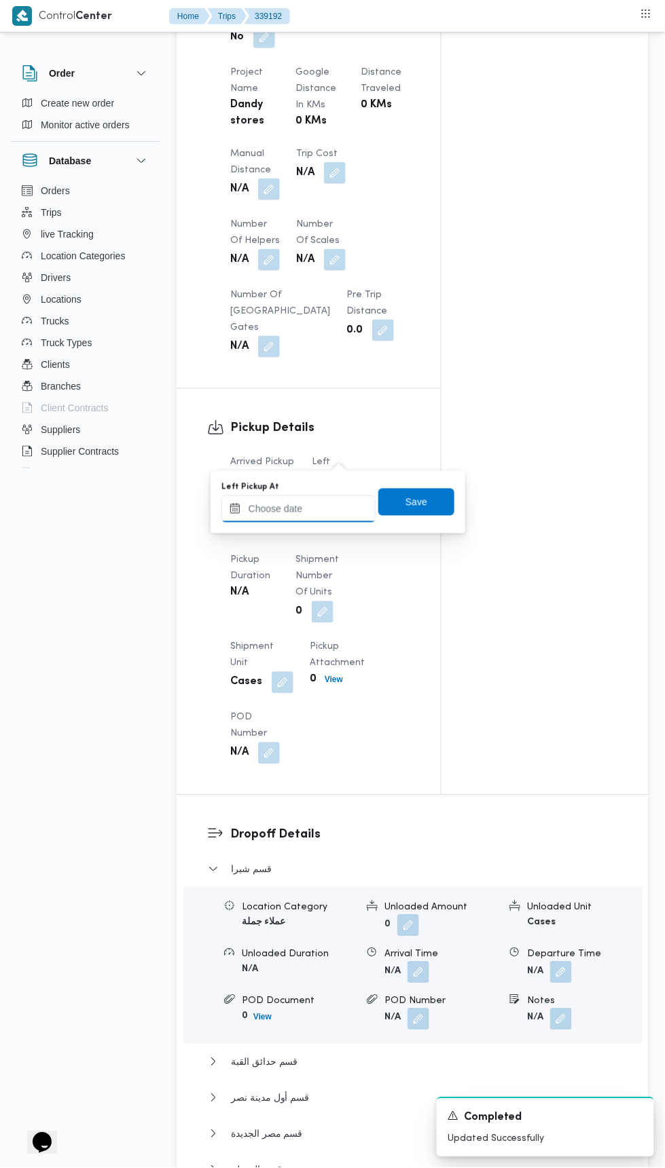
click at [329, 498] on input "Left Pickup At" at bounding box center [298, 509] width 154 height 27
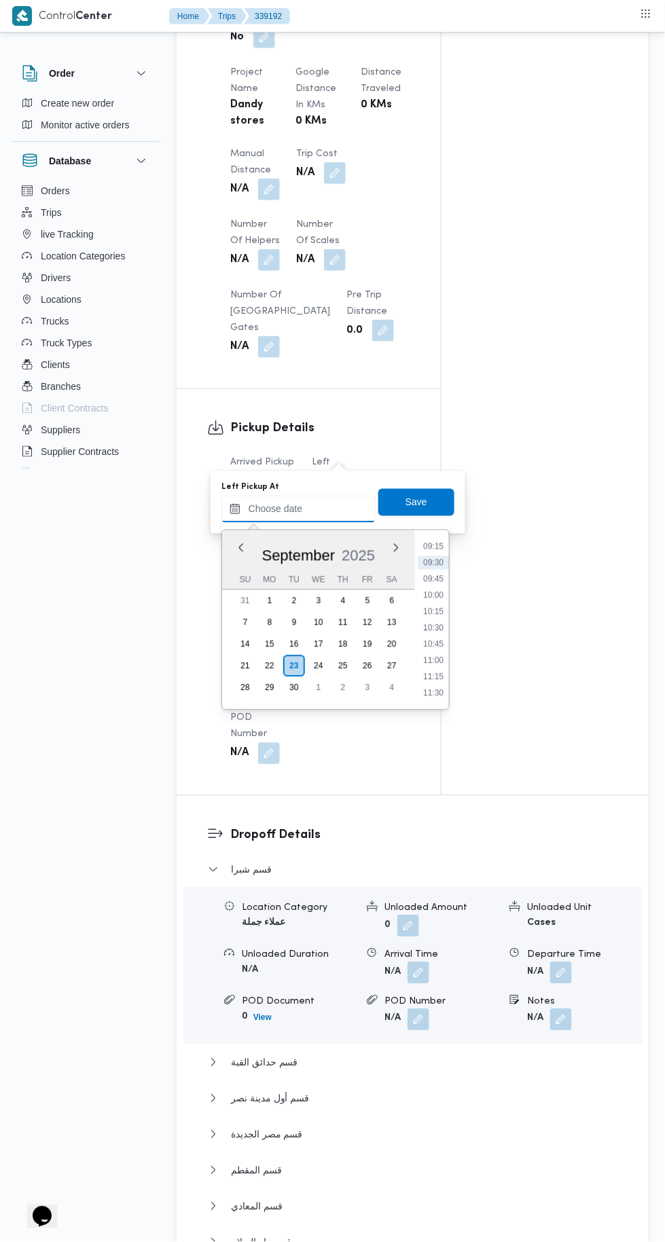
scroll to position [612, 0]
click at [433, 635] on li "10:45" at bounding box center [432, 636] width 31 height 14
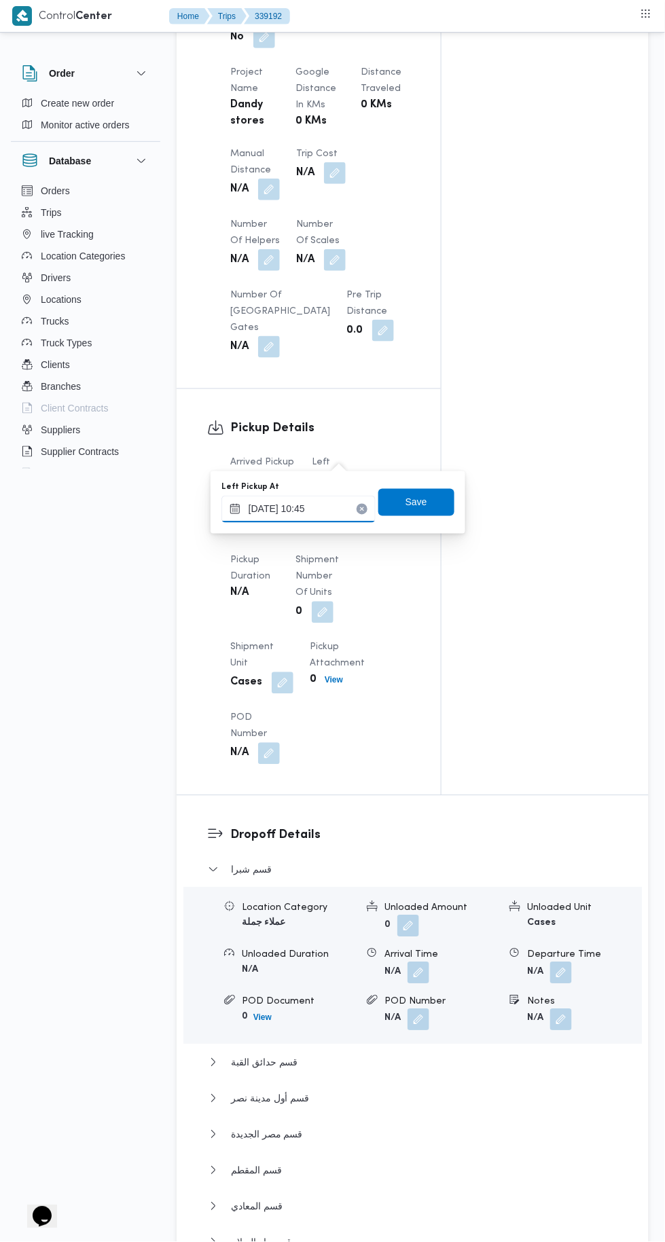
click at [316, 511] on input "23/09/2025 10:45" at bounding box center [298, 509] width 154 height 27
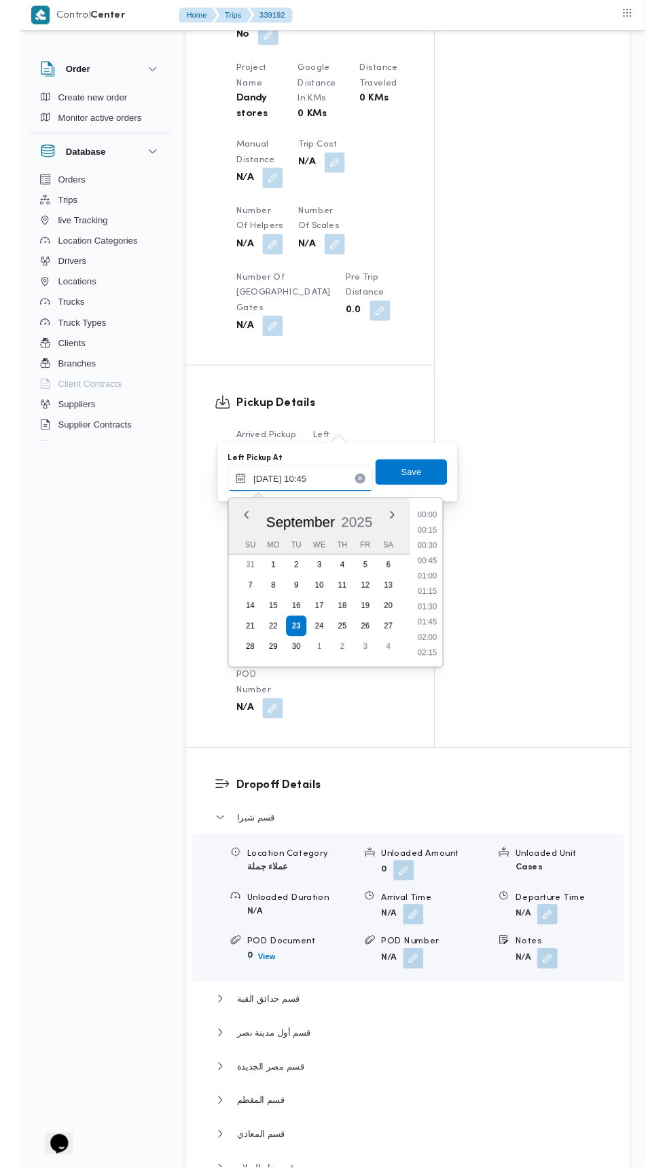
scroll to position [618, 0]
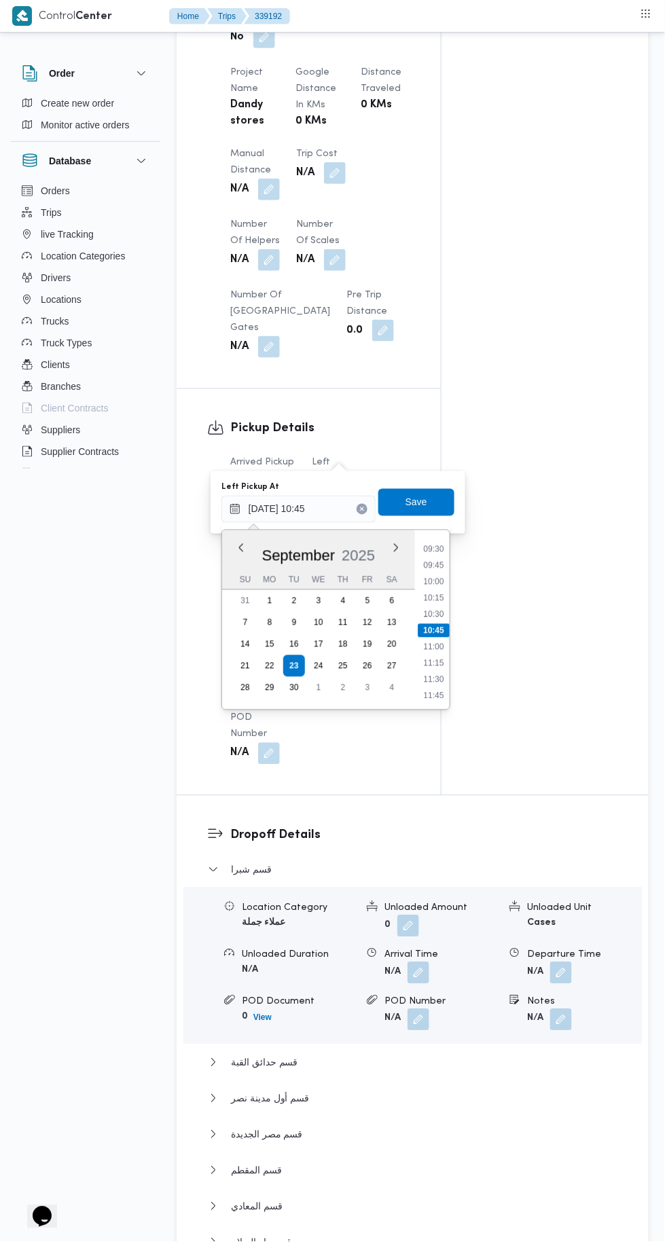
click at [439, 644] on li "11:00" at bounding box center [432, 647] width 31 height 14
type input "23/09/2025 11:00"
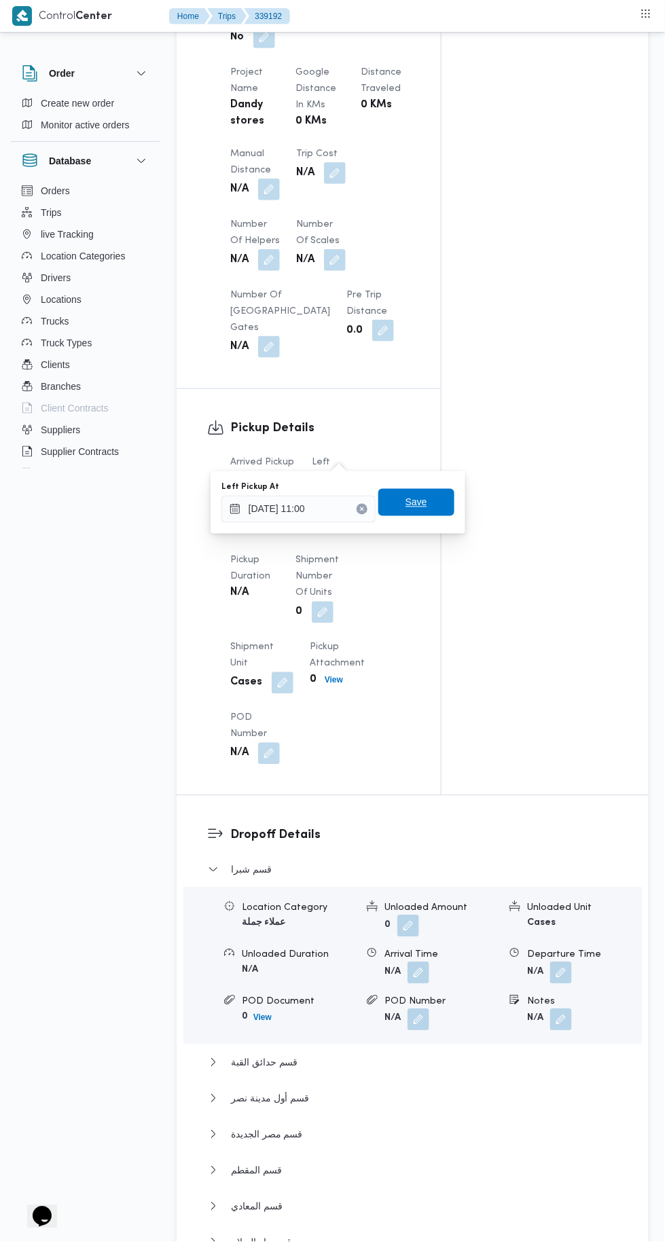
click at [436, 491] on span "Save" at bounding box center [416, 502] width 76 height 27
